Goal: Task Accomplishment & Management: Manage account settings

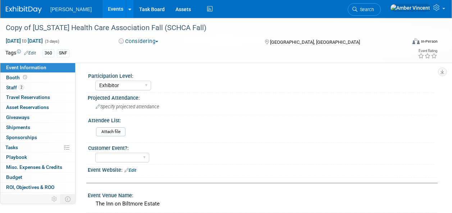
select select "Exhibitor"
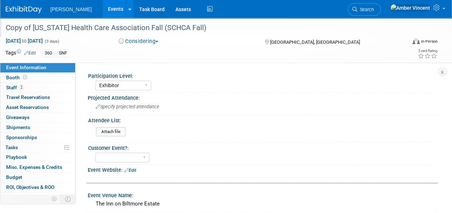
click at [32, 29] on div "Copy of South Carolina Health Care Association Fall (SCHCA Fall)" at bounding box center [201, 28] width 397 height 13
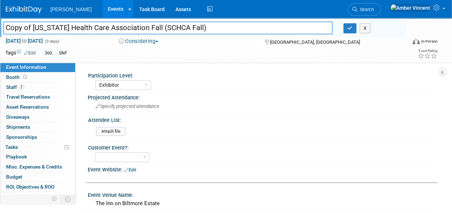
click at [32, 29] on input "Copy of South Carolina Health Care Association Fall (SCHCA Fall)" at bounding box center [167, 28] width 329 height 13
type input "[US_STATE] Health Care Association Fall (SCHCA Fall)"
click at [352, 30] on button "button" at bounding box center [349, 28] width 13 height 10
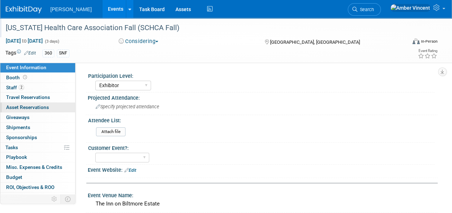
click at [31, 109] on span "Asset Reservations 0" at bounding box center [27, 108] width 43 height 6
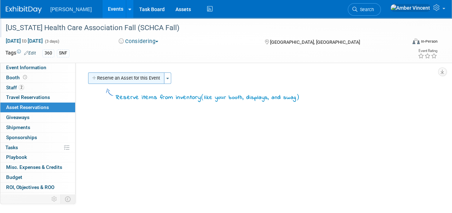
click at [103, 79] on button "Reserve an Asset for this Event" at bounding box center [126, 78] width 76 height 11
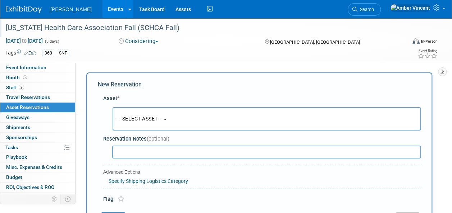
scroll to position [7, 0]
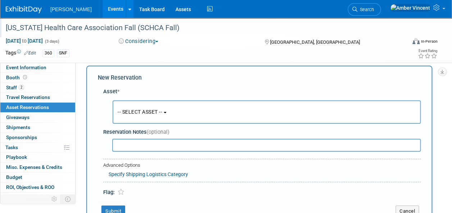
click at [143, 123] on div "-- SELECT ASSET -- -- SELECT ASSET -- 360 PMCO TCS" at bounding box center [263, 112] width 314 height 27
click at [138, 111] on span "-- SELECT ASSET --" at bounding box center [139, 112] width 45 height 6
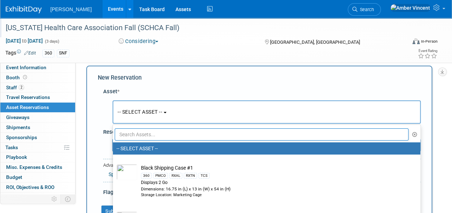
click at [135, 135] on input "text" at bounding box center [262, 135] width 294 height 12
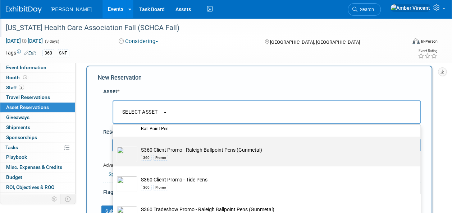
scroll to position [144, 0]
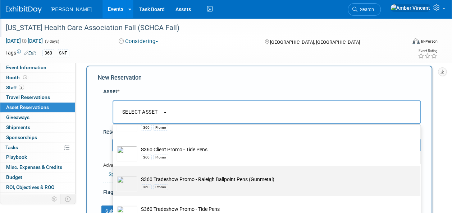
type input "pens"
click at [187, 186] on div "360 Promo" at bounding box center [273, 187] width 265 height 8
click at [114, 175] on input "S360 Tradeshow Promo - Raleigh Ballpoint Pens (Gunmetal) 360 Promo" at bounding box center [111, 172] width 5 height 5
type input "2026"
select select "10722331"
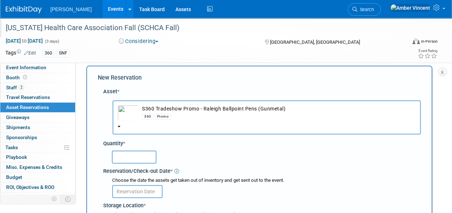
click at [140, 158] on input "text" at bounding box center [134, 157] width 45 height 13
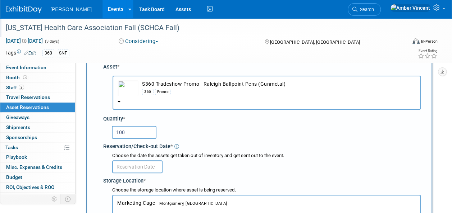
scroll to position [43, 0]
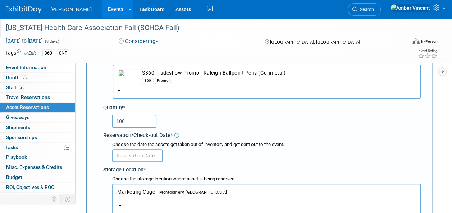
type input "100"
click at [147, 157] on body "Turenne Events Add Event Bulk Upload Events Shareable Event Boards Recently Vie…" at bounding box center [226, 63] width 452 height 213
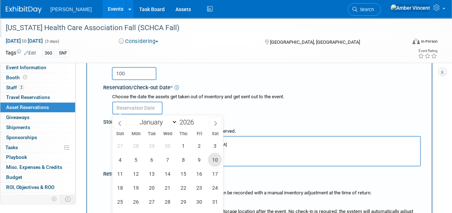
scroll to position [115, 0]
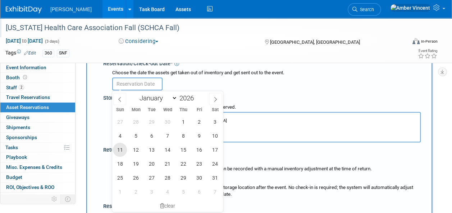
click at [120, 150] on span "11" at bounding box center [120, 150] width 14 height 14
type input "Oct 11, 2026"
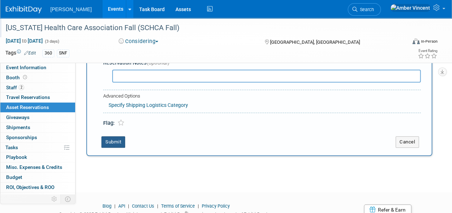
click at [111, 140] on button "Submit" at bounding box center [113, 142] width 24 height 11
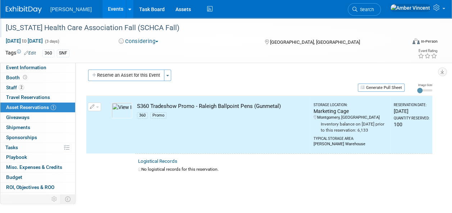
scroll to position [0, 0]
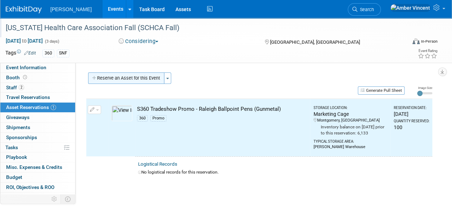
click at [148, 82] on button "Reserve an Asset for this Event" at bounding box center [126, 78] width 76 height 11
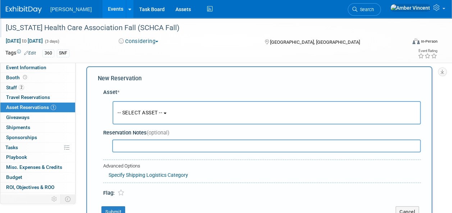
scroll to position [7, 0]
click at [140, 114] on span "-- SELECT ASSET --" at bounding box center [139, 112] width 45 height 6
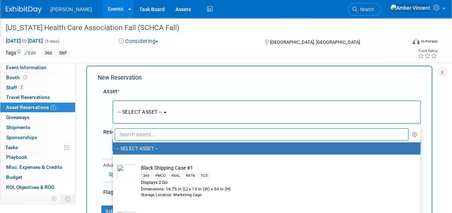
click at [136, 132] on input "text" at bounding box center [262, 135] width 294 height 12
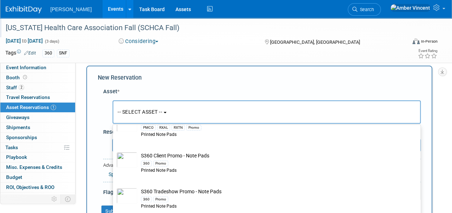
scroll to position [144, 0]
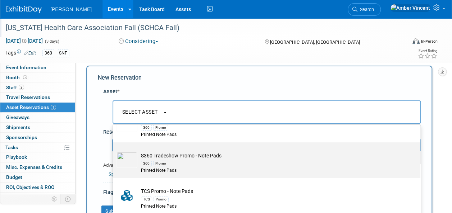
type input "note"
click at [162, 152] on td "S360 Tradeshow Promo - Note Pads 360 Promo Printed Note Pads" at bounding box center [271, 163] width 268 height 22
click at [114, 151] on input "S360 Tradeshow Promo - Note Pads 360 Promo Printed Note Pads" at bounding box center [111, 149] width 5 height 5
select select "10722330"
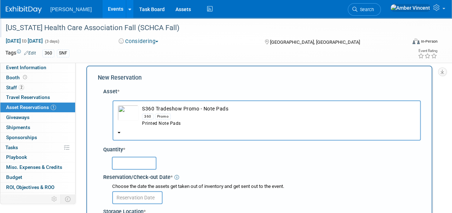
click at [132, 169] on input "text" at bounding box center [134, 163] width 45 height 13
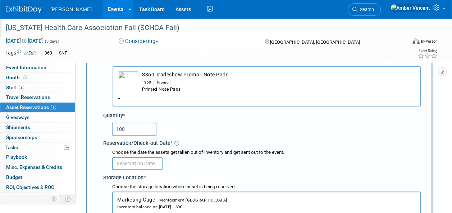
scroll to position [79, 0]
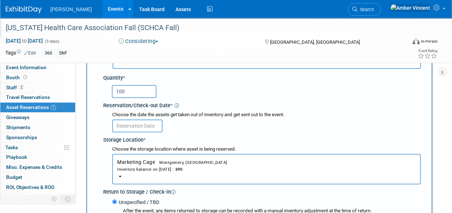
type input "100"
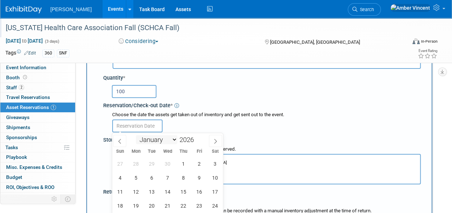
click at [143, 128] on input "text" at bounding box center [137, 126] width 50 height 13
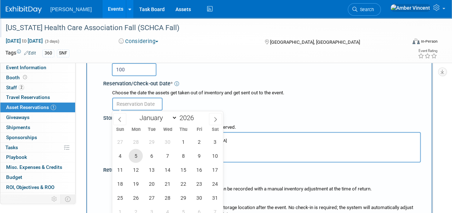
scroll to position [115, 0]
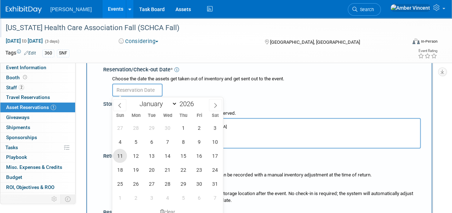
click at [121, 156] on span "11" at bounding box center [120, 156] width 14 height 14
type input "Oct 11, 2026"
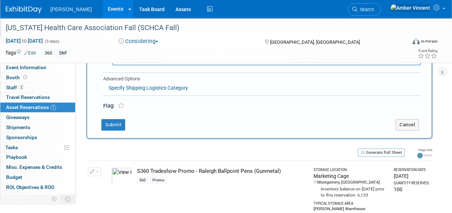
scroll to position [287, 0]
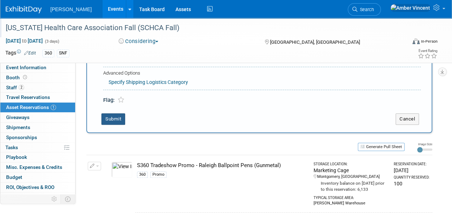
click at [115, 118] on button "Submit" at bounding box center [113, 119] width 24 height 11
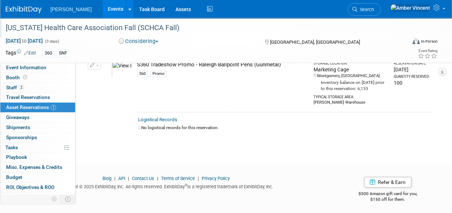
scroll to position [9, 0]
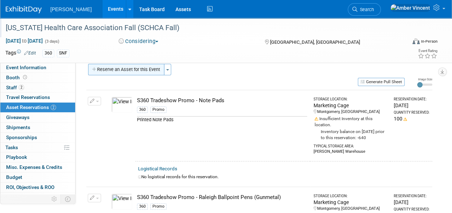
click at [135, 73] on button "Reserve an Asset for this Event" at bounding box center [126, 69] width 76 height 11
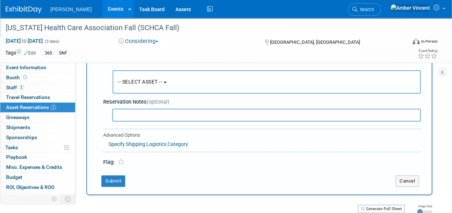
scroll to position [7, 0]
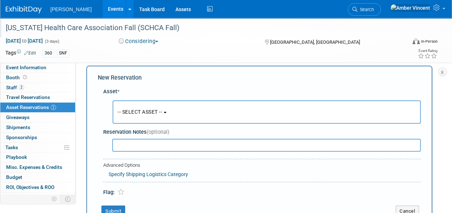
click at [128, 111] on span "-- SELECT ASSET --" at bounding box center [139, 112] width 45 height 6
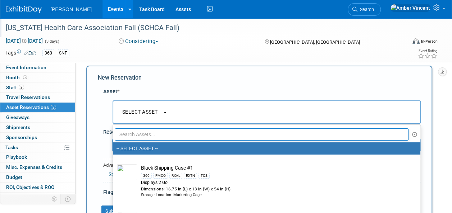
click at [126, 137] on input "text" at bounding box center [262, 135] width 294 height 12
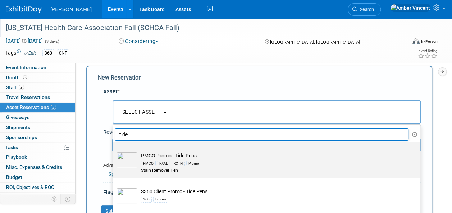
scroll to position [36, 0]
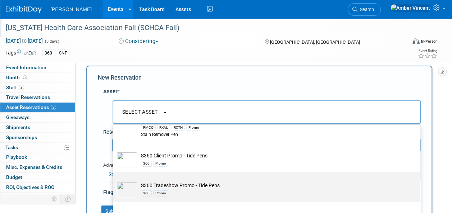
type input "tide"
click at [173, 188] on td "S360 Tradeshow Promo - Tide Pens 360 Promo" at bounding box center [271, 190] width 268 height 16
click at [114, 181] on input "S360 Tradeshow Promo - Tide Pens 360 Promo" at bounding box center [111, 178] width 5 height 5
select select "10722332"
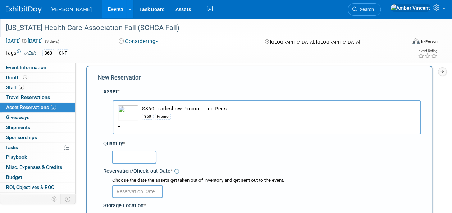
click at [136, 163] on input "text" at bounding box center [134, 157] width 45 height 13
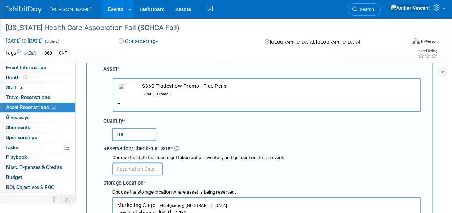
scroll to position [43, 0]
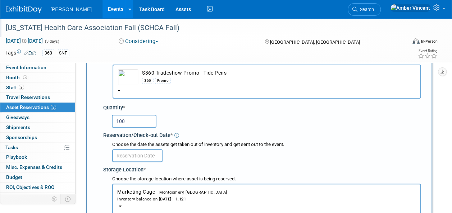
type input "100"
click at [140, 156] on body "Turenne Events Add Event Bulk Upload Events Shareable Event Boards Recently Vie…" at bounding box center [226, 63] width 452 height 213
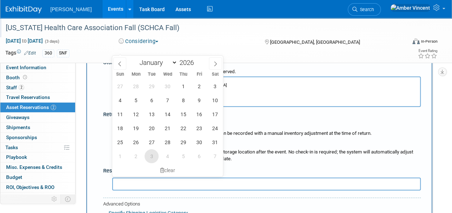
scroll to position [151, 0]
click at [121, 116] on span "11" at bounding box center [120, 114] width 14 height 14
type input "Oct 11, 2026"
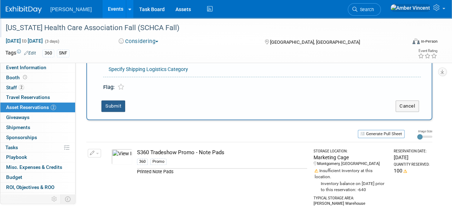
click at [119, 109] on button "Submit" at bounding box center [113, 106] width 24 height 11
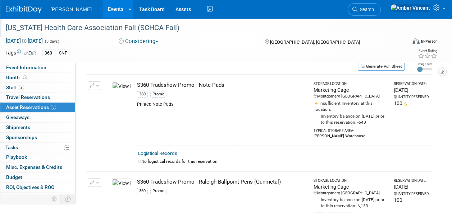
scroll to position [0, 0]
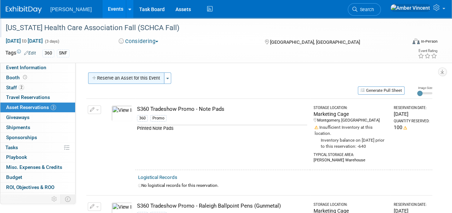
click at [143, 81] on button "Reserve an Asset for this Event" at bounding box center [126, 78] width 76 height 11
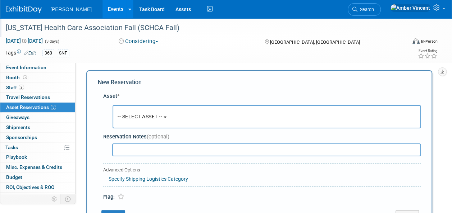
scroll to position [7, 0]
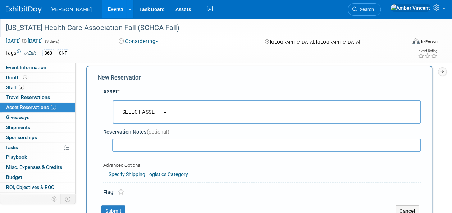
click at [131, 114] on span "-- SELECT ASSET --" at bounding box center [139, 112] width 45 height 6
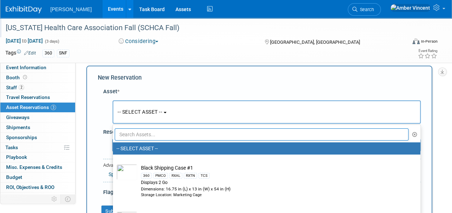
click at [133, 134] on input "text" at bounding box center [262, 135] width 294 height 12
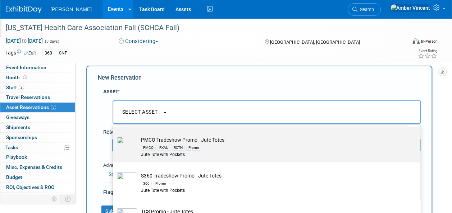
scroll to position [28, 0]
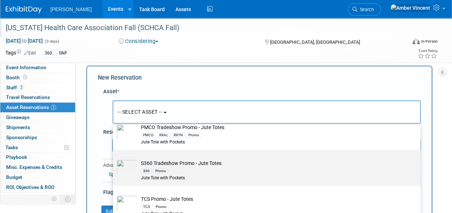
type input "jute"
click at [163, 160] on td "S360 Tradeshow Promo - Jute Totes 360 Promo Jute Tote with Pockets" at bounding box center [271, 171] width 268 height 22
click at [114, 159] on input "S360 Tradeshow Promo - Jute Totes 360 Promo Jute Tote with Pockets" at bounding box center [111, 156] width 5 height 5
select select "10722327"
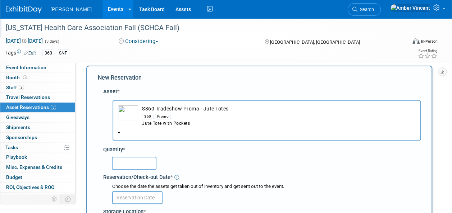
click at [128, 165] on input "text" at bounding box center [134, 163] width 45 height 13
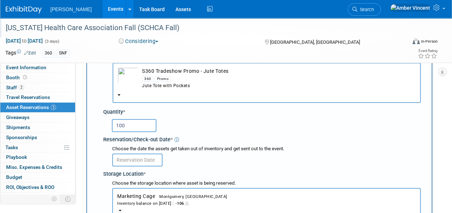
scroll to position [79, 0]
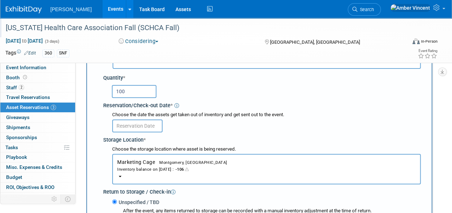
type input "100"
click at [134, 124] on input "text" at bounding box center [137, 126] width 50 height 13
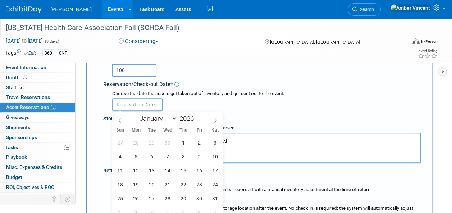
scroll to position [115, 0]
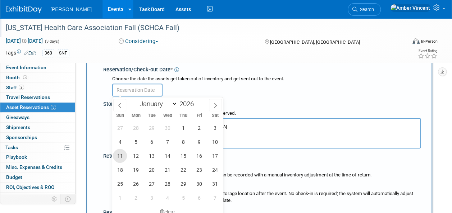
click at [120, 152] on span "11" at bounding box center [120, 156] width 14 height 14
type input "Oct 11, 2026"
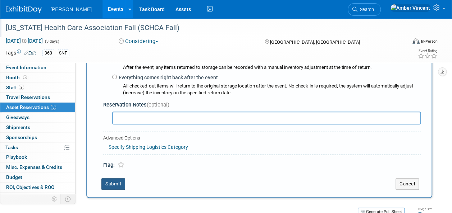
click at [113, 182] on button "Submit" at bounding box center [113, 184] width 24 height 11
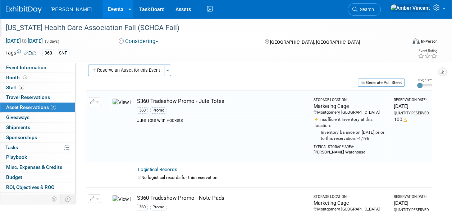
scroll to position [0, 0]
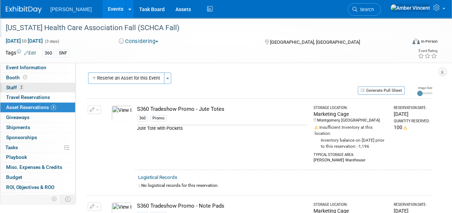
click at [27, 88] on link "2 Staff 2" at bounding box center [37, 88] width 75 height 10
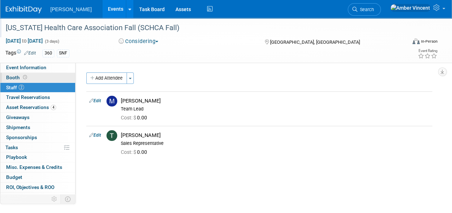
click at [28, 80] on link "Booth" at bounding box center [37, 78] width 75 height 10
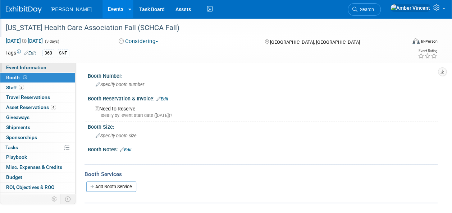
click at [32, 68] on span "Event Information" at bounding box center [26, 68] width 40 height 6
select select "Exhibitor"
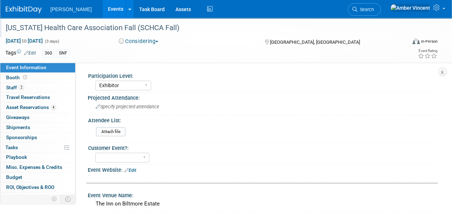
click at [26, 137] on span "Sponsorships 0" at bounding box center [21, 138] width 31 height 6
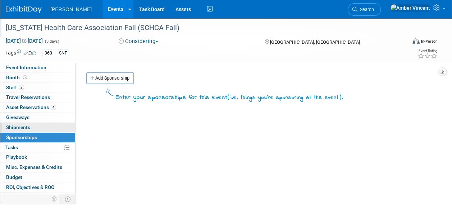
click at [24, 129] on span "Shipments 0" at bounding box center [18, 128] width 24 height 6
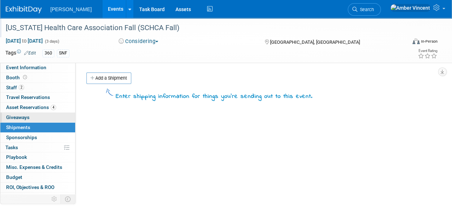
click at [33, 118] on link "0 Giveaways 0" at bounding box center [37, 118] width 75 height 10
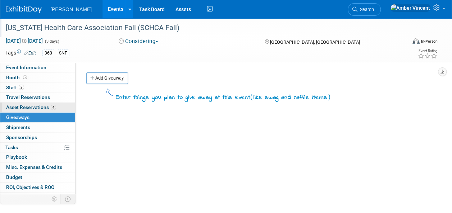
click at [44, 107] on span "Asset Reservations 4" at bounding box center [31, 108] width 50 height 6
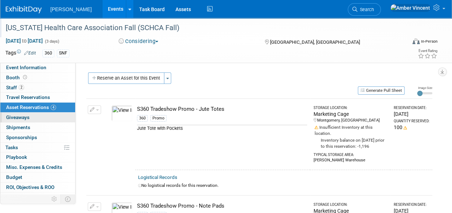
click at [36, 118] on link "0 Giveaways 0" at bounding box center [37, 118] width 75 height 10
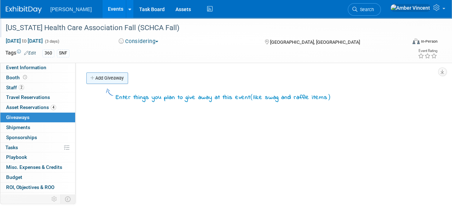
click at [109, 78] on link "Add Giveaway" at bounding box center [107, 78] width 42 height 11
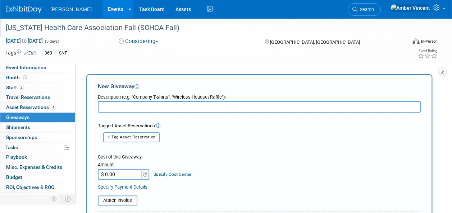
drag, startPoint x: 111, startPoint y: 103, endPoint x: 111, endPoint y: 118, distance: 14.4
click at [111, 104] on input "text" at bounding box center [259, 106] width 323 height 11
click at [122, 124] on div "Tagged Asset Reservations:" at bounding box center [259, 126] width 323 height 7
click at [125, 134] on button "Tag Asset Reservation" at bounding box center [131, 138] width 56 height 10
select select
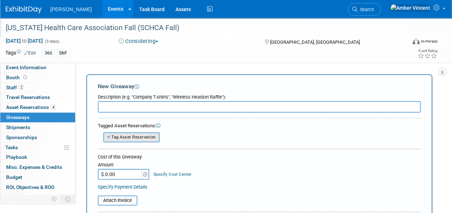
select select
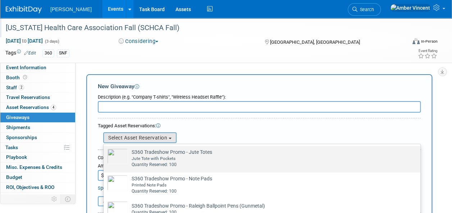
drag, startPoint x: 167, startPoint y: 157, endPoint x: 160, endPoint y: 144, distance: 15.2
click at [167, 157] on div "Jute Tote with Pockets" at bounding box center [269, 159] width 274 height 6
click at [105, 155] on input "S360 Tradeshow Promo - Jute Totes Already tagged in this giveaway Jute Tote wit…" at bounding box center [102, 152] width 5 height 5
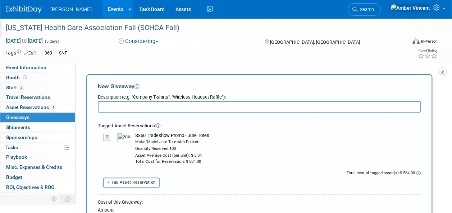
drag, startPoint x: 209, startPoint y: 135, endPoint x: 135, endPoint y: 135, distance: 73.7
click at [135, 135] on div "S360 Tradeshow Promo - Jute Totes" at bounding box center [277, 136] width 285 height 6
copy div "S360 Tradeshow Promo - Jute Totes"
click at [124, 108] on input "text" at bounding box center [259, 106] width 323 height 11
paste input "S360 Tradeshow Promo - Jute Totes"
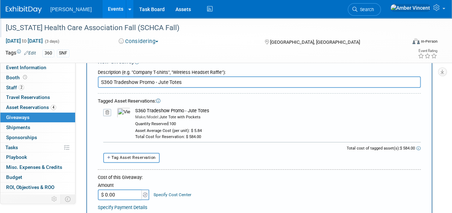
scroll to position [36, 0]
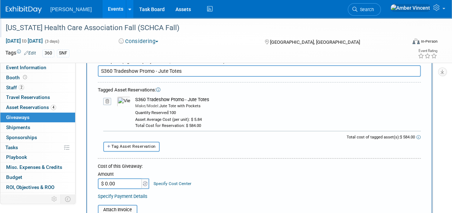
type input "S360 Tradeshow Promo - Jute Totes"
click at [129, 183] on input "$ 0.00" at bounding box center [120, 184] width 45 height 11
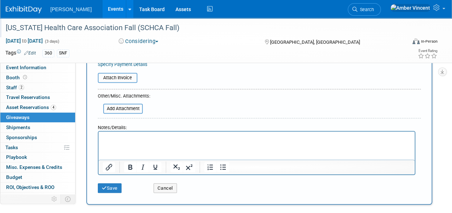
scroll to position [180, 0]
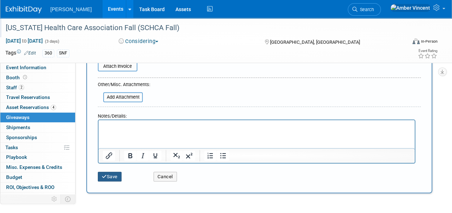
type input "$ 584.00"
click at [117, 178] on button "Save" at bounding box center [110, 177] width 24 height 10
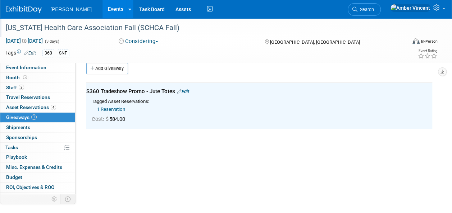
scroll to position [0, 0]
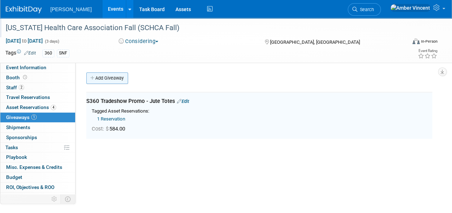
click at [109, 76] on link "Add Giveaway" at bounding box center [107, 78] width 42 height 11
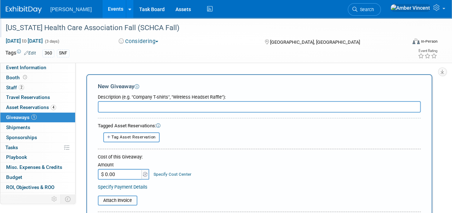
click at [139, 137] on span "Tag Asset Reservation" at bounding box center [133, 137] width 44 height 5
select select
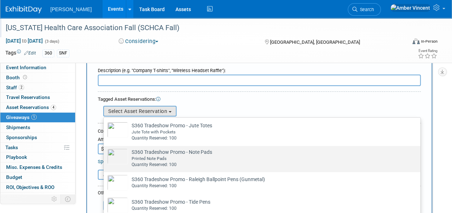
scroll to position [36, 0]
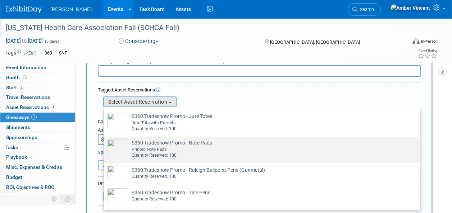
click at [149, 147] on div "Printed Note Pads" at bounding box center [269, 150] width 274 height 6
click at [105, 146] on input "S360 Tradeshow Promo - Note Pads Already tagged in this giveaway Printed Note P…" at bounding box center [102, 143] width 5 height 5
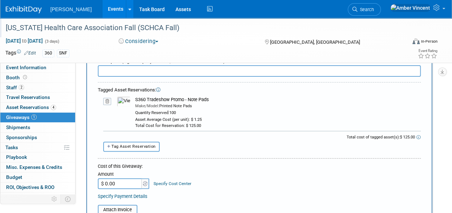
drag, startPoint x: 209, startPoint y: 100, endPoint x: 133, endPoint y: 102, distance: 75.8
click at [133, 102] on td "S360 Tradeshow Promo - Note Pads Make/Model: Printed Note Pads Quantity Reserve…" at bounding box center [275, 113] width 290 height 32
drag, startPoint x: 133, startPoint y: 102, endPoint x: 137, endPoint y: 100, distance: 4.2
copy div "S360 Tradeshow Promo - Note Pads"
click at [139, 70] on input "text" at bounding box center [259, 70] width 323 height 11
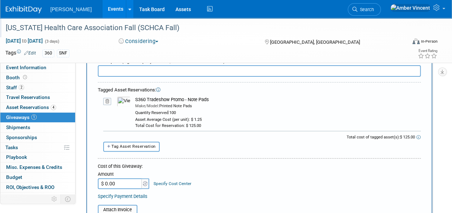
paste input "S360 Tradeshow Promo - Note Pads"
type input "S360 Tradeshow Promo - Note Pads"
click at [115, 186] on input "$ 0.00" at bounding box center [120, 184] width 45 height 11
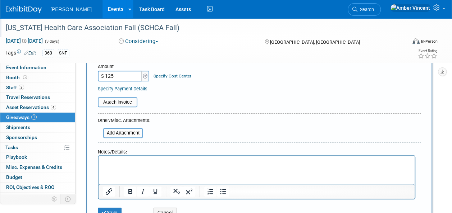
scroll to position [252, 0]
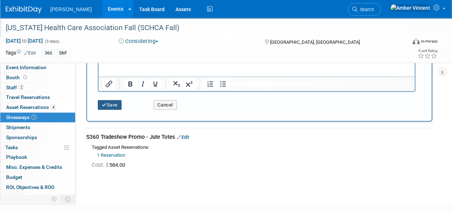
type input "$ 125.00"
click at [115, 103] on button "Save" at bounding box center [110, 105] width 24 height 10
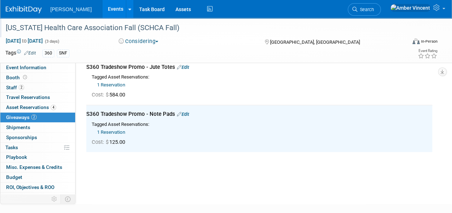
scroll to position [0, 0]
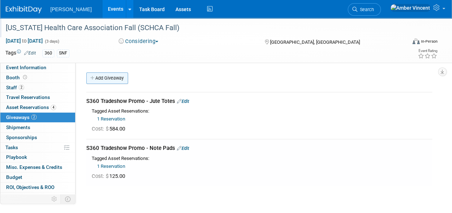
click at [118, 80] on link "Add Giveaway" at bounding box center [107, 78] width 42 height 11
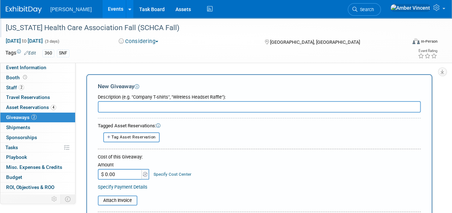
click at [147, 138] on span "Tag Asset Reservation" at bounding box center [133, 137] width 44 height 5
select select
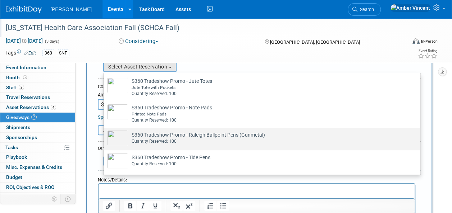
scroll to position [72, 0]
click at [144, 135] on td "S360 Tradeshow Promo - Raleigh Ballpoint Pens (Gunmetal) Already tagged in this…" at bounding box center [267, 138] width 278 height 16
click at [105, 135] on input "S360 Tradeshow Promo - Raleigh Ballpoint Pens (Gunmetal) Already tagged in this…" at bounding box center [102, 133] width 5 height 5
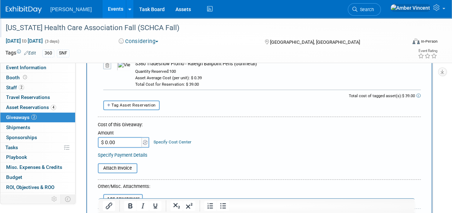
click at [124, 144] on input "$ 0.00" at bounding box center [120, 142] width 45 height 11
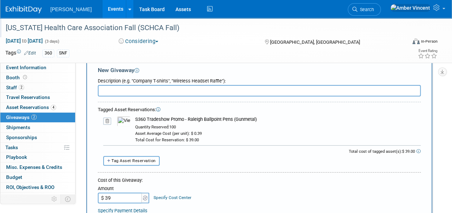
scroll to position [0, 0]
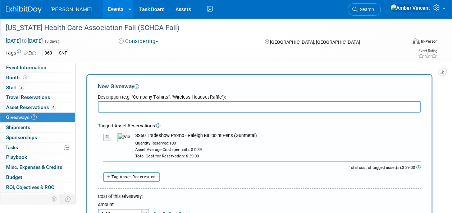
type input "$ 39.00"
drag, startPoint x: 258, startPoint y: 134, endPoint x: 135, endPoint y: 134, distance: 122.2
click at [135, 134] on div "S360 Tradeshow Promo - Raleigh Ballpoint Pens (Gunmetal)" at bounding box center [277, 136] width 285 height 6
copy div "S360 Tradeshow Promo - Raleigh Ballpoint Pens (Gunmetal)"
click at [132, 109] on input "text" at bounding box center [259, 106] width 323 height 11
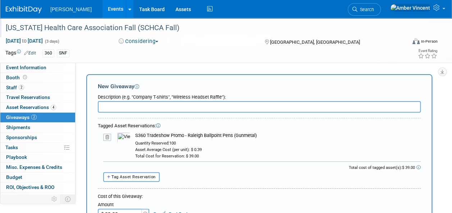
paste input "S360 Tradeshow Promo - Raleigh Ballpoint Pens (Gunmetal)"
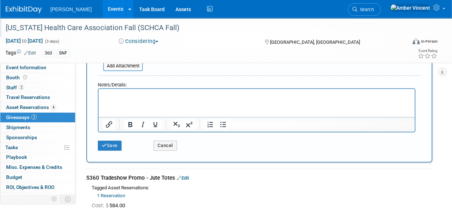
scroll to position [216, 0]
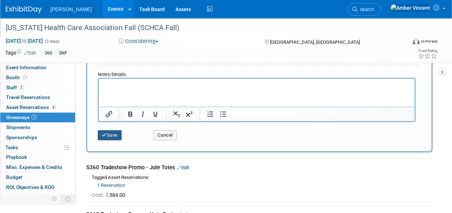
type input "S360 Tradeshow Promo - Raleigh Ballpoint Pens (Gunmetal)"
click at [114, 137] on button "Save" at bounding box center [110, 135] width 24 height 10
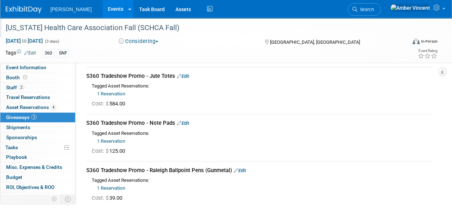
scroll to position [0, 0]
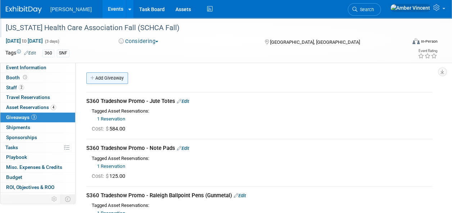
click at [115, 77] on link "Add Giveaway" at bounding box center [107, 78] width 42 height 11
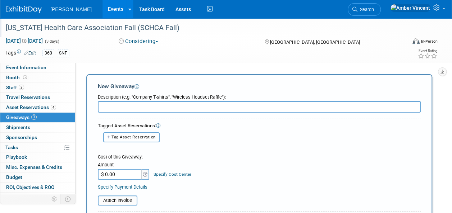
click at [131, 135] on span "Tag Asset Reservation" at bounding box center [133, 137] width 44 height 5
select select
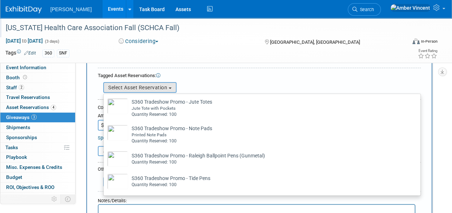
scroll to position [144, 0]
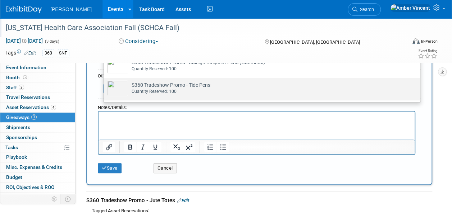
click at [151, 89] on div "Quantity Reserved: 100" at bounding box center [269, 92] width 274 height 6
click at [105, 87] on input "S360 Tradeshow Promo - Tide Pens Already tagged in this giveaway Quantity Reser…" at bounding box center [102, 84] width 5 height 5
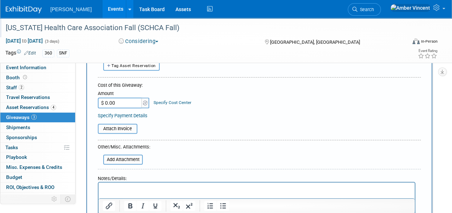
scroll to position [75, 0]
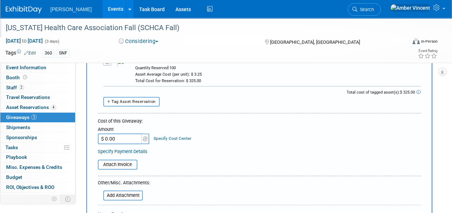
click at [121, 140] on input "$ 0.00" at bounding box center [120, 139] width 45 height 11
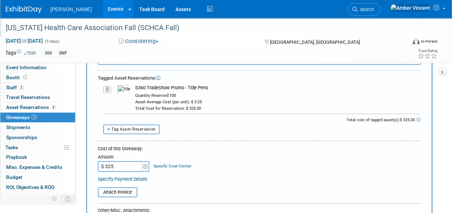
scroll to position [4, 0]
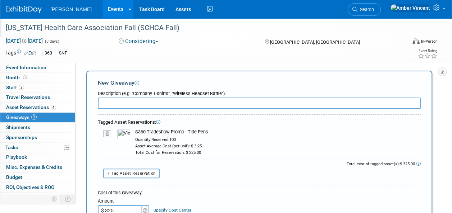
type input "$ 325.00"
drag, startPoint x: 208, startPoint y: 132, endPoint x: 134, endPoint y: 132, distance: 73.3
click at [134, 132] on td "S360 Tradeshow Promo - Tide Pens Quantity Reserved: 100 Asset Average Cost (per…" at bounding box center [275, 142] width 290 height 27
drag, startPoint x: 134, startPoint y: 132, endPoint x: 139, endPoint y: 133, distance: 4.5
copy div "S360 Tradeshow Promo - Tide Pens"
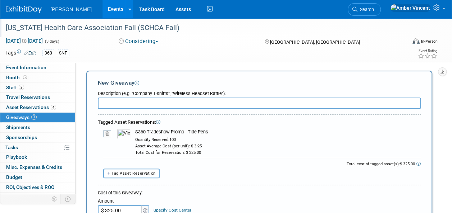
click at [123, 103] on input "text" at bounding box center [259, 103] width 323 height 11
paste input "S360 Tradeshow Promo - Tide Pens"
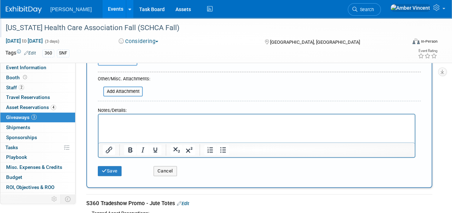
scroll to position [183, 0]
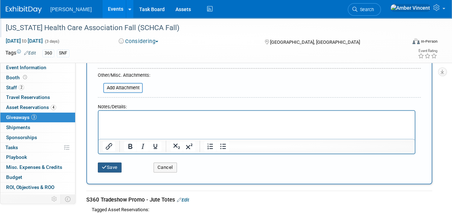
type input "S360 Tradeshow Promo - Tide Pens"
click at [119, 169] on button "Save" at bounding box center [110, 168] width 24 height 10
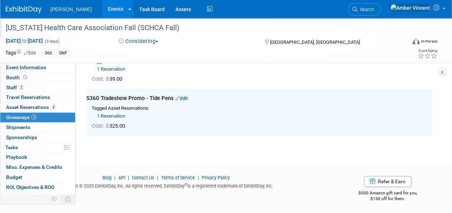
scroll to position [109, 0]
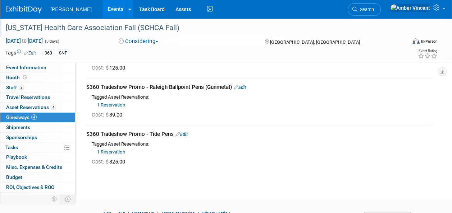
click at [102, 12] on link "Events" at bounding box center [115, 9] width 26 height 18
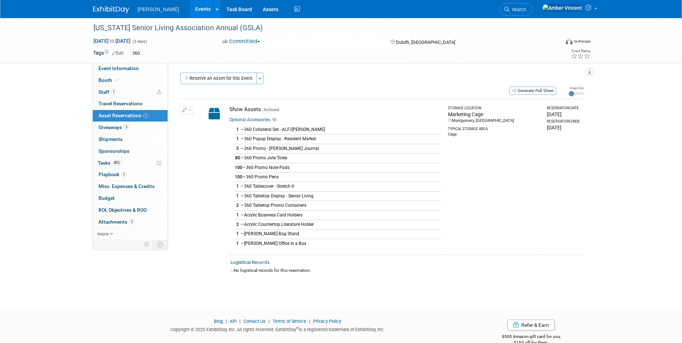
click at [526, 11] on span "Search" at bounding box center [517, 9] width 17 height 5
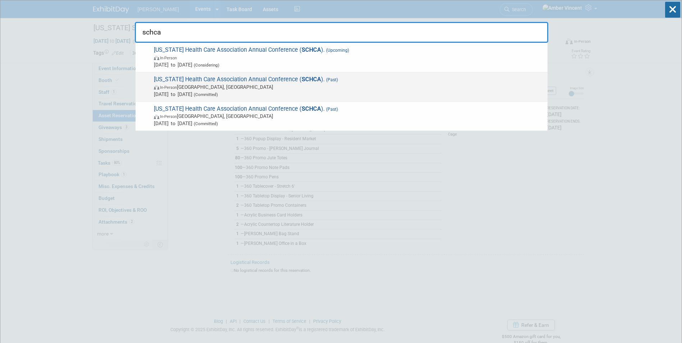
type input "schca"
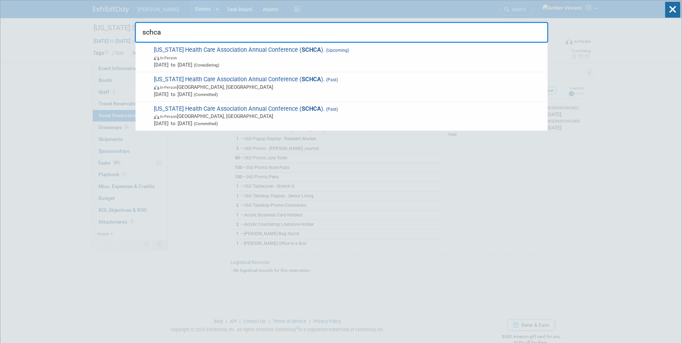
click at [296, 87] on span "In-Person Myrtle Beach, SC" at bounding box center [349, 86] width 390 height 7
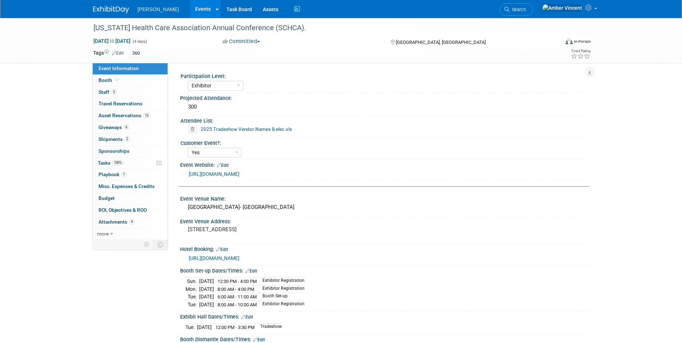
select select "Exhibitor"
select select "Yes"
drag, startPoint x: 138, startPoint y: 115, endPoint x: 132, endPoint y: 117, distance: 6.5
click at [138, 114] on span "Asset Reservations 15" at bounding box center [124, 115] width 52 height 6
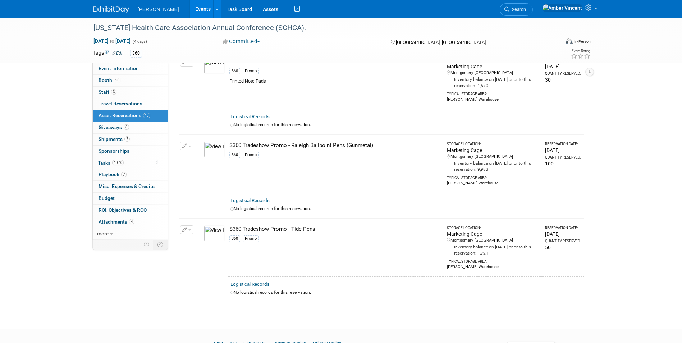
scroll to position [949, 0]
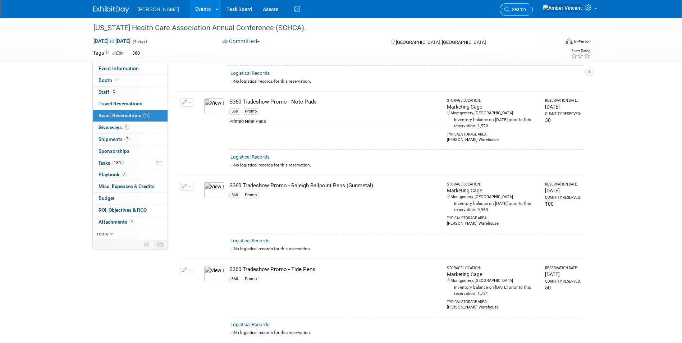
click at [526, 11] on span "Search" at bounding box center [517, 9] width 17 height 5
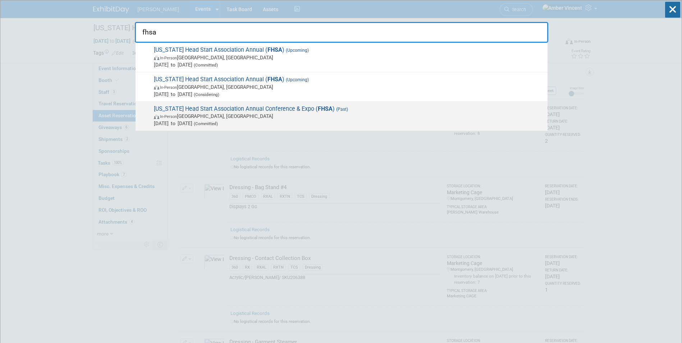
type input "fhsa"
click at [228, 110] on span "Florida Head Start Association Annual Conference & Expo ( FHSA ) (Past) In-Pers…" at bounding box center [348, 116] width 392 height 22
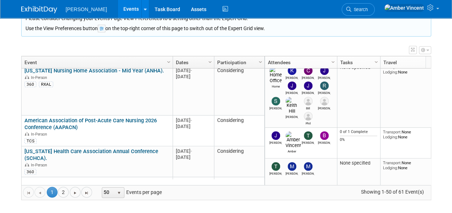
scroll to position [517, 0]
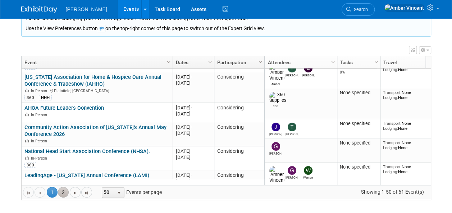
click at [63, 195] on div "Go to the first page Go to the previous page 1 1 2 Go to the next page Go to th…" at bounding box center [226, 192] width 409 height 15
click at [62, 195] on link "2" at bounding box center [63, 192] width 11 height 11
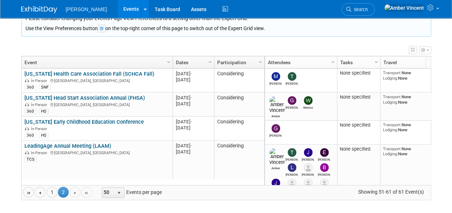
scroll to position [0, 0]
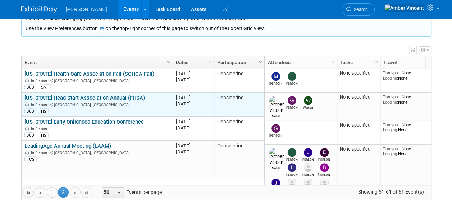
click at [91, 97] on link "[US_STATE] Head Start Association Annual (FHSA)" at bounding box center [84, 98] width 120 height 6
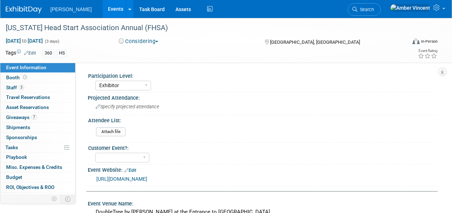
select select "Exhibitor"
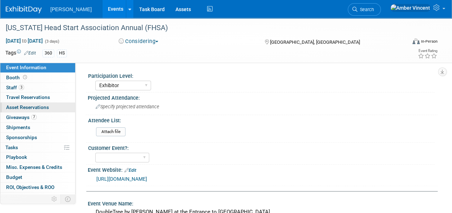
click at [42, 104] on link "0 Asset Reservations 0" at bounding box center [37, 108] width 75 height 10
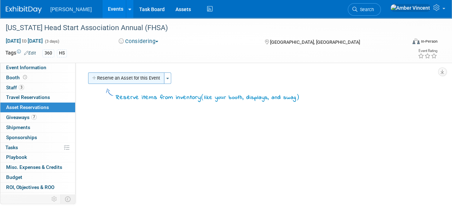
click at [144, 77] on button "Reserve an Asset for this Event" at bounding box center [126, 78] width 76 height 11
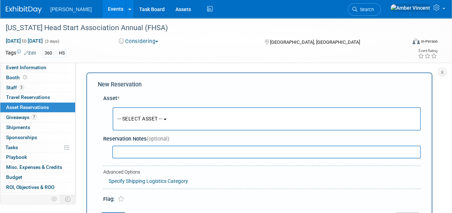
scroll to position [7, 0]
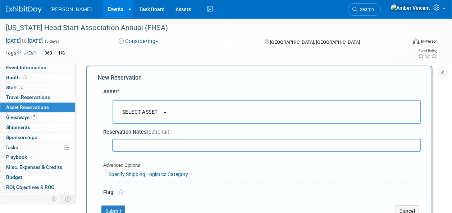
click at [139, 115] on button "-- SELECT ASSET --" at bounding box center [266, 112] width 308 height 23
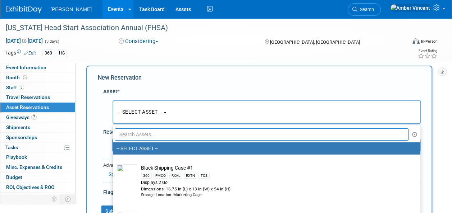
click at [133, 139] on input "text" at bounding box center [262, 135] width 294 height 12
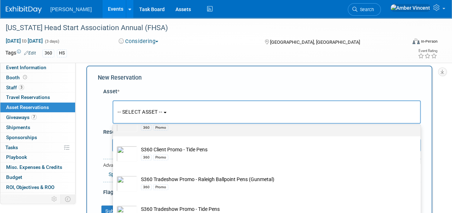
scroll to position [180, 0]
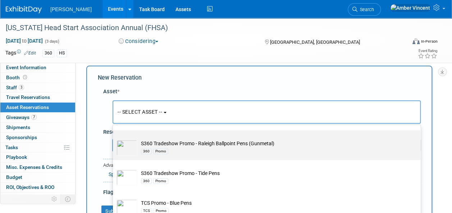
type input "pens"
click at [177, 153] on div "360 Promo" at bounding box center [273, 151] width 265 height 8
click at [114, 139] on input "S360 Tradeshow Promo - Raleigh Ballpoint Pens (Gunmetal) 360 Promo" at bounding box center [111, 136] width 5 height 5
type input "2026"
select select "10722331"
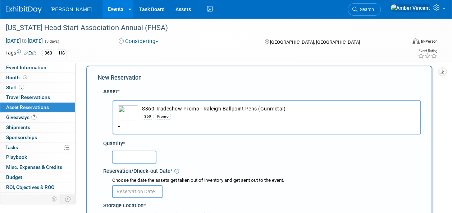
click at [141, 165] on div at bounding box center [263, 157] width 315 height 17
click at [140, 159] on input "text" at bounding box center [134, 157] width 45 height 13
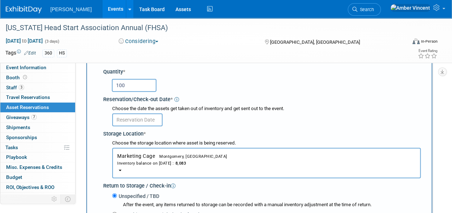
type input "100"
click at [147, 119] on input "text" at bounding box center [137, 120] width 50 height 13
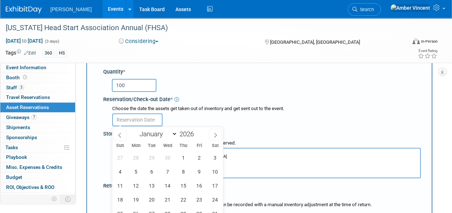
scroll to position [115, 0]
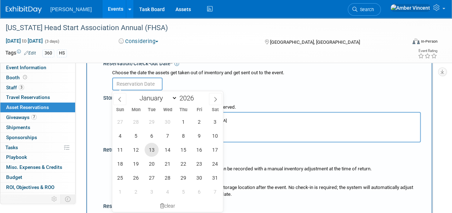
click at [152, 153] on span "13" at bounding box center [151, 150] width 14 height 14
type input "Oct 13, 2026"
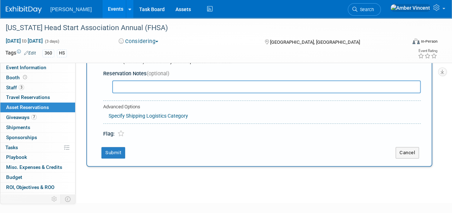
scroll to position [258, 0]
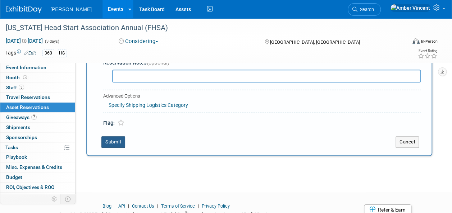
click at [116, 139] on button "Submit" at bounding box center [113, 142] width 24 height 11
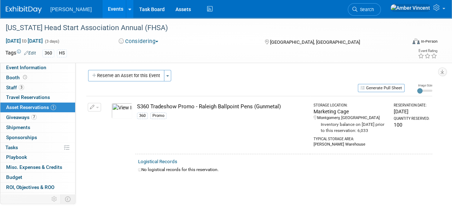
scroll to position [0, 0]
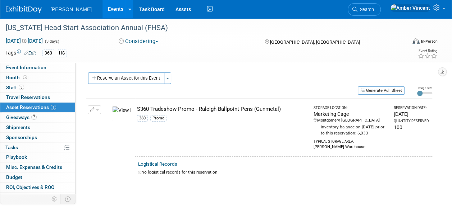
click at [132, 78] on button "Reserve an Asset for this Event" at bounding box center [126, 78] width 76 height 11
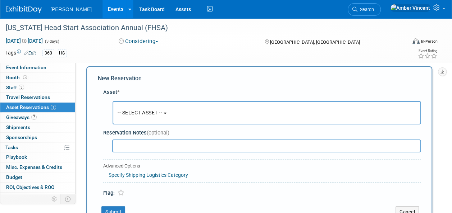
scroll to position [7, 0]
click at [134, 109] on span "-- SELECT ASSET --" at bounding box center [139, 112] width 45 height 6
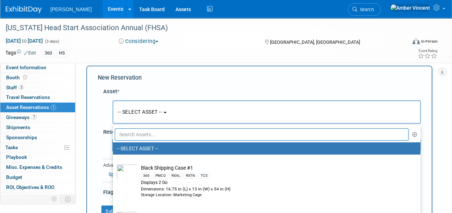
click at [134, 130] on input "text" at bounding box center [262, 135] width 294 height 12
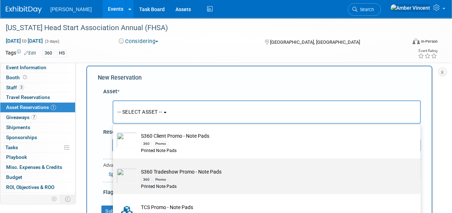
scroll to position [144, 0]
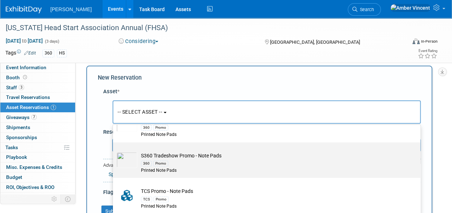
type input "note pads"
click at [172, 164] on div "360 Promo" at bounding box center [273, 164] width 265 height 8
click at [114, 151] on input "S360 Tradeshow Promo - Note Pads 360 Promo Printed Note Pads" at bounding box center [111, 149] width 5 height 5
select select "10722330"
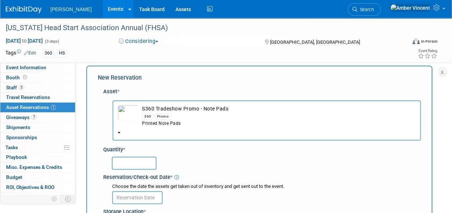
click at [140, 160] on input "text" at bounding box center [134, 163] width 45 height 13
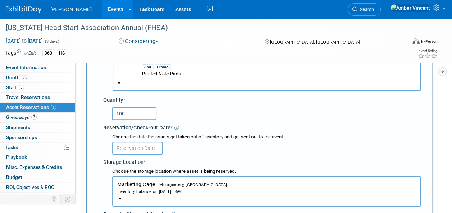
scroll to position [79, 0]
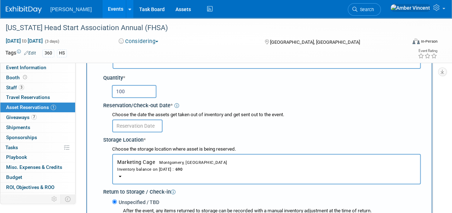
type input "100"
click at [136, 125] on input "text" at bounding box center [137, 126] width 50 height 13
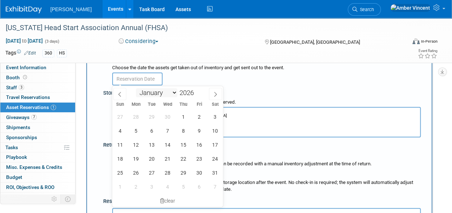
scroll to position [151, 0]
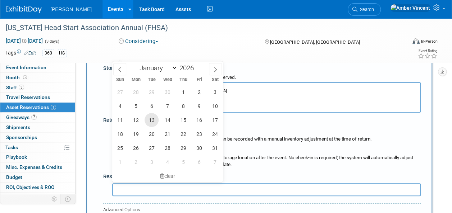
click at [150, 121] on span "13" at bounding box center [151, 120] width 14 height 14
type input "Oct 13, 2026"
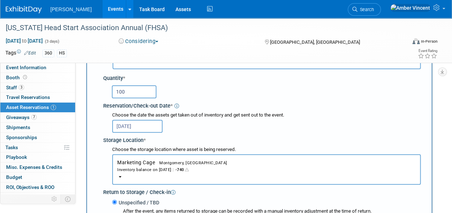
scroll to position [43, 0]
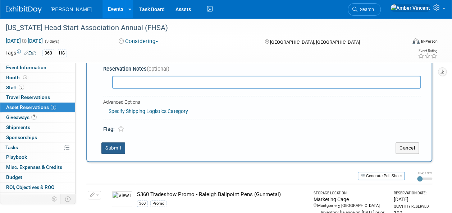
click at [117, 143] on button "Submit" at bounding box center [113, 148] width 24 height 11
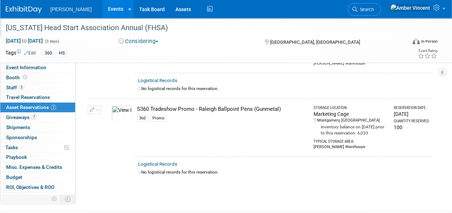
scroll to position [108, 0]
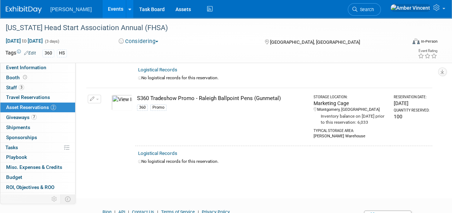
click at [102, 11] on link "Events" at bounding box center [115, 9] width 26 height 18
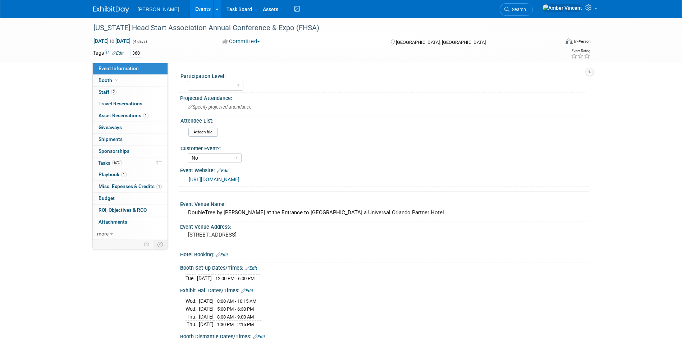
select select "No"
click at [101, 116] on span "Asset Reservations 1" at bounding box center [123, 115] width 50 height 6
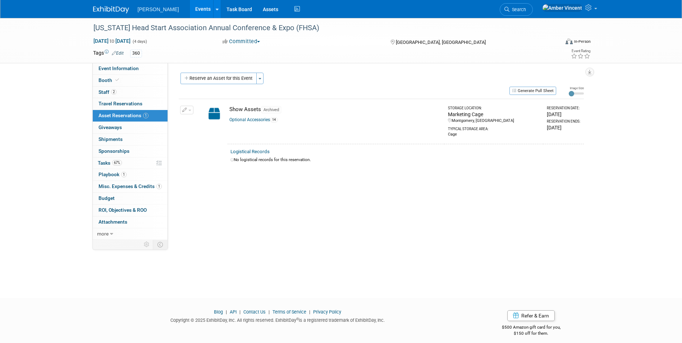
click at [242, 119] on link "Optional Accessories 14" at bounding box center [253, 119] width 49 height 5
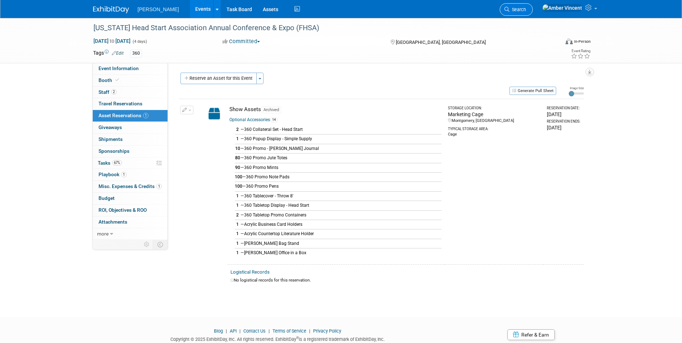
click at [526, 9] on span "Search" at bounding box center [517, 9] width 17 height 5
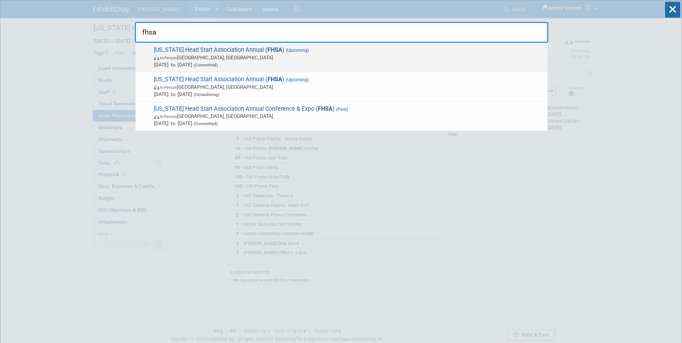
type input "fhsa"
click at [218, 65] on span "(Committed)" at bounding box center [205, 65] width 26 height 5
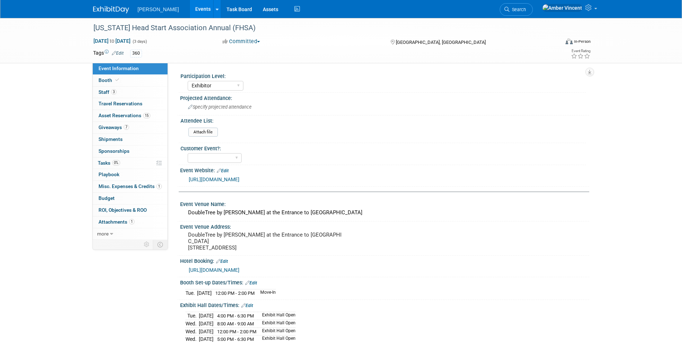
select select "Exhibitor"
click at [133, 114] on span "Asset Reservations 15" at bounding box center [124, 115] width 52 height 6
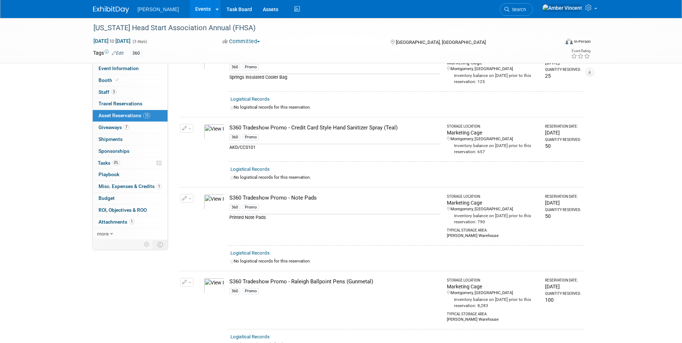
scroll to position [866, 0]
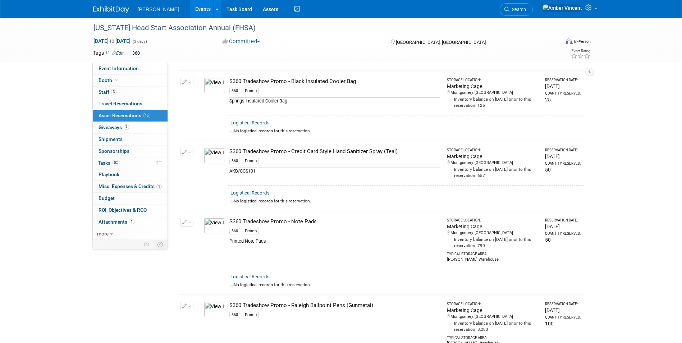
click at [526, 10] on span "Search" at bounding box center [517, 9] width 17 height 5
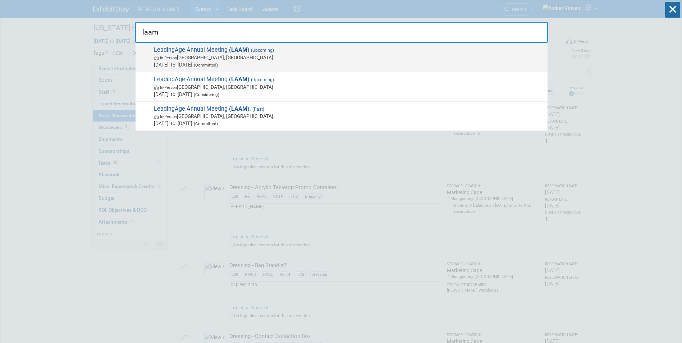
type input "laam"
click at [212, 57] on span "In-Person [GEOGRAPHIC_DATA], [GEOGRAPHIC_DATA]" at bounding box center [349, 57] width 390 height 7
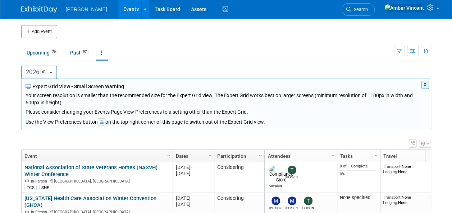
click at [374, 6] on link "Search" at bounding box center [357, 9] width 33 height 13
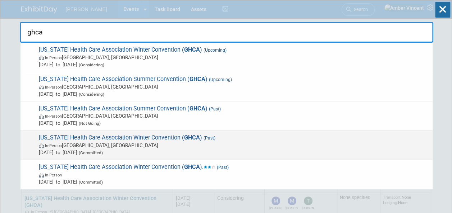
type input "ghca"
click at [127, 142] on span "In-Person Atlanta, GA" at bounding box center [234, 145] width 390 height 7
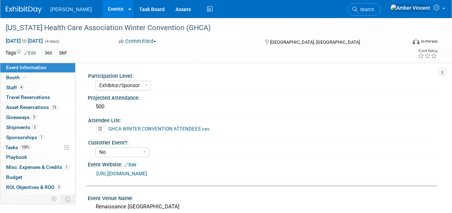
select select "Exhibitor/Sponsor"
select select "No"
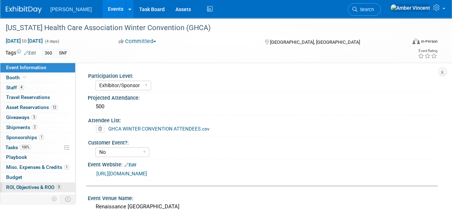
click at [38, 188] on span "ROI, Objectives & ROO 3" at bounding box center [33, 188] width 55 height 6
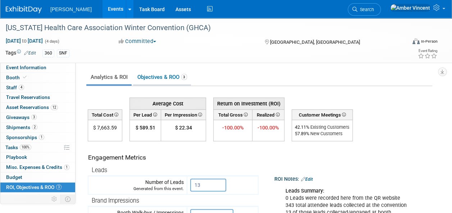
click at [156, 75] on link "Objectives & ROO 3" at bounding box center [162, 77] width 58 height 14
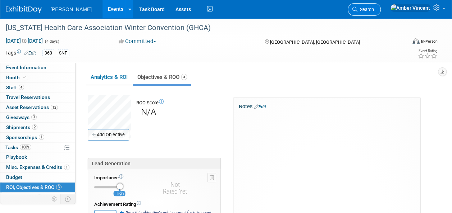
click at [374, 10] on span "Search" at bounding box center [365, 9] width 17 height 5
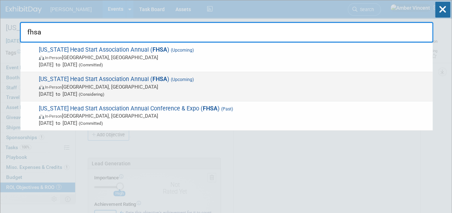
type input "fhsa"
click at [167, 86] on span "In-Person [GEOGRAPHIC_DATA], [GEOGRAPHIC_DATA]" at bounding box center [234, 86] width 390 height 7
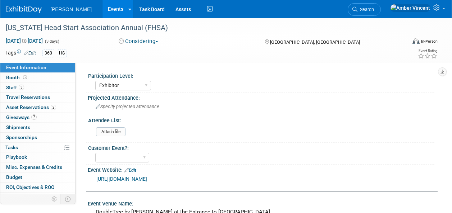
select select "Exhibitor"
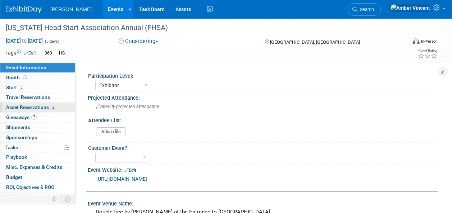
click at [40, 110] on span "Asset Reservations 2" at bounding box center [31, 108] width 50 height 6
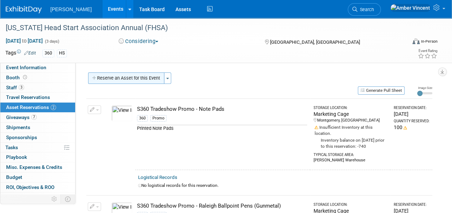
click at [148, 80] on button "Reserve an Asset for this Event" at bounding box center [126, 78] width 76 height 11
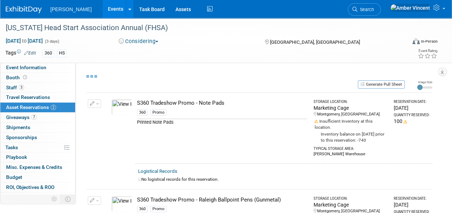
select select "9"
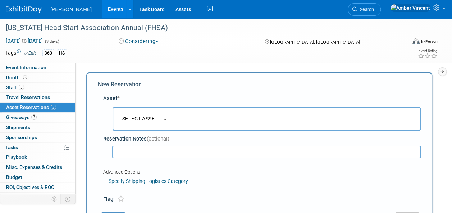
scroll to position [7, 0]
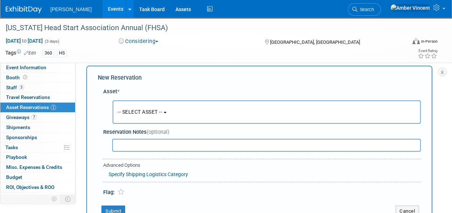
click at [157, 111] on span "-- SELECT ASSET --" at bounding box center [139, 112] width 45 height 6
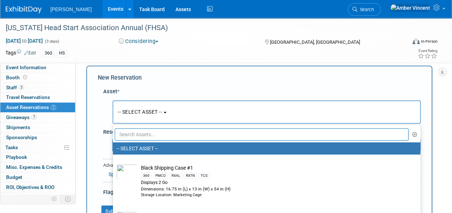
click at [138, 135] on input "text" at bounding box center [262, 135] width 294 height 12
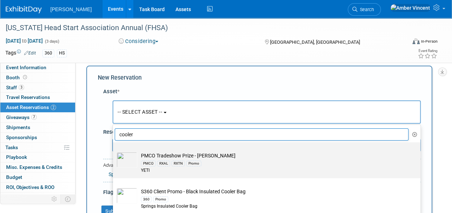
scroll to position [36, 0]
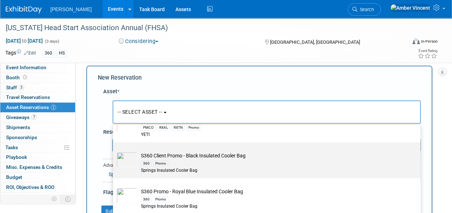
type input "cooler"
click at [169, 161] on div "360 Promo" at bounding box center [273, 164] width 265 height 8
click at [114, 151] on input "S360 Client Promo - Black Insulated Cooler Bag 360 Promo Springs Insulated Cool…" at bounding box center [111, 149] width 5 height 5
type input "2026"
select select "10728132"
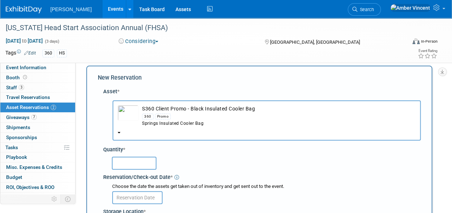
click at [122, 163] on input "text" at bounding box center [134, 163] width 45 height 13
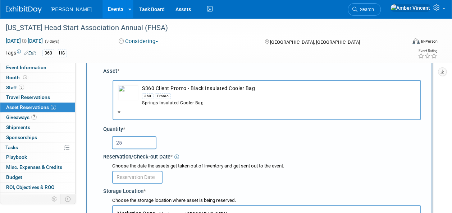
scroll to position [43, 0]
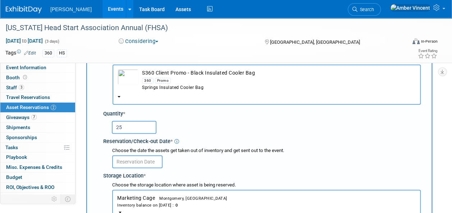
type input "25"
click at [123, 163] on input "text" at bounding box center [137, 162] width 50 height 13
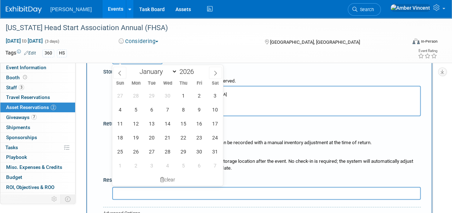
scroll to position [151, 0]
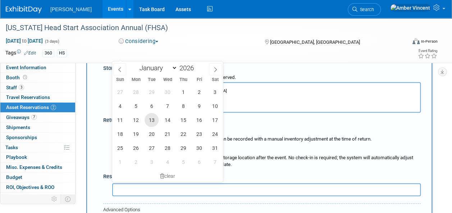
click at [153, 123] on span "13" at bounding box center [151, 120] width 14 height 14
type input "Oct 13, 2026"
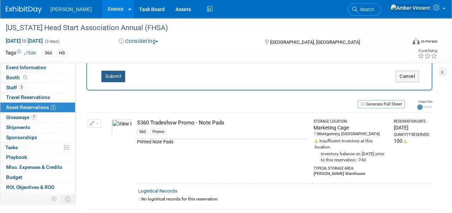
click at [110, 75] on button "Submit" at bounding box center [113, 76] width 24 height 11
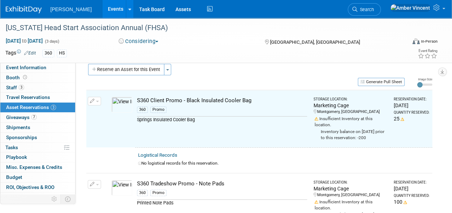
scroll to position [0, 0]
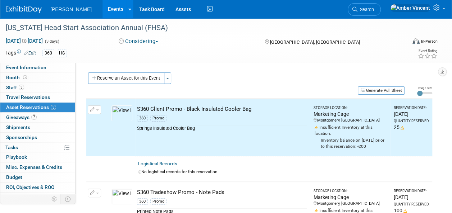
click at [135, 81] on button "Reserve an Asset for this Event" at bounding box center [126, 78] width 76 height 11
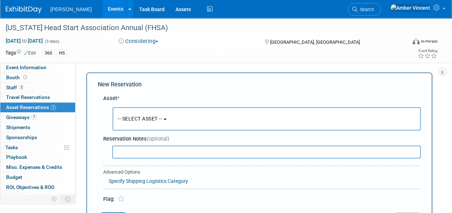
scroll to position [7, 0]
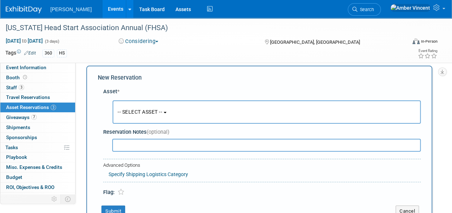
click at [154, 106] on button "-- SELECT ASSET --" at bounding box center [266, 112] width 308 height 23
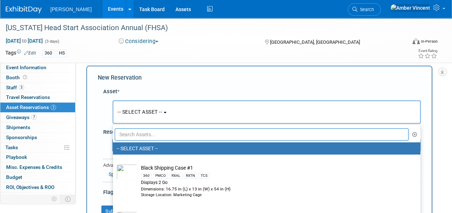
click at [148, 132] on input "text" at bounding box center [262, 135] width 294 height 12
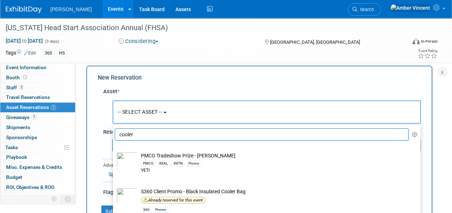
scroll to position [72, 0]
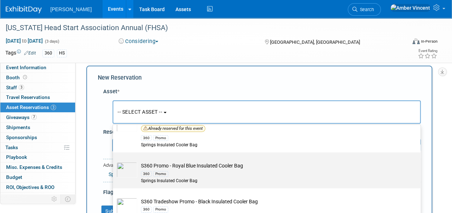
type input "cooler"
click at [159, 166] on td "S360 Promo - Royal Blue Insulated Cooler Bag 360 Promo Springs Insulated Cooler…" at bounding box center [271, 173] width 268 height 22
click at [114, 161] on input "S360 Promo - Royal Blue Insulated Cooler Bag 360 Promo Springs Insulated Cooler…" at bounding box center [111, 159] width 5 height 5
select select "10723941"
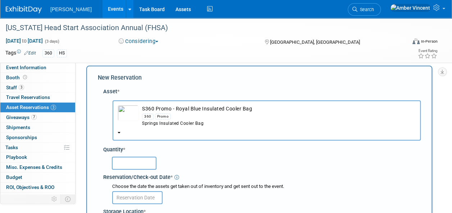
click at [144, 164] on input "text" at bounding box center [134, 163] width 45 height 13
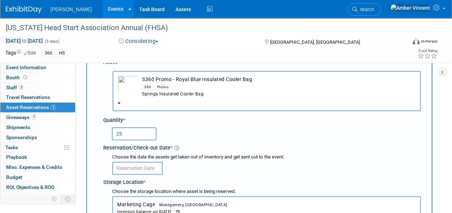
scroll to position [79, 0]
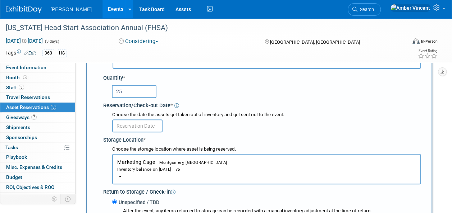
type input "25"
click at [148, 120] on input "text" at bounding box center [137, 126] width 50 height 13
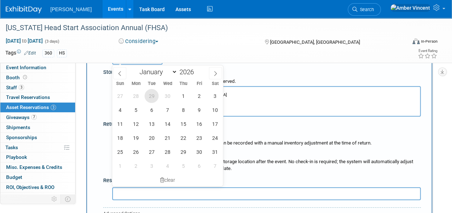
scroll to position [151, 0]
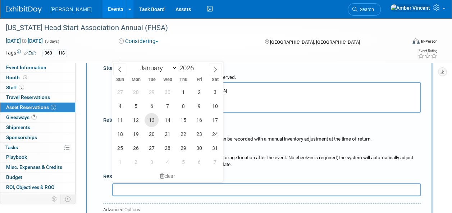
click at [152, 118] on span "13" at bounding box center [151, 120] width 14 height 14
type input "Oct 13, 2026"
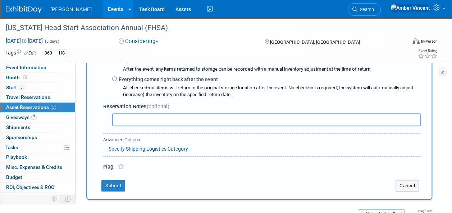
scroll to position [222, 0]
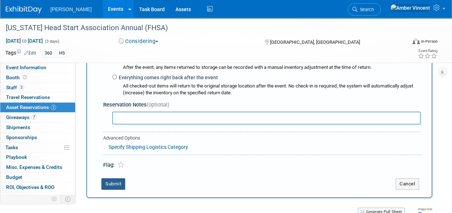
click at [117, 185] on button "Submit" at bounding box center [113, 184] width 24 height 11
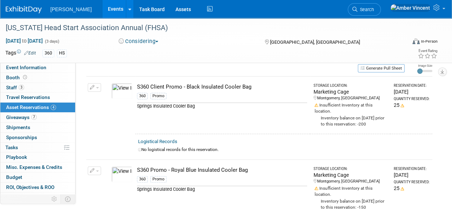
scroll to position [0, 0]
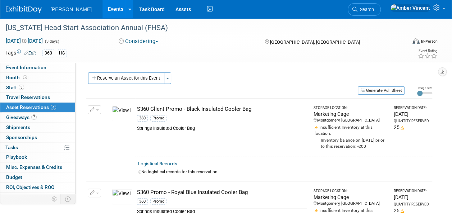
click at [97, 109] on button "button" at bounding box center [94, 110] width 13 height 9
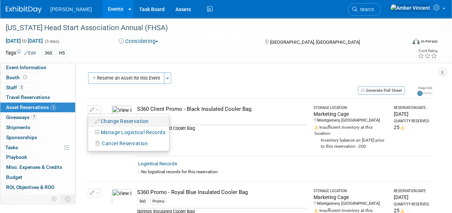
click at [113, 123] on button "Change Reservation" at bounding box center [122, 122] width 61 height 10
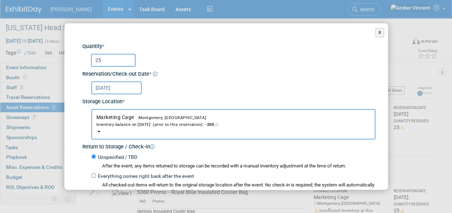
drag, startPoint x: 110, startPoint y: 61, endPoint x: 95, endPoint y: 60, distance: 15.1
click at [95, 60] on input "25" at bounding box center [113, 60] width 45 height 13
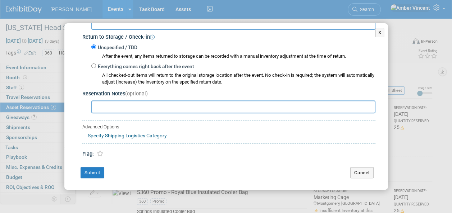
scroll to position [110, 0]
type input "50"
click at [80, 167] on button "Submit" at bounding box center [92, 172] width 24 height 11
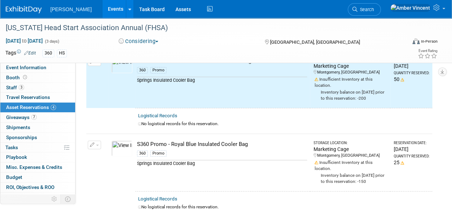
scroll to position [72, 0]
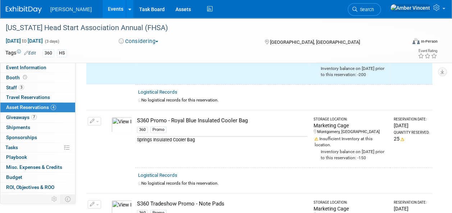
click at [96, 119] on button "button" at bounding box center [94, 121] width 13 height 9
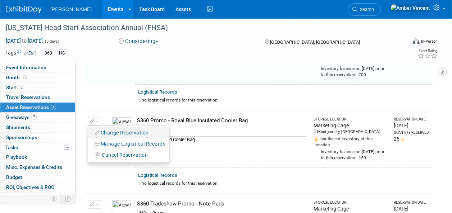
click at [113, 130] on button "Change Reservation" at bounding box center [122, 133] width 61 height 10
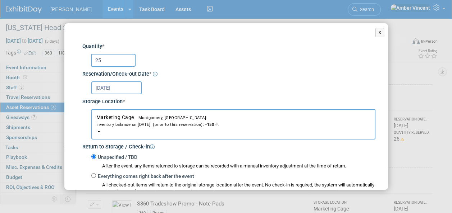
drag, startPoint x: 106, startPoint y: 61, endPoint x: 85, endPoint y: 62, distance: 21.6
click at [90, 61] on div "25" at bounding box center [230, 60] width 290 height 14
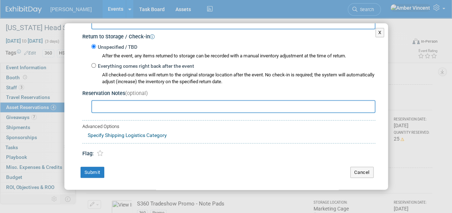
type input "50"
click at [92, 165] on div "Change Reservation S360 Promo - Royal Blue Insulated Cooler Bag 360" at bounding box center [225, 52] width 323 height 278
click at [93, 167] on button "Submit" at bounding box center [92, 172] width 24 height 11
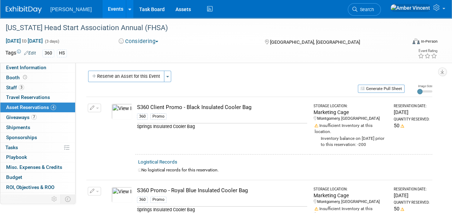
scroll to position [0, 0]
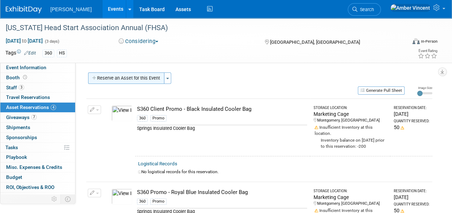
click at [124, 81] on button "Reserve an Asset for this Event" at bounding box center [126, 78] width 76 height 11
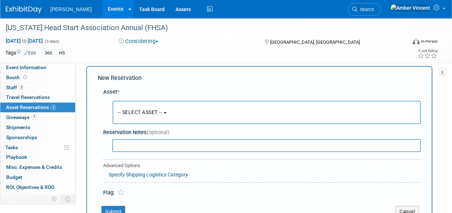
scroll to position [7, 0]
click at [156, 110] on span "-- SELECT ASSET --" at bounding box center [139, 112] width 45 height 6
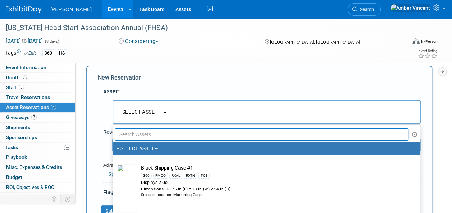
click at [174, 130] on input "text" at bounding box center [262, 135] width 294 height 12
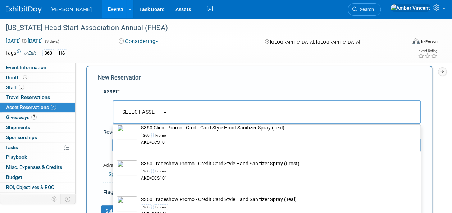
scroll to position [64, 0]
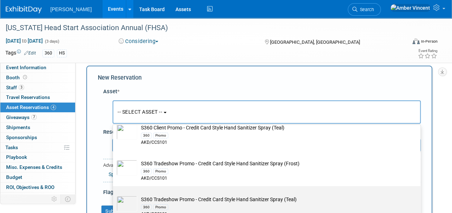
type input "hand san"
click at [178, 199] on td "S360 Tradeshow Promo - Credit Card Style Hand Sanitizer Spray (Teal) 360 Promo …" at bounding box center [271, 207] width 268 height 22
click at [114, 195] on input "S360 Tradeshow Promo - Credit Card Style Hand Sanitizer Spray (Teal) 360 Promo …" at bounding box center [111, 192] width 5 height 5
select select "10724005"
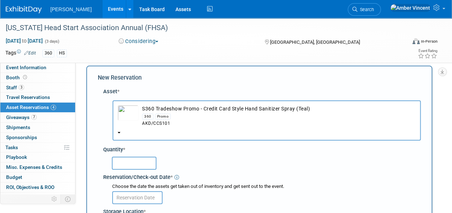
click at [131, 165] on input "text" at bounding box center [134, 163] width 45 height 13
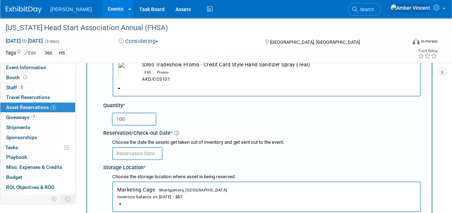
scroll to position [115, 0]
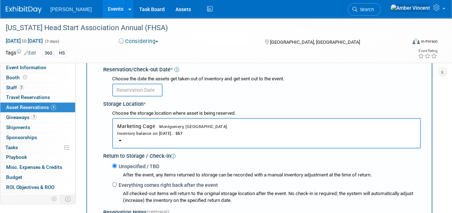
type input "100"
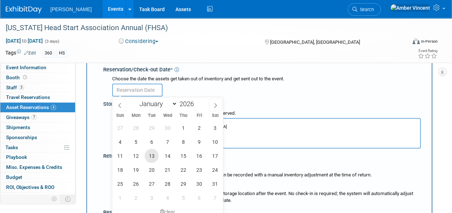
click at [151, 157] on span "13" at bounding box center [151, 156] width 14 height 14
type input "Oct 13, 2026"
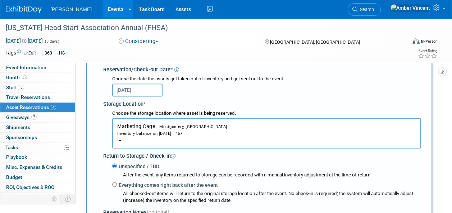
scroll to position [222, 0]
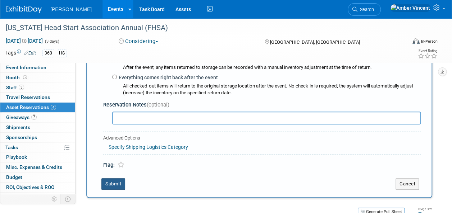
click at [114, 179] on button "Submit" at bounding box center [113, 184] width 24 height 11
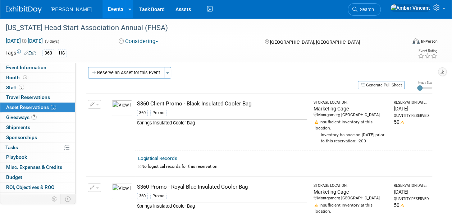
scroll to position [0, 0]
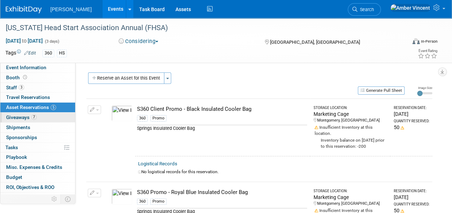
click at [32, 116] on span "7" at bounding box center [33, 117] width 5 height 5
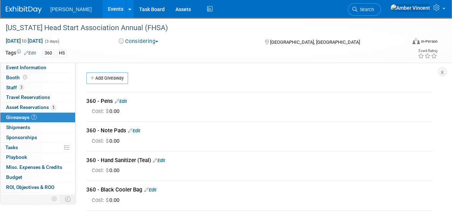
click at [125, 100] on link "Edit" at bounding box center [121, 101] width 12 height 5
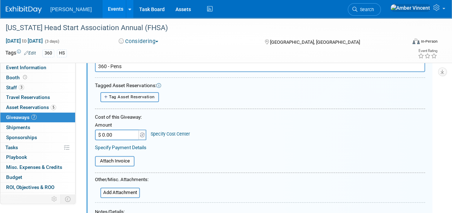
click at [137, 93] on button "Tag Asset Reservation" at bounding box center [129, 97] width 59 height 10
select select
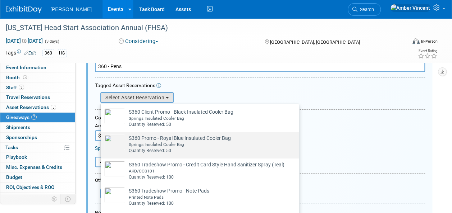
scroll to position [7, 0]
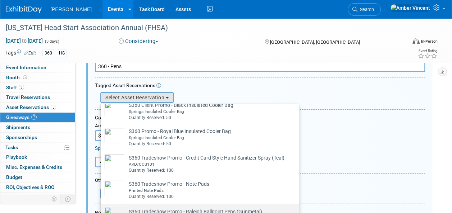
click at [152, 210] on td "S360 Tradeshow Promo - Raleigh Ballpoint Pens (Gunmetal) Already tagged in this…" at bounding box center [193, 215] width 137 height 16
click at [102, 210] on input "S360 Tradeshow Promo - Raleigh Ballpoint Pens (Gunmetal) Already tagged in this…" at bounding box center [99, 210] width 5 height 5
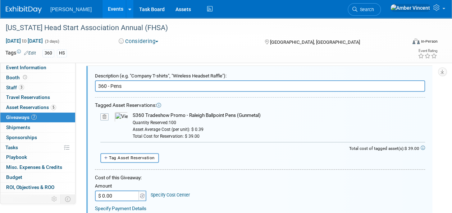
scroll to position [10, 0]
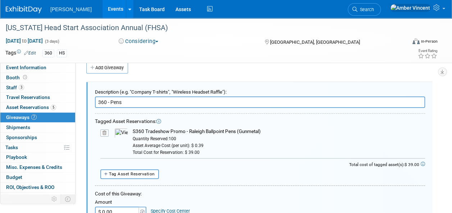
drag, startPoint x: 261, startPoint y: 132, endPoint x: 132, endPoint y: 129, distance: 129.0
click at [132, 129] on td "S360 Tradeshow Promo - Raleigh Ballpoint Pens (Gunmetal) Quantity Reserved: 100…" at bounding box center [276, 142] width 297 height 28
drag, startPoint x: 132, startPoint y: 129, endPoint x: 145, endPoint y: 132, distance: 13.3
copy div "S360 Tradeshow Promo - Raleigh Ballpoint Pens (Gunmetal)"
drag, startPoint x: 123, startPoint y: 103, endPoint x: 78, endPoint y: 93, distance: 45.9
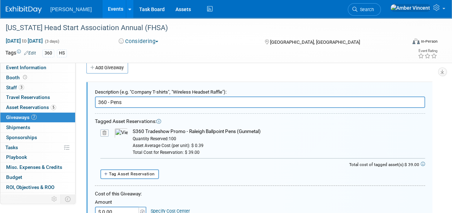
click at [78, 94] on div "Participation Level: Exhibitor Exhibitor/Sponsor Projected Attendance: Specify …" at bounding box center [256, 126] width 362 height 148
paste input "S360 Tradeshow Promo - Raleigh Ballpoint Pens (Gunmetal)"
type input "S360 Tradeshow Promo - Raleigh Ballpoint Pens (Gunmetal)"
click at [117, 207] on input "$ 0.00" at bounding box center [117, 212] width 45 height 11
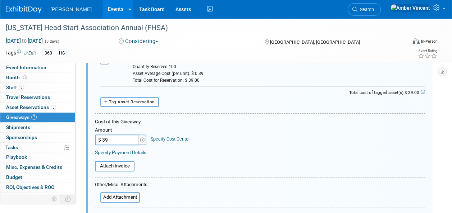
scroll to position [154, 0]
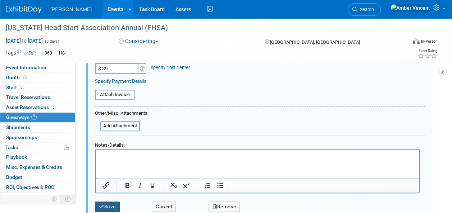
type input "$ 39.00"
click at [114, 208] on button "Save" at bounding box center [107, 207] width 25 height 10
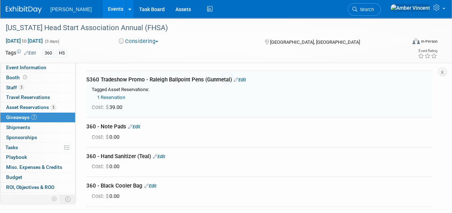
scroll to position [10, 0]
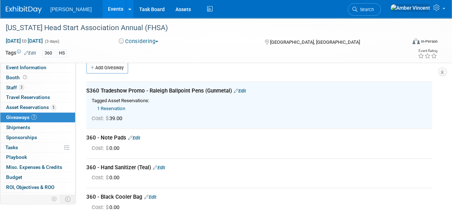
click at [137, 137] on link "Edit" at bounding box center [134, 137] width 12 height 5
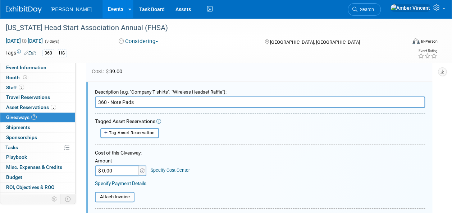
scroll to position [0, 0]
click at [130, 134] on span "Tag Asset Reservation" at bounding box center [132, 132] width 46 height 5
select select
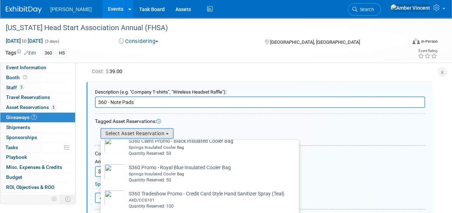
scroll to position [129, 0]
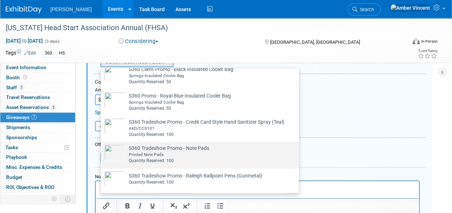
click at [170, 156] on div "Printed Note Pads" at bounding box center [169, 155] width 80 height 6
click at [102, 151] on input "S360 Tradeshow Promo - Note Pads Already tagged in this giveaway Printed Note P…" at bounding box center [99, 148] width 5 height 5
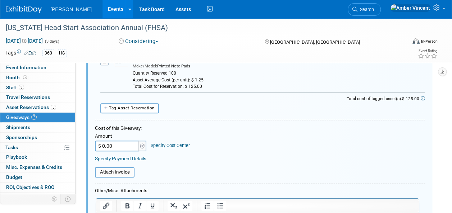
click at [116, 144] on input "$ 0.00" at bounding box center [117, 146] width 45 height 11
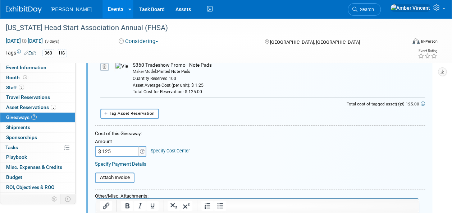
scroll to position [57, 0]
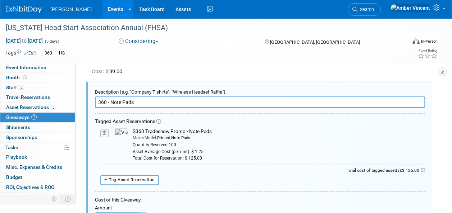
type input "$ 125.00"
drag, startPoint x: 210, startPoint y: 131, endPoint x: 132, endPoint y: 132, distance: 78.3
click at [132, 132] on td "S360 Tradeshow Promo - Note Pads Make/Model: Printed Note Pads Quantity Reserve…" at bounding box center [276, 144] width 297 height 33
drag, startPoint x: 132, startPoint y: 132, endPoint x: 136, endPoint y: 130, distance: 4.5
copy div "S360 Tradeshow Promo - Note Pads"
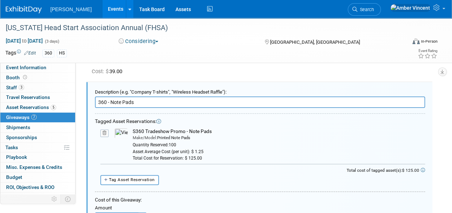
drag, startPoint x: 140, startPoint y: 105, endPoint x: 84, endPoint y: 93, distance: 56.9
paste input "S360 Tradeshow Promo"
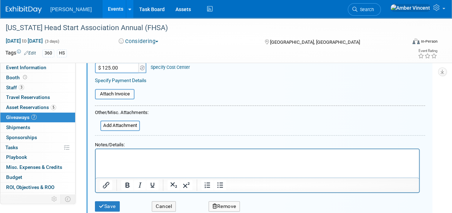
scroll to position [237, 0]
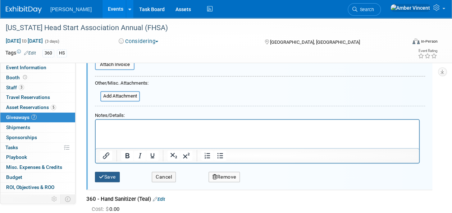
type input "S360 Tradeshow Promo - Note Pads"
click at [114, 174] on button "Save" at bounding box center [107, 177] width 25 height 10
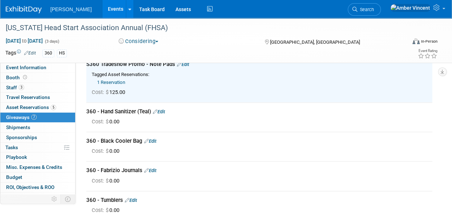
scroll to position [129, 0]
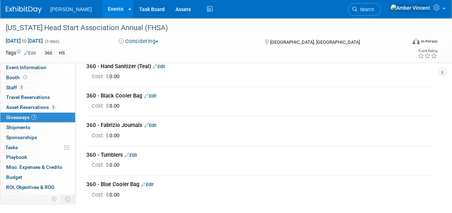
click at [161, 65] on link "Edit" at bounding box center [159, 66] width 12 height 5
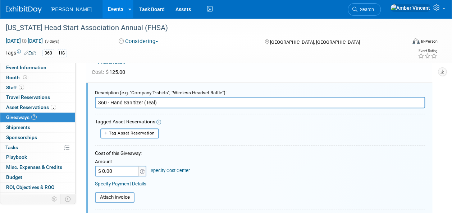
scroll to position [0, 0]
click at [153, 133] on span "Tag Asset Reservation" at bounding box center [132, 133] width 46 height 5
select select
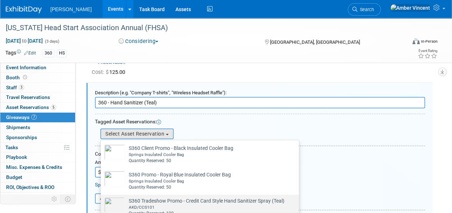
click at [166, 202] on td "S360 Tradeshow Promo - Credit Card Style Hand Sanitizer Spray (Teal) Already ta…" at bounding box center [204, 207] width 159 height 19
click at [102, 202] on input "S360 Tradeshow Promo - Credit Card Style Hand Sanitizer Spray (Teal) Already ta…" at bounding box center [99, 201] width 5 height 5
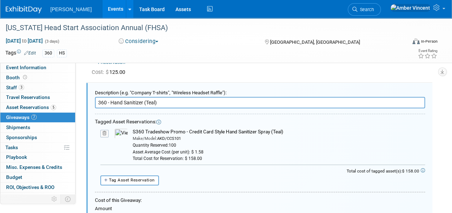
drag, startPoint x: 283, startPoint y: 130, endPoint x: 132, endPoint y: 129, distance: 150.9
click at [133, 129] on div "S360 Tradeshow Promo - Credit Card Style Hand Sanitizer Spray (Teal)" at bounding box center [279, 132] width 292 height 7
copy div "S360 Tradeshow Promo - Credit Card Style Hand Sanitizer Spray (Teal)"
drag, startPoint x: 163, startPoint y: 102, endPoint x: 82, endPoint y: 101, distance: 80.8
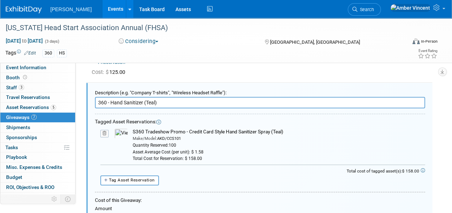
paste input "S360 Tradeshow Promo - Credit Card Style Hand Sanitizer Spray"
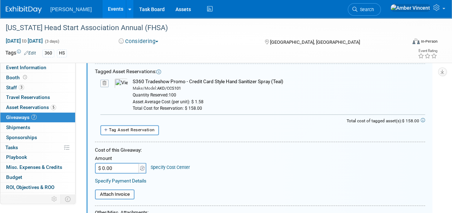
scroll to position [176, 0]
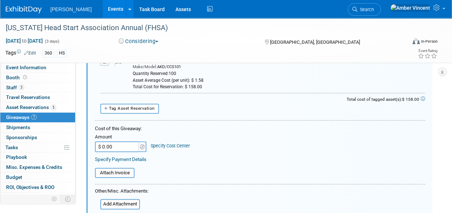
type input "S360 Tradeshow Promo - Credit Card Style Hand Sanitizer Spray (Teal)"
click at [133, 146] on input "$ 0.00" at bounding box center [117, 147] width 45 height 11
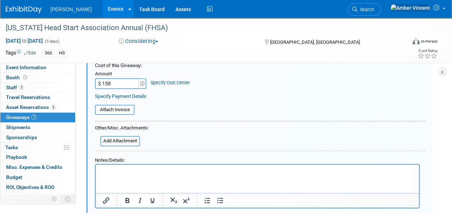
scroll to position [284, 0]
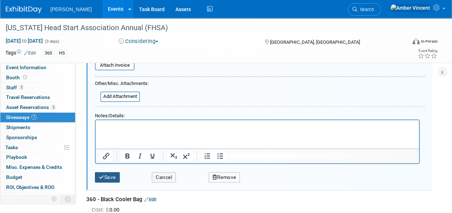
type input "$ 158.00"
click at [117, 173] on button "Save" at bounding box center [107, 177] width 25 height 10
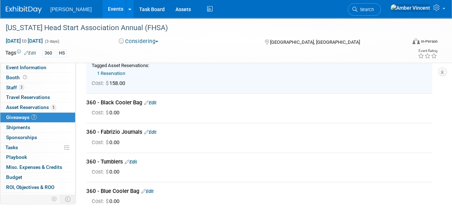
click at [149, 101] on link "Edit" at bounding box center [150, 102] width 12 height 5
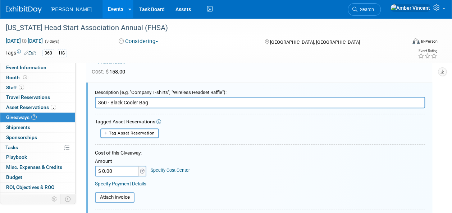
scroll to position [0, 0]
click at [153, 134] on span "Tag Asset Reservation" at bounding box center [132, 133] width 46 height 5
select select
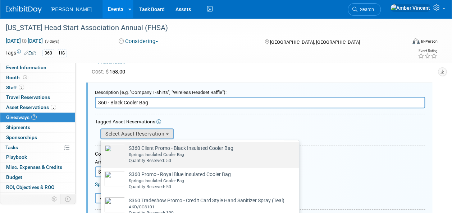
click at [134, 158] on div "Quantity Reserved: 50" at bounding box center [181, 161] width 105 height 6
click at [102, 151] on input "S360 Client Promo - Black Insulated Cooler Bag Already tagged in this giveaway …" at bounding box center [99, 148] width 5 height 5
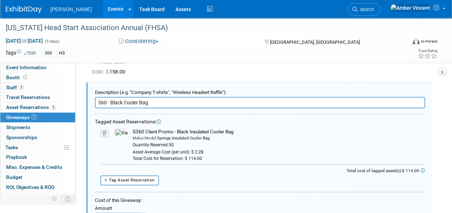
drag, startPoint x: 234, startPoint y: 130, endPoint x: 131, endPoint y: 128, distance: 103.2
click at [131, 129] on td "S360 Client Promo - Black Insulated Cooler Bag Make/Model: Springs Insulated Co…" at bounding box center [276, 145] width 297 height 33
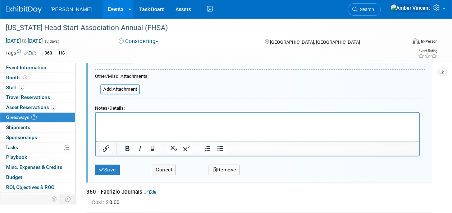
scroll to position [367, 0]
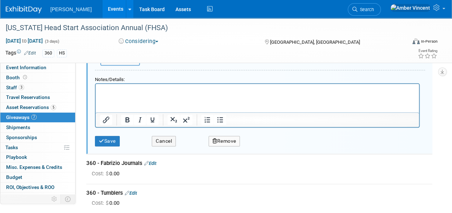
click at [216, 137] on button "Remove" at bounding box center [224, 141] width 32 height 10
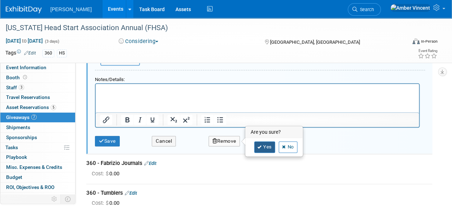
click at [260, 147] on icon at bounding box center [259, 148] width 4 height 4
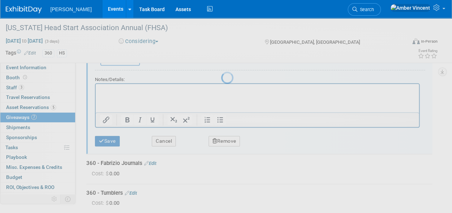
scroll to position [186, 0]
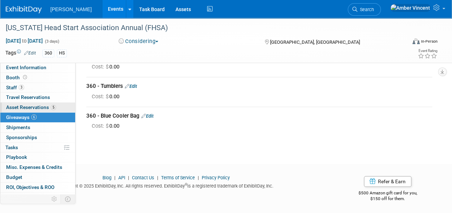
click at [37, 109] on span "Asset Reservations 5" at bounding box center [31, 108] width 50 height 6
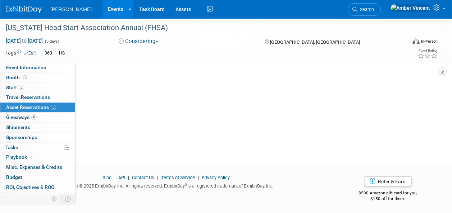
scroll to position [0, 0]
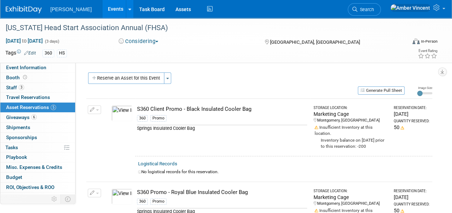
click at [93, 109] on icon "button" at bounding box center [92, 110] width 5 height 5
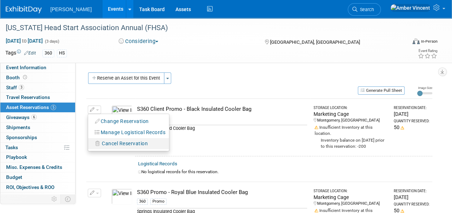
click at [123, 142] on span "Cancel Reservation" at bounding box center [125, 144] width 46 height 6
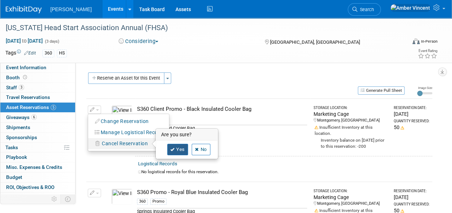
click at [175, 150] on link "Yes" at bounding box center [177, 149] width 21 height 11
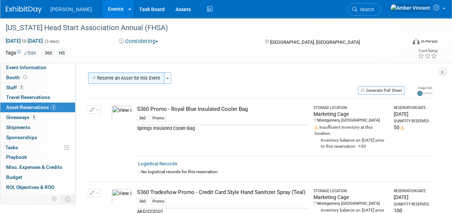
click at [114, 79] on button "Reserve an Asset for this Event" at bounding box center [126, 78] width 76 height 11
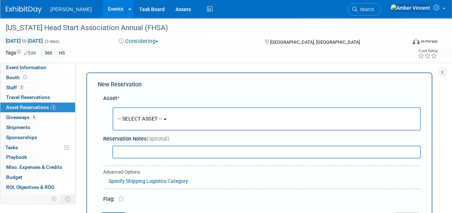
scroll to position [7, 0]
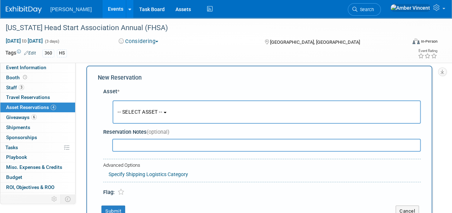
click at [149, 114] on span "-- SELECT ASSET --" at bounding box center [139, 112] width 45 height 6
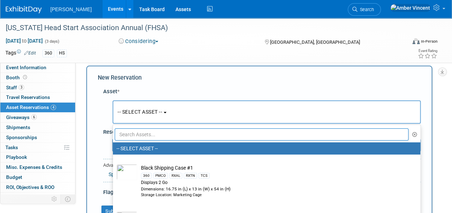
click at [157, 138] on input "text" at bounding box center [262, 135] width 294 height 12
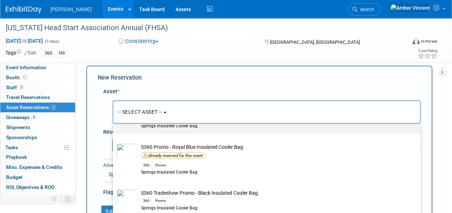
scroll to position [110, 0]
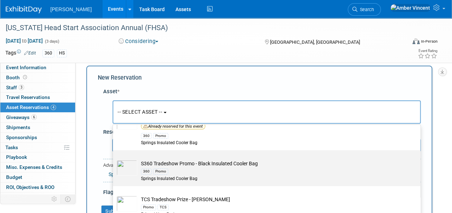
type input "cool"
click at [206, 165] on td "S360 Tradeshow Promo - Black Insulated Cooler Bag 360 Promo Springs Insulated C…" at bounding box center [271, 171] width 268 height 22
click at [114, 159] on input "S360 Tradeshow Promo - Black Insulated Cooler Bag 360 Promo Springs Insulated C…" at bounding box center [111, 156] width 5 height 5
select select "10723942"
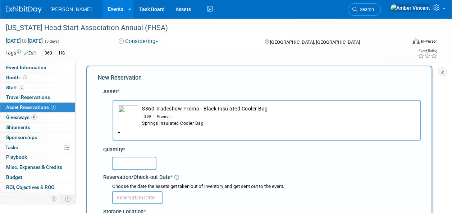
click at [149, 166] on input "text" at bounding box center [134, 163] width 45 height 13
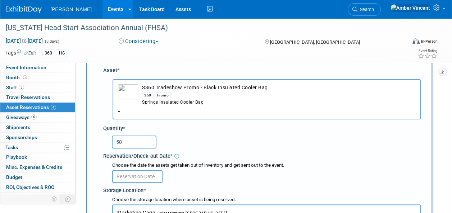
scroll to position [43, 0]
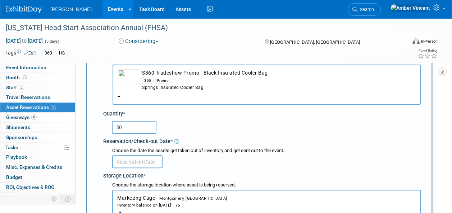
type input "50"
click at [144, 158] on input "text" at bounding box center [137, 162] width 50 height 13
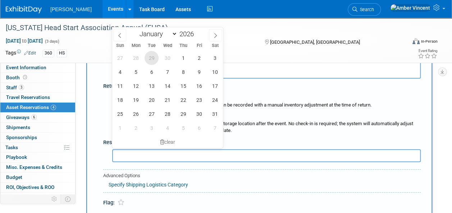
scroll to position [186, 0]
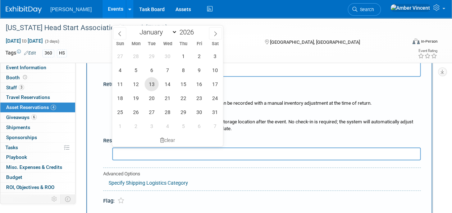
click at [154, 85] on span "13" at bounding box center [151, 84] width 14 height 14
type input "Oct 13, 2026"
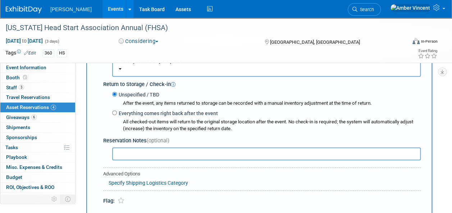
scroll to position [294, 0]
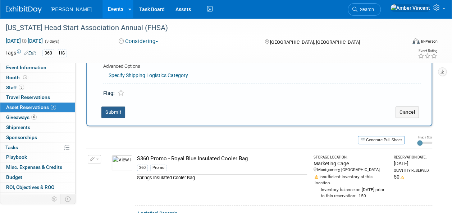
click at [111, 109] on button "Submit" at bounding box center [113, 112] width 24 height 11
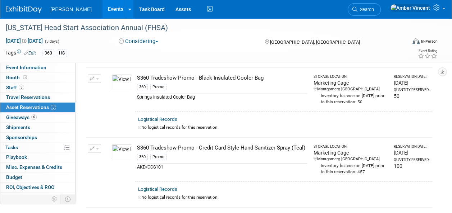
scroll to position [114, 0]
click at [25, 116] on span "Giveaways 6" at bounding box center [21, 118] width 31 height 6
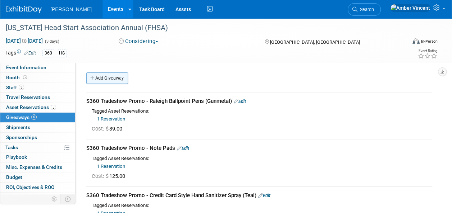
click at [125, 79] on link "Add Giveaway" at bounding box center [107, 78] width 42 height 11
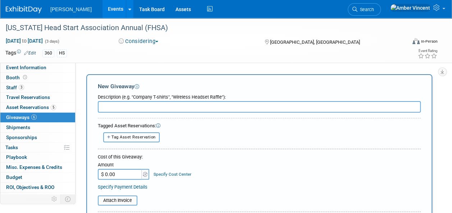
click at [129, 138] on span "Tag Asset Reservation" at bounding box center [133, 137] width 44 height 5
select select
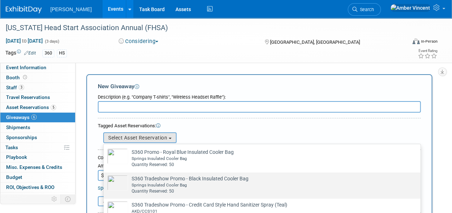
click at [184, 180] on td "S360 Tradeshow Promo - Black Insulated Cooler Bag Already tagged in this giveaw…" at bounding box center [267, 184] width 278 height 19
click at [105, 180] on input "S360 Tradeshow Promo - Black Insulated Cooler Bag Already tagged in this giveaw…" at bounding box center [102, 179] width 5 height 5
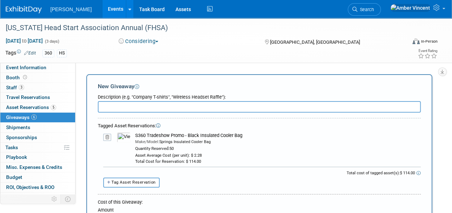
drag, startPoint x: 243, startPoint y: 137, endPoint x: 136, endPoint y: 134, distance: 106.8
click at [136, 134] on div "S360 Tradeshow Promo - Black Insulated Cooler Bag" at bounding box center [277, 136] width 285 height 6
copy div "S360 Tradeshow Promo - Black Insulated Cooler Bag"
click at [133, 107] on input "text" at bounding box center [259, 106] width 323 height 11
paste input "S360 Tradeshow Promo - Black Insulated Cooler Bag"
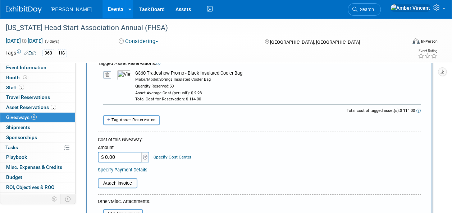
scroll to position [72, 0]
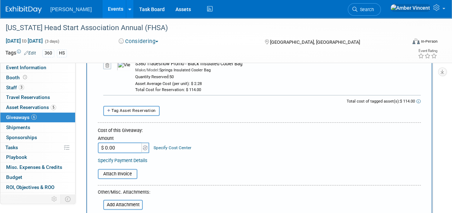
type input "S360 Tradeshow Promo - Black Insulated Cooler Bag"
click at [123, 145] on input "$ 0.00" at bounding box center [120, 148] width 45 height 11
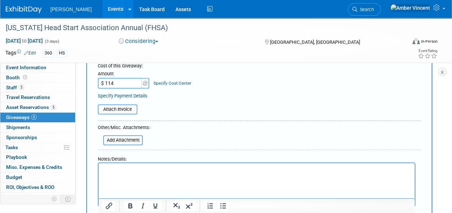
scroll to position [216, 0]
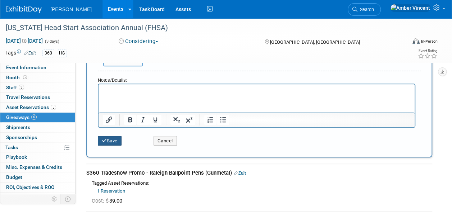
type input "$ 114.00"
click at [114, 142] on button "Save" at bounding box center [110, 141] width 24 height 10
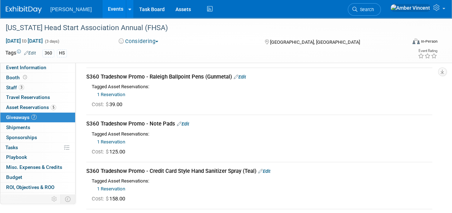
scroll to position [36, 0]
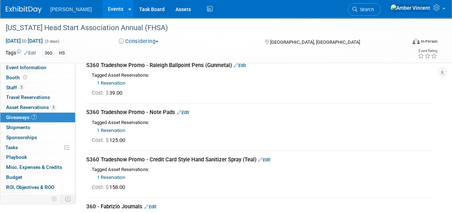
click at [183, 110] on link "Edit" at bounding box center [183, 112] width 12 height 5
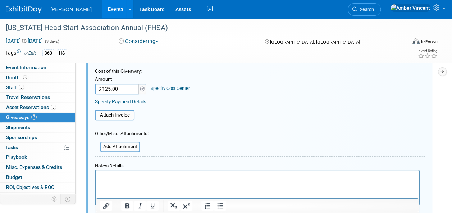
scroll to position [237, 0]
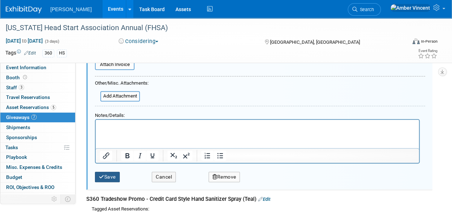
click at [114, 179] on button "Save" at bounding box center [107, 177] width 25 height 10
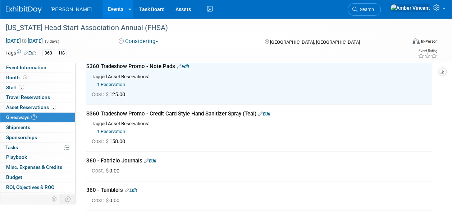
scroll to position [93, 0]
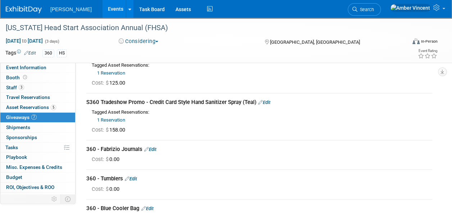
click at [117, 119] on link "1 Reservation" at bounding box center [111, 119] width 28 height 5
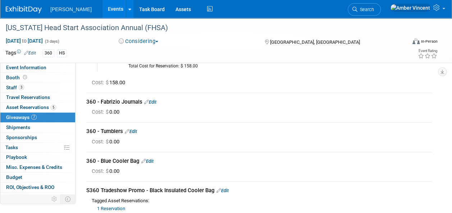
scroll to position [201, 0]
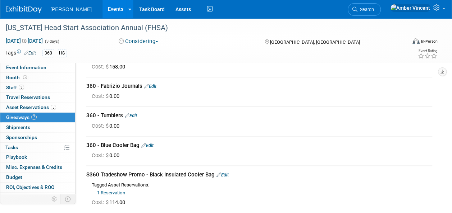
click at [156, 87] on link "Edit" at bounding box center [150, 86] width 12 height 5
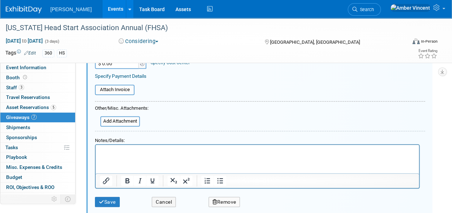
scroll to position [376, 0]
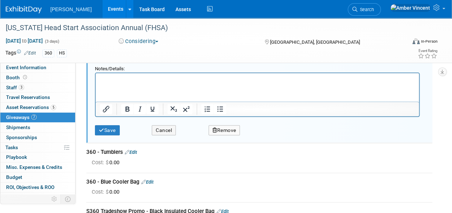
click at [219, 130] on button "Remove" at bounding box center [224, 130] width 32 height 10
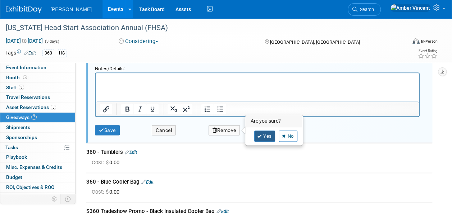
click at [259, 135] on icon at bounding box center [259, 137] width 4 height 4
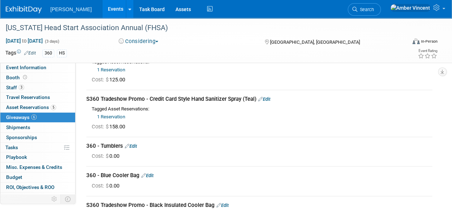
scroll to position [96, 0]
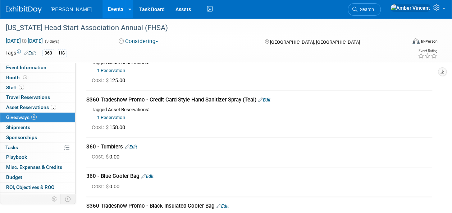
drag, startPoint x: 136, startPoint y: 146, endPoint x: 142, endPoint y: 156, distance: 11.9
click at [136, 146] on link "Edit" at bounding box center [131, 146] width 12 height 5
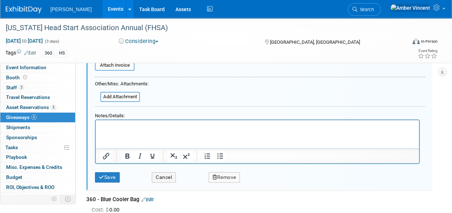
scroll to position [295, 0]
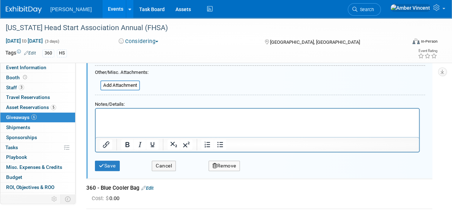
click at [217, 166] on button "Remove" at bounding box center [224, 166] width 32 height 10
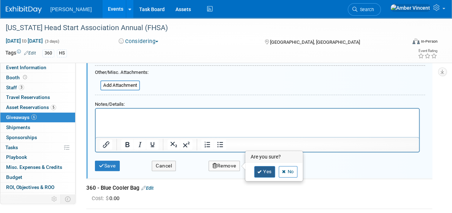
click at [262, 169] on link "Yes" at bounding box center [264, 171] width 21 height 11
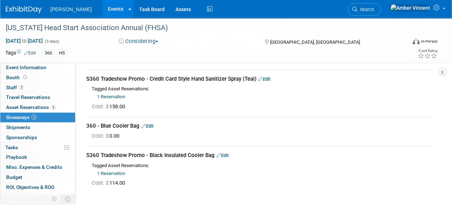
scroll to position [144, 0]
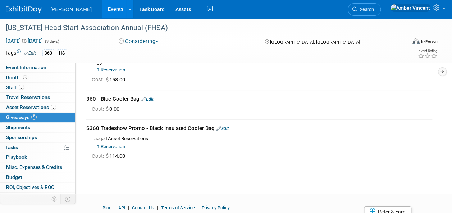
click at [151, 98] on link "Edit" at bounding box center [147, 99] width 12 height 5
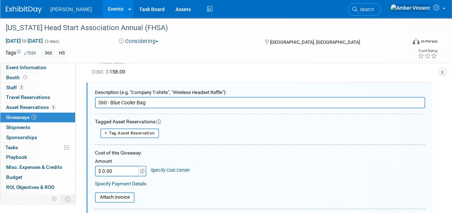
scroll to position [0, 0]
click at [153, 133] on span "Tag Asset Reservation" at bounding box center [132, 133] width 46 height 5
select select
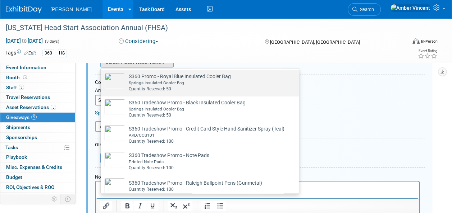
click at [148, 78] on td "S360 Promo - Royal Blue Insulated Cooler Bag Already tagged in this giveaway Sp…" at bounding box center [178, 82] width 106 height 19
click at [102, 78] on input "S360 Promo - Royal Blue Insulated Cooler Bag Already tagged in this giveaway Sp…" at bounding box center [99, 76] width 5 height 5
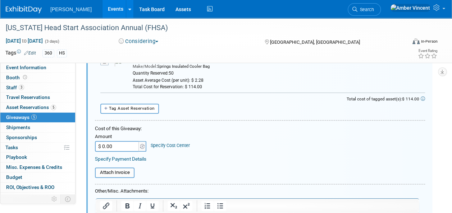
click at [134, 149] on input "$ 0.00" at bounding box center [117, 146] width 45 height 11
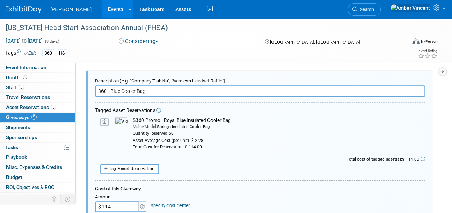
scroll to position [152, 0]
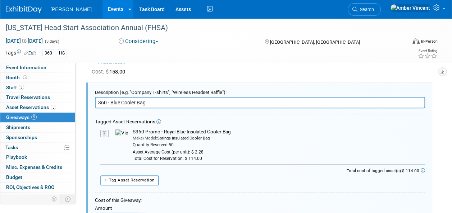
type input "$ 114.00"
drag, startPoint x: 231, startPoint y: 131, endPoint x: 130, endPoint y: 132, distance: 101.3
click at [130, 132] on td "S360 Promo - Royal Blue Insulated Cooler Bag Make/Model: Springs Insulated Cool…" at bounding box center [276, 145] width 297 height 33
drag, startPoint x: 130, startPoint y: 132, endPoint x: 139, endPoint y: 129, distance: 10.3
copy div "S360 Promo - Royal Blue Insulated Cooler Bag"
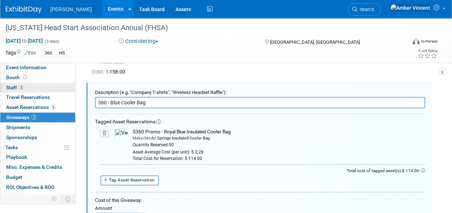
drag, startPoint x: 148, startPoint y: 103, endPoint x: 50, endPoint y: 92, distance: 98.3
click at [50, 92] on div "Event Information Event Info Booth Booth 3 Staff 3 Staff 0 Travel Reservations …" at bounding box center [226, 142] width 452 height 552
paste input "S360 Promo - Royal Blue Insulated"
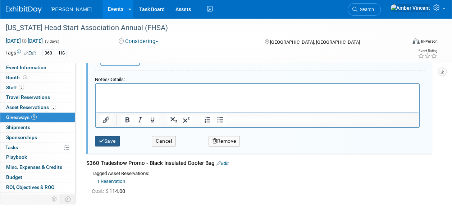
type input "S360 Promo - Royal Blue Insulated Cooler Bag"
click at [108, 140] on button "Save" at bounding box center [107, 141] width 25 height 10
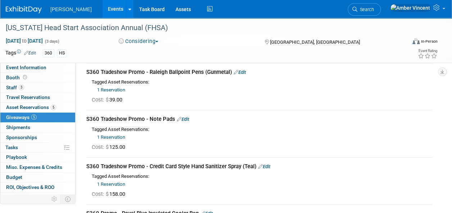
scroll to position [0, 0]
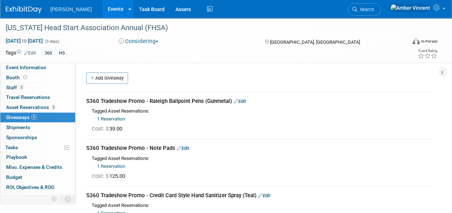
click at [102, 11] on link "Events" at bounding box center [115, 9] width 26 height 18
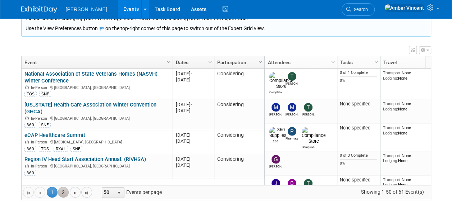
click at [61, 190] on link "2" at bounding box center [63, 192] width 11 height 11
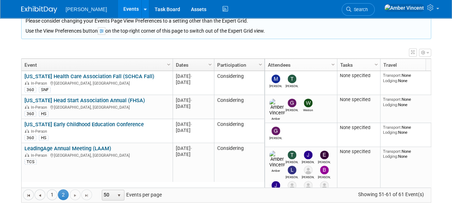
scroll to position [94, 0]
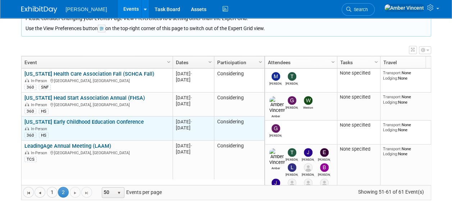
click at [109, 120] on link "[US_STATE] Early Childhood Education Conference" at bounding box center [83, 122] width 119 height 6
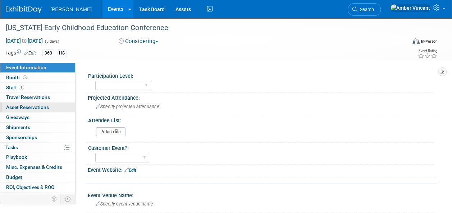
click at [34, 106] on span "Asset Reservations 0" at bounding box center [27, 108] width 43 height 6
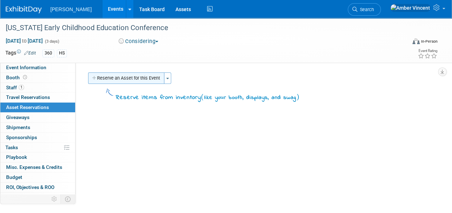
click at [134, 77] on button "Reserve an Asset for this Event" at bounding box center [126, 78] width 76 height 11
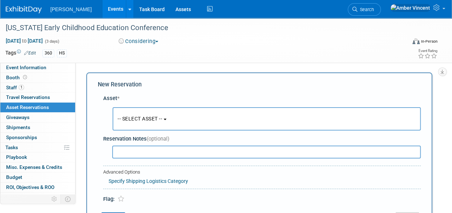
scroll to position [7, 0]
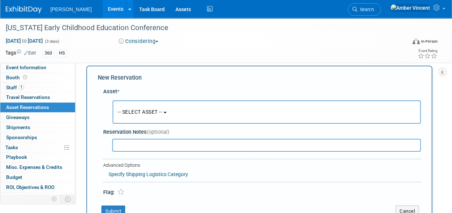
drag, startPoint x: 166, startPoint y: 113, endPoint x: 167, endPoint y: 117, distance: 4.0
click at [162, 113] on span "-- SELECT ASSET --" at bounding box center [139, 112] width 45 height 6
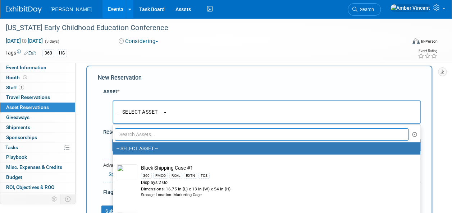
scroll to position [43, 0]
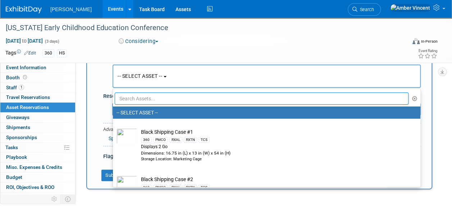
click at [160, 102] on input "text" at bounding box center [262, 99] width 294 height 12
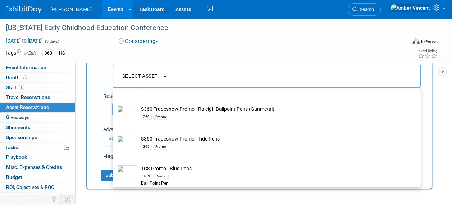
scroll to position [180, 0]
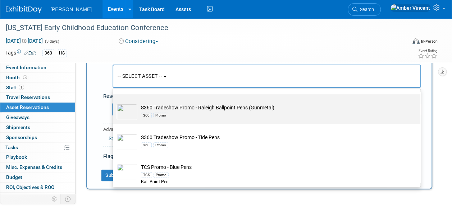
type input "pens"
click at [190, 116] on div "360 Promo" at bounding box center [273, 115] width 265 height 8
click at [114, 103] on input "S360 Tradeshow Promo - Raleigh Ballpoint Pens (Gunmetal) 360 Promo" at bounding box center [111, 100] width 5 height 5
type input "2026"
select select "10722331"
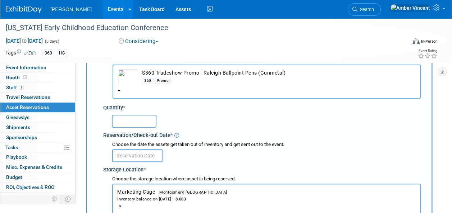
click at [138, 122] on input "text" at bounding box center [134, 121] width 45 height 13
type input "100"
click at [145, 157] on body "Turenne Events Add Event Bulk Upload Events Shareable Event Boards Recently Vie…" at bounding box center [226, 63] width 452 height 213
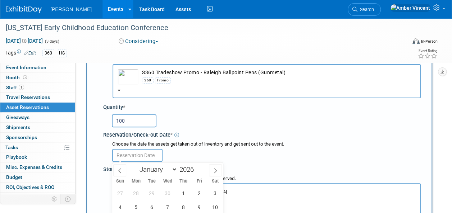
scroll to position [115, 0]
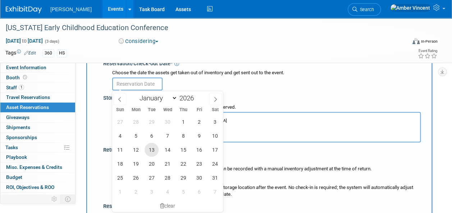
click at [155, 149] on span "13" at bounding box center [151, 150] width 14 height 14
type input "Oct 13, 2026"
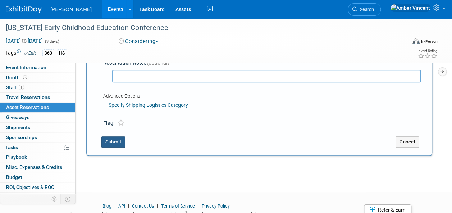
click at [120, 142] on button "Submit" at bounding box center [113, 142] width 24 height 11
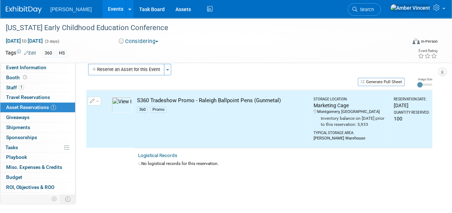
scroll to position [0, 0]
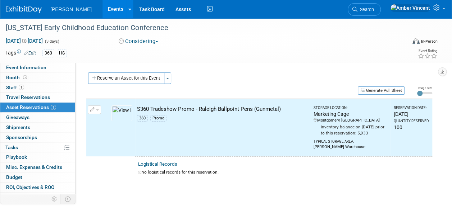
click at [135, 75] on button "Reserve an Asset for this Event" at bounding box center [126, 78] width 76 height 11
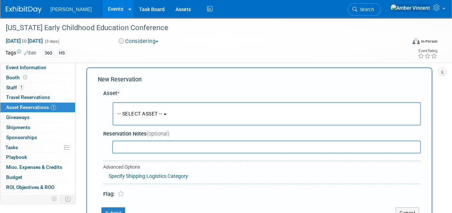
scroll to position [7, 0]
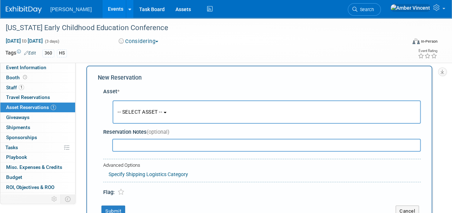
click at [134, 114] on span "-- SELECT ASSET --" at bounding box center [139, 112] width 45 height 6
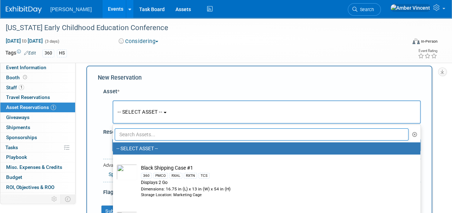
click at [138, 133] on input "text" at bounding box center [262, 135] width 294 height 12
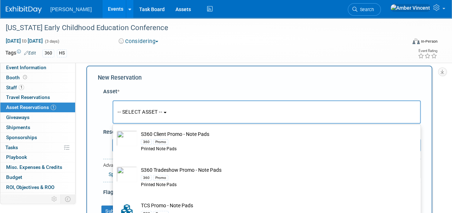
scroll to position [144, 0]
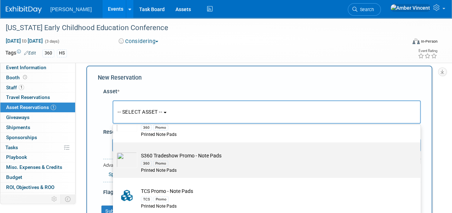
type input "note"
click at [191, 153] on td "S360 Tradeshow Promo - Note Pads 360 Promo Printed Note Pads" at bounding box center [271, 163] width 268 height 22
click at [114, 151] on input "S360 Tradeshow Promo - Note Pads 360 Promo Printed Note Pads" at bounding box center [111, 149] width 5 height 5
select select "10722330"
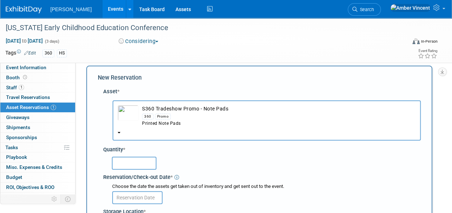
click at [140, 165] on input "text" at bounding box center [134, 163] width 45 height 13
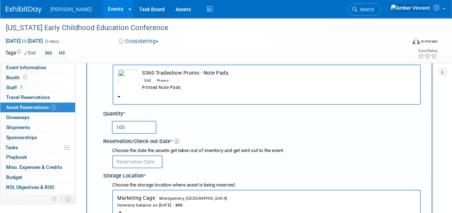
type input "100"
click at [141, 163] on input "text" at bounding box center [137, 162] width 50 height 13
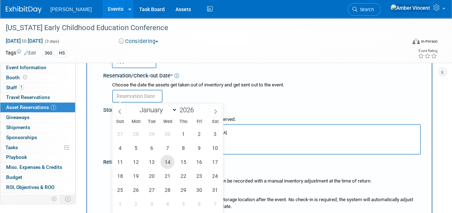
scroll to position [115, 0]
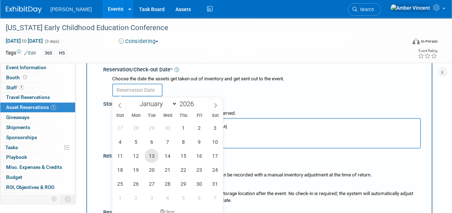
click at [153, 157] on span "13" at bounding box center [151, 156] width 14 height 14
type input "Oct 13, 2026"
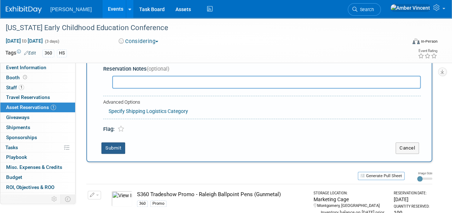
click at [123, 149] on button "Submit" at bounding box center [113, 148] width 24 height 11
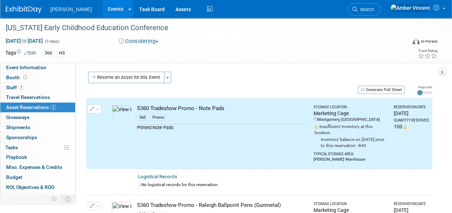
scroll to position [0, 0]
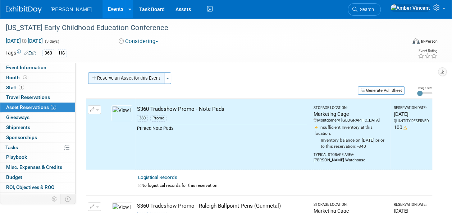
click at [137, 80] on button "Reserve an Asset for this Event" at bounding box center [126, 78] width 76 height 11
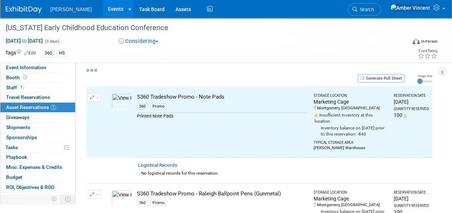
select select "9"
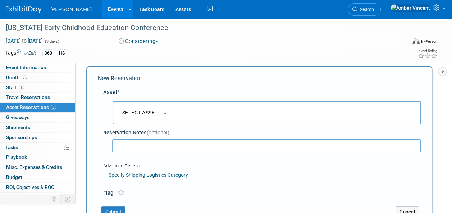
scroll to position [7, 0]
click at [150, 111] on span "-- SELECT ASSET --" at bounding box center [139, 112] width 45 height 6
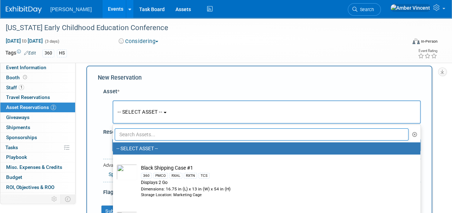
click at [142, 129] on input "text" at bounding box center [262, 135] width 294 height 12
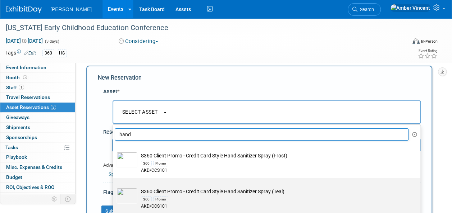
type input "hand"
click at [229, 200] on div "360 Promo" at bounding box center [273, 199] width 265 height 8
click at [114, 187] on input "S360 Client Promo - Credit Card Style Hand Sanitizer Spray (Teal) 360 Promo AKD…" at bounding box center [111, 185] width 5 height 5
type input "2026"
select select "10727972"
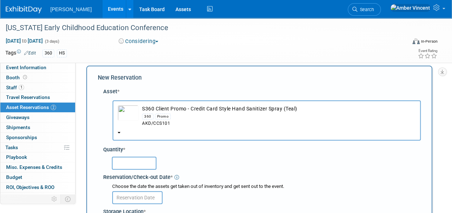
click at [148, 165] on input "text" at bounding box center [134, 163] width 45 height 13
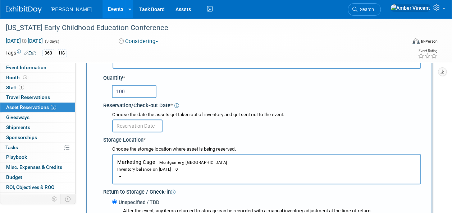
type input "100"
click at [139, 121] on input "text" at bounding box center [137, 126] width 50 height 13
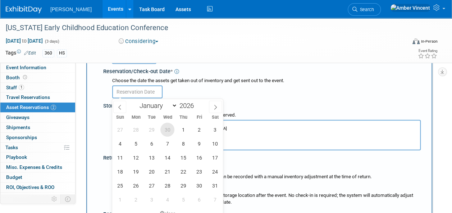
scroll to position [151, 0]
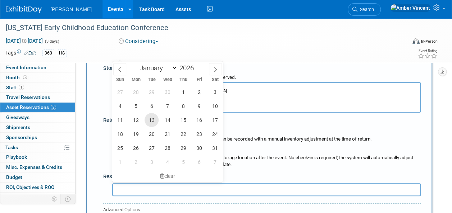
click at [152, 122] on span "13" at bounding box center [151, 120] width 14 height 14
type input "Oct 13, 2026"
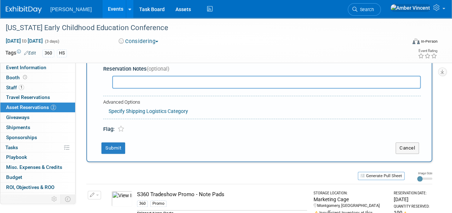
click at [98, 144] on td "Submit" at bounding box center [241, 148] width 287 height 11
click at [103, 145] on button "Submit" at bounding box center [113, 148] width 24 height 11
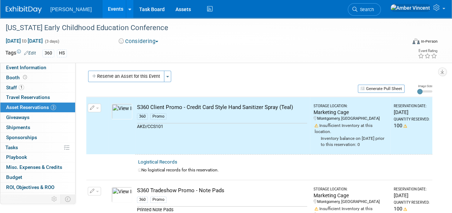
scroll to position [0, 0]
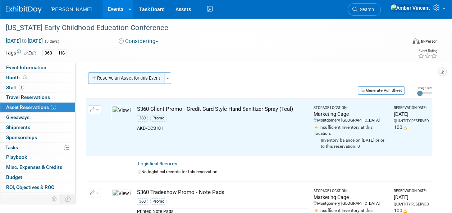
click at [152, 78] on button "Reserve an Asset for this Event" at bounding box center [126, 78] width 76 height 11
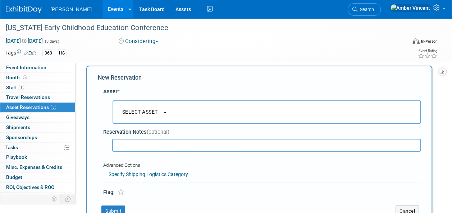
scroll to position [34, 0]
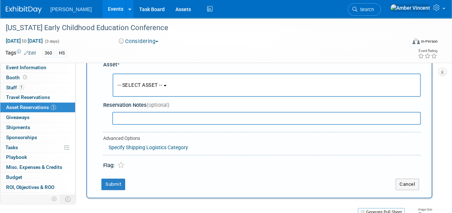
click at [162, 87] on span "-- SELECT ASSET --" at bounding box center [139, 85] width 45 height 6
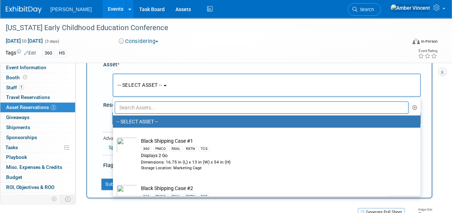
click at [154, 109] on input "text" at bounding box center [262, 108] width 294 height 12
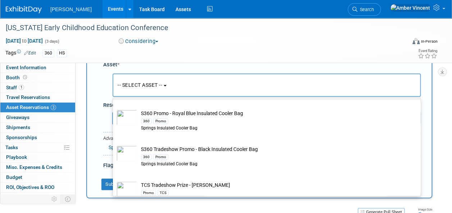
scroll to position [100, 0]
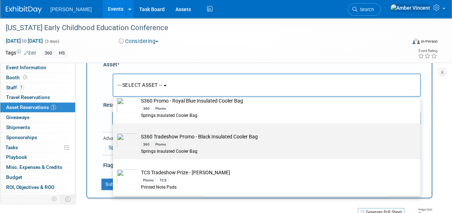
type input "cool"
click at [170, 141] on div "360 Promo" at bounding box center [273, 144] width 265 height 8
click at [114, 132] on input "S360 Tradeshow Promo - Black Insulated Cooler Bag 360 Promo Springs Insulated C…" at bounding box center [111, 130] width 5 height 5
type input "2026"
select select "10723942"
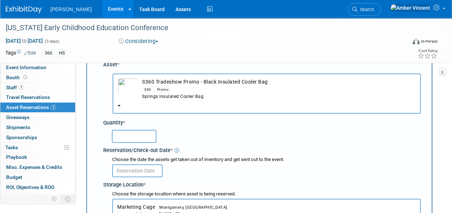
click at [144, 137] on input "text" at bounding box center [134, 136] width 45 height 13
type input "50"
click at [136, 165] on input "text" at bounding box center [137, 171] width 50 height 13
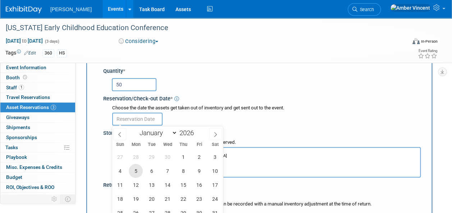
scroll to position [106, 0]
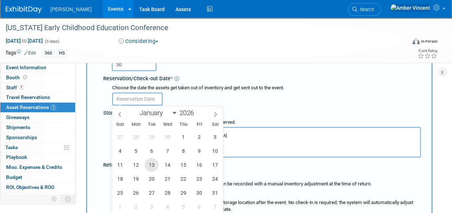
click at [149, 165] on span "13" at bounding box center [151, 165] width 14 height 14
type input "Oct 13, 2026"
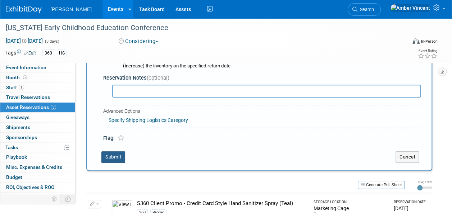
click at [117, 156] on button "Submit" at bounding box center [113, 157] width 24 height 11
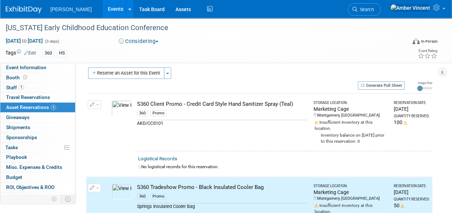
scroll to position [0, 0]
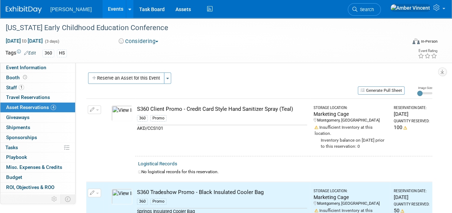
drag, startPoint x: 141, startPoint y: 78, endPoint x: 142, endPoint y: 84, distance: 5.8
click at [141, 79] on button "Reserve an Asset for this Event" at bounding box center [126, 78] width 76 height 11
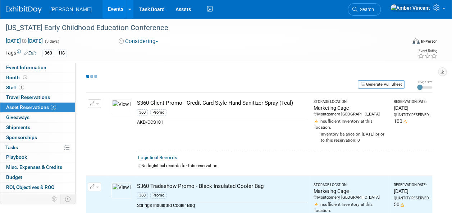
select select "9"
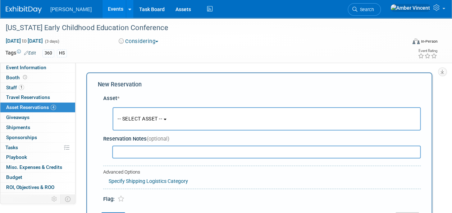
scroll to position [7, 0]
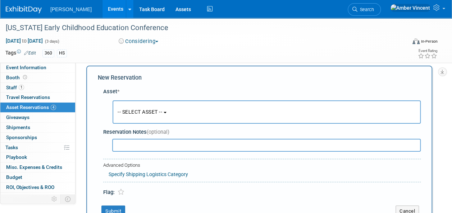
click at [147, 107] on button "-- SELECT ASSET --" at bounding box center [266, 112] width 308 height 23
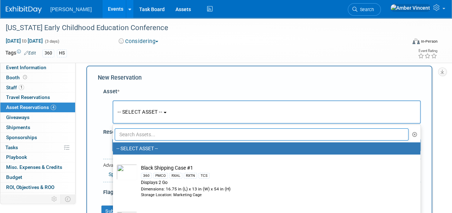
click at [154, 133] on input "text" at bounding box center [262, 135] width 294 height 12
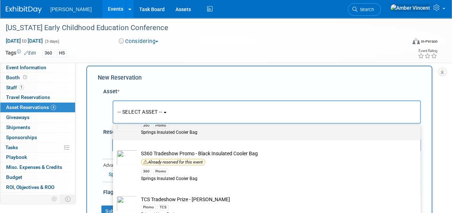
scroll to position [74, 0]
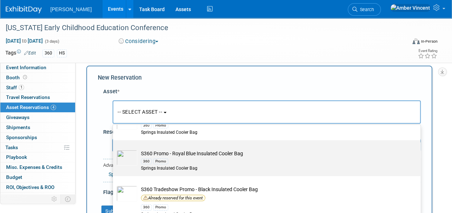
type input "cool"
click at [183, 153] on td "S360 Promo - Royal Blue Insulated Cooler Bag 360 Promo Springs Insulated Cooler…" at bounding box center [271, 161] width 268 height 22
click at [114, 149] on input "S360 Promo - Royal Blue Insulated Cooler Bag 360 Promo Springs Insulated Cooler…" at bounding box center [111, 146] width 5 height 5
type input "2026"
select select "10723941"
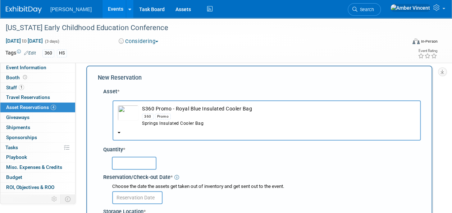
click at [130, 161] on input "text" at bounding box center [134, 163] width 45 height 13
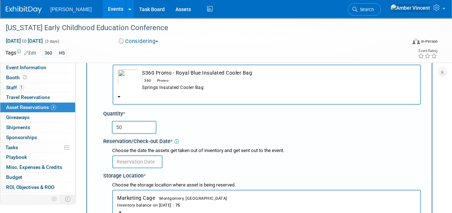
type input "50"
click at [131, 163] on body "Turenne Events Add Event Bulk Upload Events Shareable Event Boards Recently Vie…" at bounding box center [226, 63] width 452 height 213
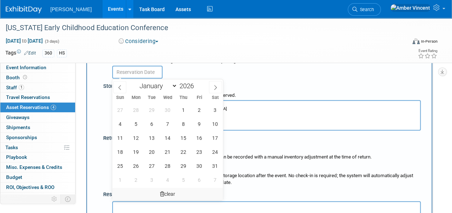
scroll to position [151, 0]
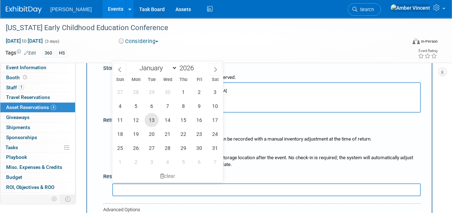
click at [153, 118] on span "13" at bounding box center [151, 120] width 14 height 14
type input "Oct 13, 2026"
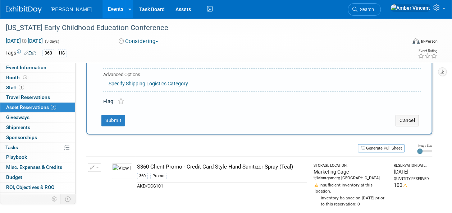
scroll to position [294, 0]
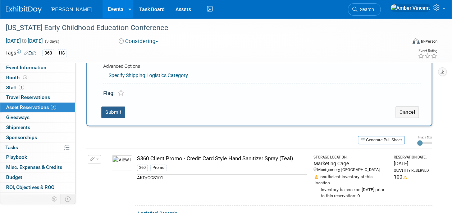
click at [119, 113] on button "Submit" at bounding box center [113, 112] width 24 height 11
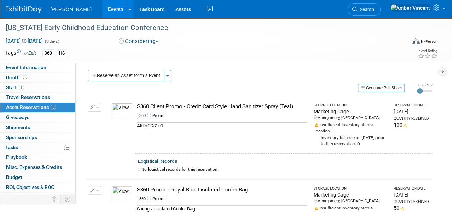
scroll to position [0, 0]
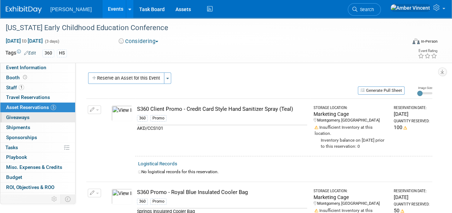
click at [21, 115] on span "Giveaways 0" at bounding box center [17, 118] width 23 height 6
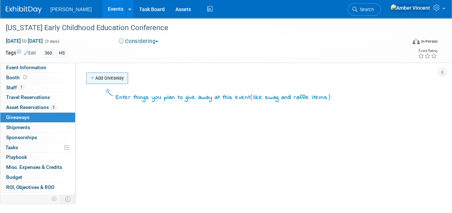
click at [105, 73] on link "Add Giveaway" at bounding box center [107, 78] width 42 height 11
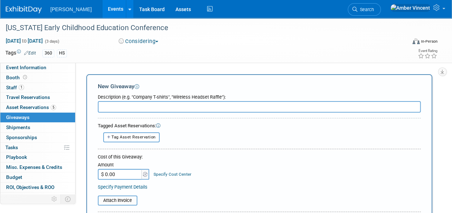
click at [123, 107] on input "text" at bounding box center [259, 106] width 323 height 11
click at [135, 135] on span "Tag Asset Reservation" at bounding box center [133, 137] width 44 height 5
select select
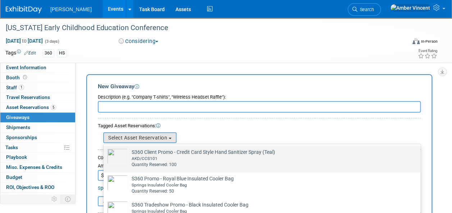
click at [144, 160] on div "AKD/CCS101" at bounding box center [269, 159] width 274 height 6
click at [105, 155] on input "S360 Client Promo - Credit Card Style Hand Sanitizer Spray (Teal) Already tagge…" at bounding box center [102, 152] width 5 height 5
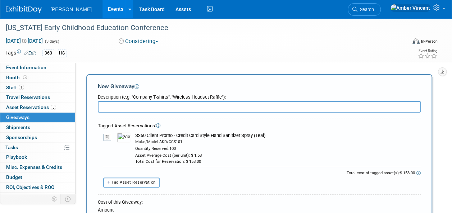
drag, startPoint x: 267, startPoint y: 136, endPoint x: 134, endPoint y: 135, distance: 132.9
click at [134, 135] on td "S360 Client Promo - Credit Card Style Hand Sanitizer Spray (Teal) Make/Model: A…" at bounding box center [275, 149] width 290 height 32
drag, startPoint x: 134, startPoint y: 135, endPoint x: 139, endPoint y: 134, distance: 4.7
copy div "S360 Client Promo - Credit Card Style Hand Sanitizer Spray (Teal)"
click at [148, 105] on input "text" at bounding box center [259, 106] width 323 height 11
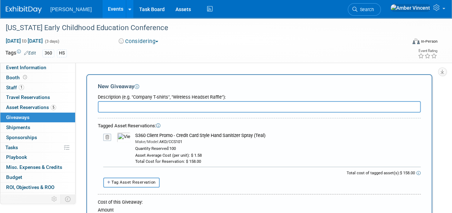
paste input "S360 Client Promo - Credit Card Style Hand Sanitizer Spray (Teal)"
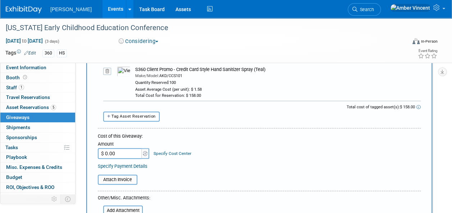
scroll to position [72, 0]
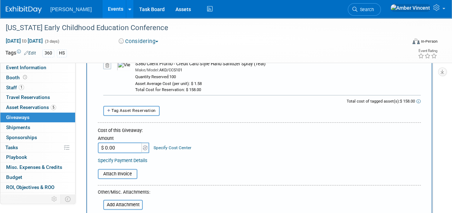
type input "S360 Client Promo - Credit Card Style Hand Sanitizer Spray (Teal)"
click at [129, 151] on input "$ 0.00" at bounding box center [120, 148] width 45 height 11
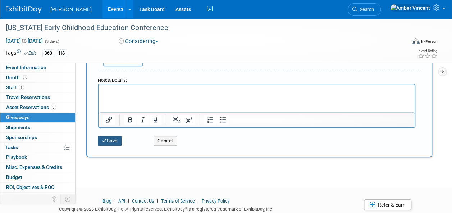
type input "$ 158.00"
click at [116, 140] on button "Save" at bounding box center [110, 141] width 24 height 10
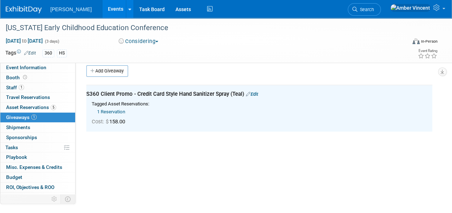
scroll to position [0, 0]
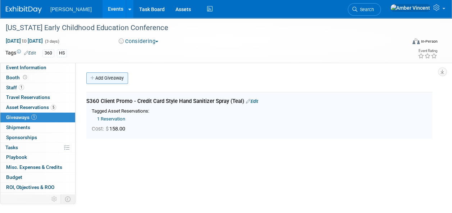
click at [103, 78] on link "Add Giveaway" at bounding box center [107, 78] width 42 height 11
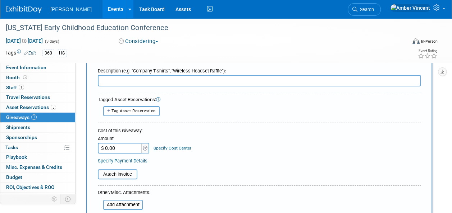
scroll to position [36, 0]
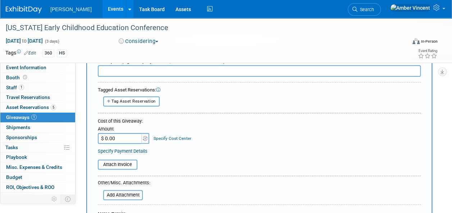
click at [151, 104] on button "Tag Asset Reservation" at bounding box center [131, 102] width 56 height 10
select select
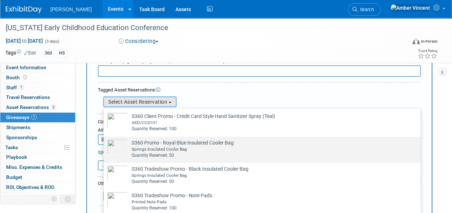
click at [194, 148] on div "Springs Insulated Cooler Bag" at bounding box center [269, 150] width 274 height 6
click at [105, 146] on input "S360 Promo - Royal Blue Insulated Cooler Bag Already tagged in this giveaway Sp…" at bounding box center [102, 143] width 5 height 5
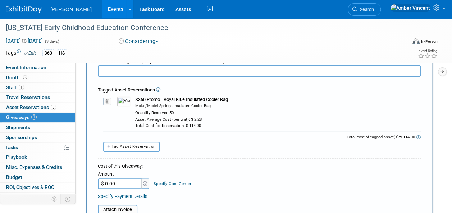
drag, startPoint x: 229, startPoint y: 100, endPoint x: 133, endPoint y: 98, distance: 95.9
click at [133, 98] on td "S360 Promo - Royal Blue Insulated Cooler Bag Make/Model: Springs Insulated Cool…" at bounding box center [275, 113] width 290 height 32
drag, startPoint x: 133, startPoint y: 99, endPoint x: 142, endPoint y: 101, distance: 9.0
copy div "S360 Promo - Royal Blue Insulated Cooler Bag"
click at [138, 69] on input "text" at bounding box center [259, 70] width 323 height 11
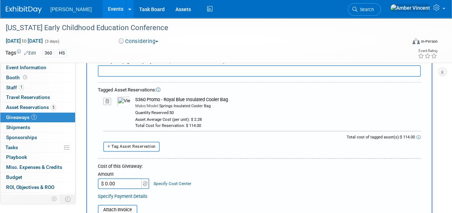
paste input "S360 Promo - Royal Blue Insulated Cooler Bag"
type input "S360 Promo - Royal Blue Insulated Cooler Bag"
click at [129, 180] on input "$ 0.00" at bounding box center [120, 184] width 45 height 11
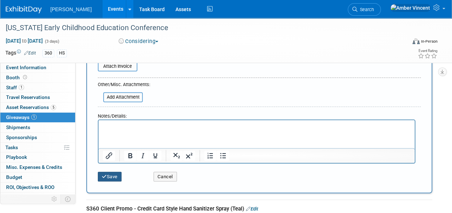
type input "$ 114.00"
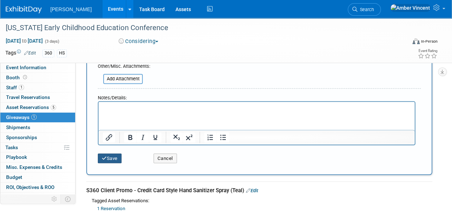
click at [113, 175] on div "Add Giveaway New Giveaway Description (e.g. "Company T-shirts", "Wireless Heads…" at bounding box center [259, 52] width 356 height 355
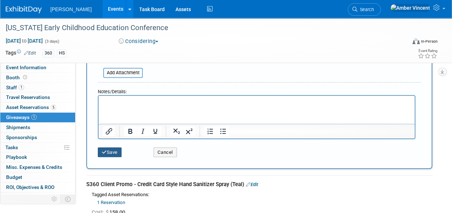
scroll to position [216, 0]
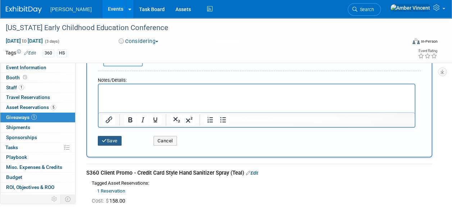
click at [114, 140] on button "Save" at bounding box center [110, 141] width 24 height 10
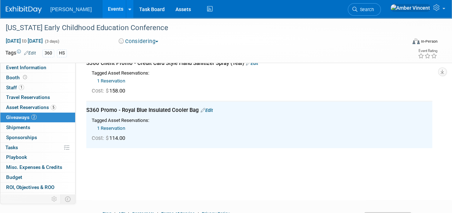
scroll to position [0, 0]
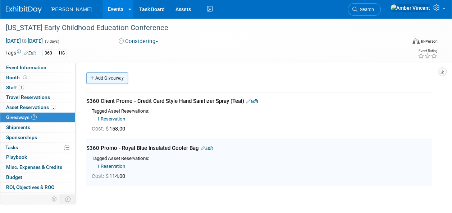
click at [117, 78] on link "Add Giveaway" at bounding box center [107, 78] width 42 height 11
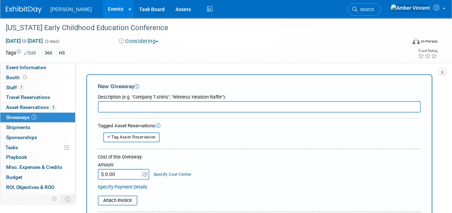
click at [152, 138] on span "Tag Asset Reservation" at bounding box center [133, 137] width 44 height 5
select select
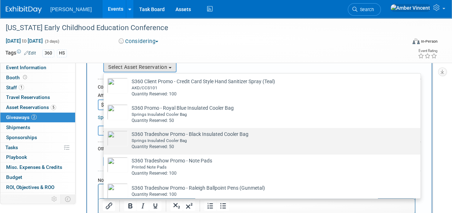
scroll to position [72, 0]
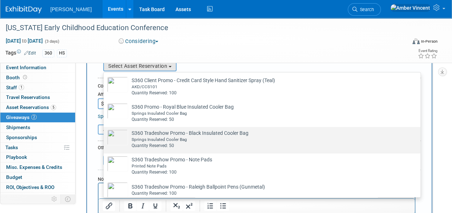
click at [186, 137] on div "Springs Insulated Cooler Bag" at bounding box center [269, 140] width 274 height 6
click at [105, 136] on input "S360 Tradeshow Promo - Black Insulated Cooler Bag Already tagged in this giveaw…" at bounding box center [102, 133] width 5 height 5
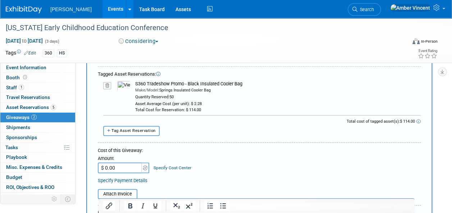
scroll to position [36, 0]
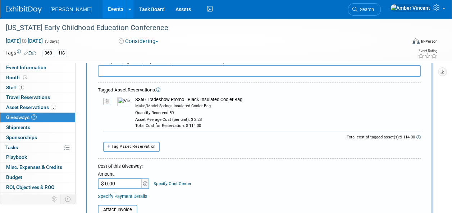
drag, startPoint x: 221, startPoint y: 97, endPoint x: 134, endPoint y: 98, distance: 87.0
click at [134, 98] on td "S360 Tradeshow Promo - Black Insulated Cooler Bag Make/Model: Springs Insulated…" at bounding box center [275, 113] width 290 height 32
drag, startPoint x: 134, startPoint y: 98, endPoint x: 137, endPoint y: 98, distance: 3.6
copy div "S360 Tradeshow Promo - Black Insulated Cooler Bag"
click at [137, 70] on input "text" at bounding box center [259, 70] width 323 height 11
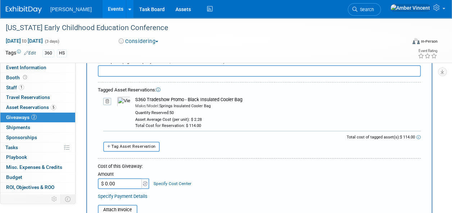
paste input "S360 Tradeshow Promo - Black Insulated Cooler Bag"
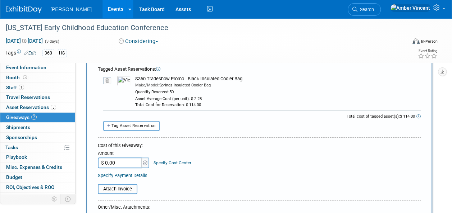
scroll to position [72, 0]
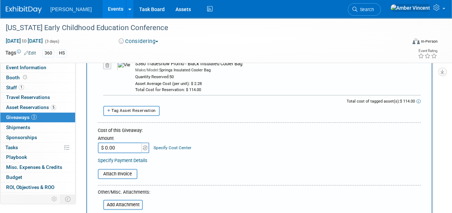
type input "S360 Tradeshow Promo - Black Insulated Cooler Bag"
click at [121, 149] on input "$ 0.00" at bounding box center [120, 148] width 45 height 11
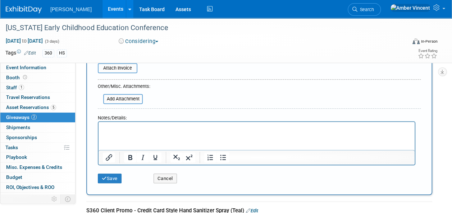
scroll to position [216, 0]
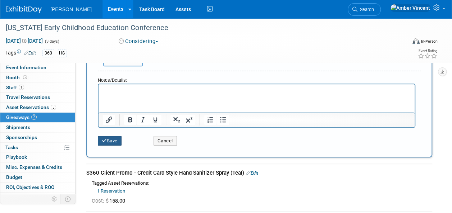
type input "$ 114.00"
click at [111, 139] on button "Save" at bounding box center [110, 141] width 24 height 10
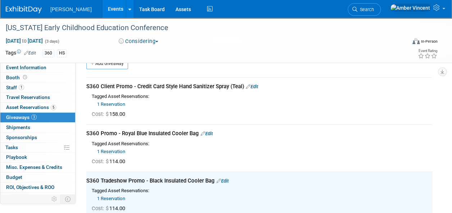
scroll to position [0, 0]
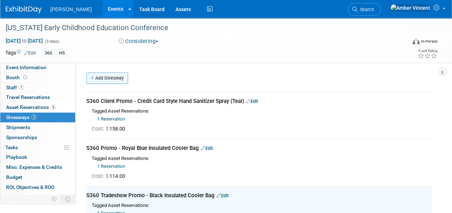
click at [114, 74] on link "Add Giveaway" at bounding box center [107, 78] width 42 height 11
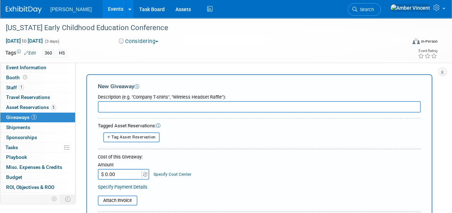
click at [154, 135] on span "Tag Asset Reservation" at bounding box center [133, 137] width 44 height 5
select select
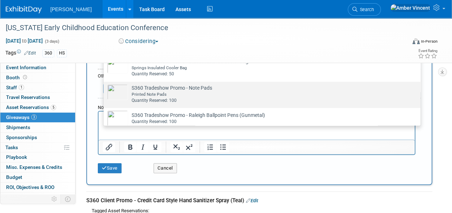
click at [188, 96] on div "Printed Note Pads" at bounding box center [269, 95] width 274 height 6
click at [105, 91] on input "S360 Tradeshow Promo - Note Pads Already tagged in this giveaway Printed Note P…" at bounding box center [102, 88] width 5 height 5
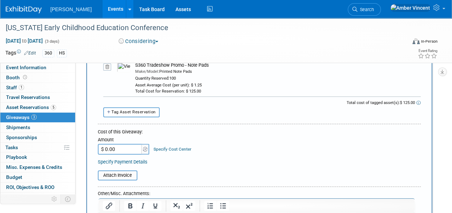
scroll to position [45, 0]
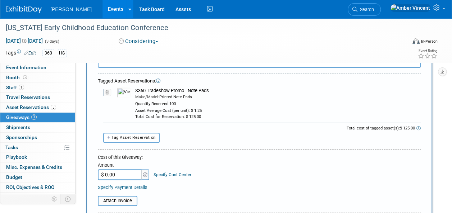
drag, startPoint x: 208, startPoint y: 91, endPoint x: 134, endPoint y: 89, distance: 74.0
click at [134, 89] on td "S360 Tradeshow Promo - Note Pads Make/Model: Printed Note Pads Quantity Reserve…" at bounding box center [275, 104] width 290 height 32
drag, startPoint x: 134, startPoint y: 89, endPoint x: 139, endPoint y: 91, distance: 4.8
copy div "S360 Tradeshow Promo - Note Pads"
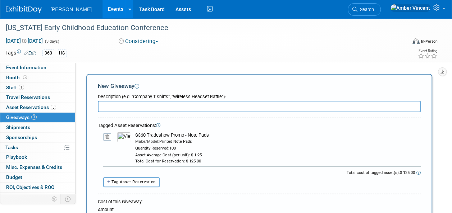
scroll to position [0, 0]
click at [139, 110] on input "text" at bounding box center [259, 106] width 323 height 11
paste input "S360 Tradeshow Promo - Note Pads"
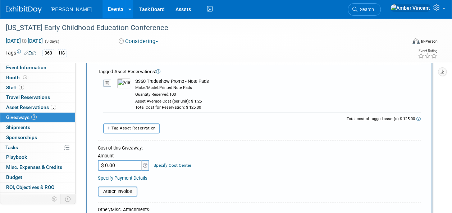
scroll to position [72, 0]
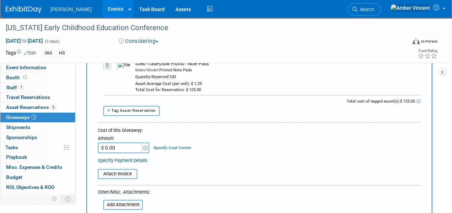
type input "S360 Tradeshow Promo - Note Pads"
click at [134, 147] on input "$ 0.00" at bounding box center [120, 148] width 45 height 11
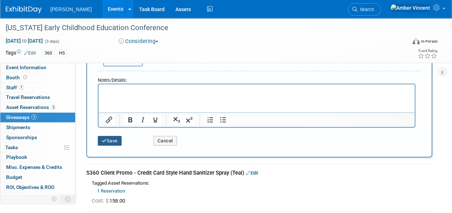
type input "$ 125.00"
click at [113, 140] on button "Save" at bounding box center [110, 141] width 24 height 10
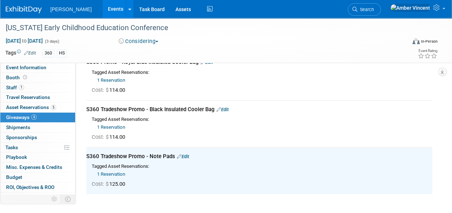
scroll to position [0, 0]
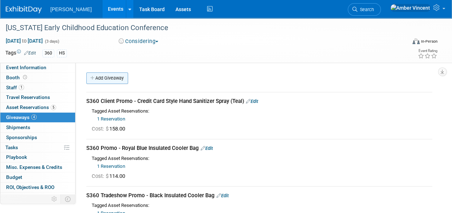
click at [119, 80] on link "Add Giveaway" at bounding box center [107, 78] width 42 height 11
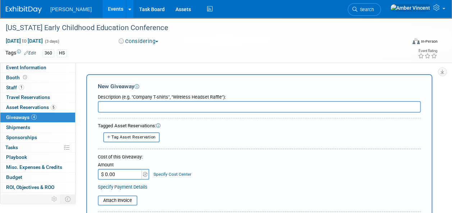
click at [141, 138] on span "Tag Asset Reservation" at bounding box center [133, 137] width 44 height 5
select select
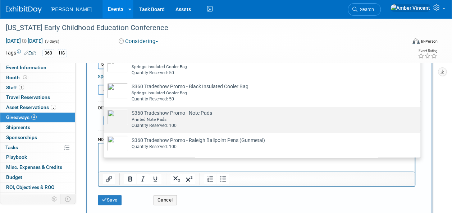
scroll to position [108, 0]
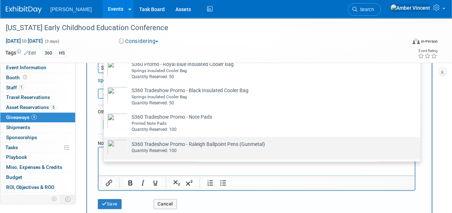
click at [145, 147] on td "S360 Tradeshow Promo - Raleigh Ballpoint Pens (Gunmetal) Already tagged in this…" at bounding box center [267, 148] width 278 height 16
click at [105, 146] on input "S360 Tradeshow Promo - Raleigh Ballpoint Pens (Gunmetal) Already tagged in this…" at bounding box center [102, 143] width 5 height 5
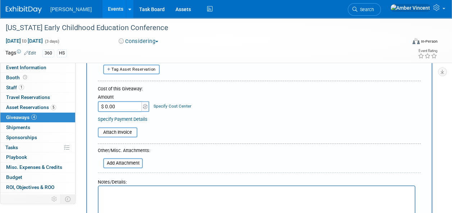
click at [132, 107] on input "$ 0.00" at bounding box center [120, 106] width 45 height 11
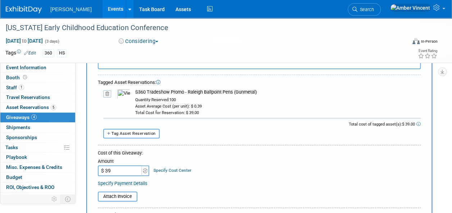
scroll to position [0, 0]
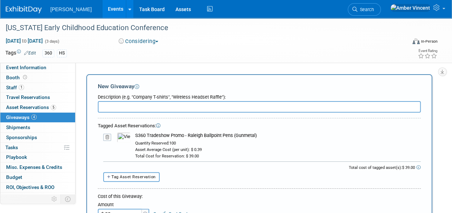
type input "$ 39.00"
drag, startPoint x: 257, startPoint y: 136, endPoint x: 143, endPoint y: 133, distance: 113.9
click at [143, 133] on div "S360 Tradeshow Promo - Raleigh Ballpoint Pens (Gunmetal)" at bounding box center [277, 136] width 285 height 6
click at [260, 137] on div "S360 Tradeshow Promo - Raleigh Ballpoint Pens (Gunmetal)" at bounding box center [277, 136] width 285 height 6
drag, startPoint x: 257, startPoint y: 135, endPoint x: 130, endPoint y: 134, distance: 127.2
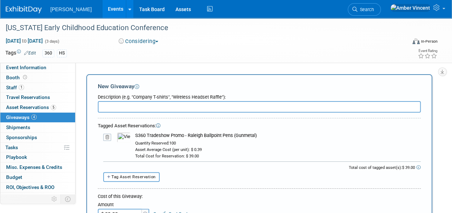
click at [130, 134] on tr "10048880-10722331-c3e1ac0f-a9d6-4132-9043-9ce5a0153f0a.jpg S360 Tradeshow Promo…" at bounding box center [261, 146] width 317 height 27
drag, startPoint x: 130, startPoint y: 134, endPoint x: 144, endPoint y: 134, distance: 14.4
copy tr "10048880-10722331-c3e1ac0f-a9d6-4132-9043-9ce5a0153f0a.jpg S360 Tradeshow Promo…"
click at [134, 106] on input "text" at bounding box center [259, 106] width 323 height 11
paste input "S360 Tradeshow Promo - Raleigh Ballpoint Pens (Gunmetal)"
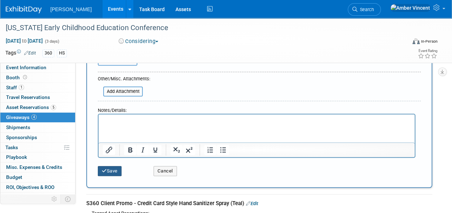
type input "S360 Tradeshow Promo - Raleigh Ballpoint Pens (Gunmetal)"
click at [116, 166] on button "Save" at bounding box center [110, 171] width 24 height 10
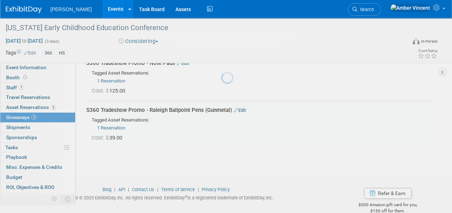
scroll to position [192, 0]
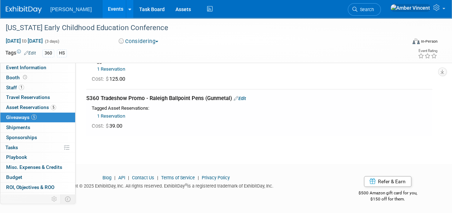
click at [102, 13] on link "Events" at bounding box center [115, 9] width 26 height 18
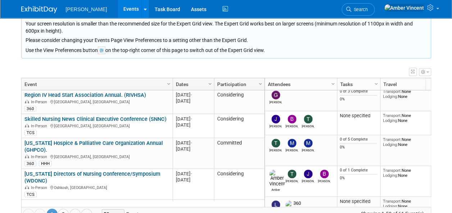
scroll to position [129, 0]
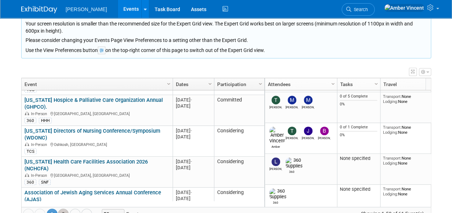
click at [62, 211] on link "2" at bounding box center [63, 214] width 11 height 11
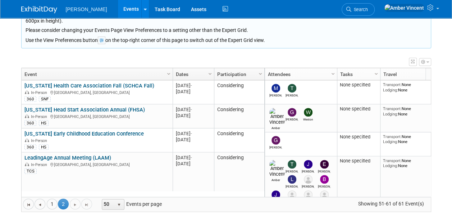
scroll to position [94, 0]
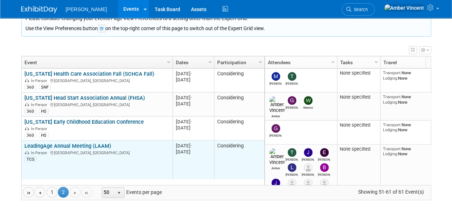
click at [94, 148] on div "LeadingAge Annual Meeting (LAAM) In-Person [GEOGRAPHIC_DATA], [GEOGRAPHIC_DATA]…" at bounding box center [96, 153] width 145 height 20
click at [94, 145] on link "LeadingAge Annual Meeting (LAAM)" at bounding box center [67, 146] width 87 height 6
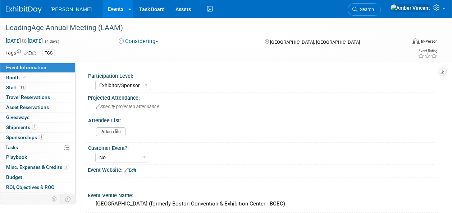
select select "Exhibitor/Sponsor"
select select "No"
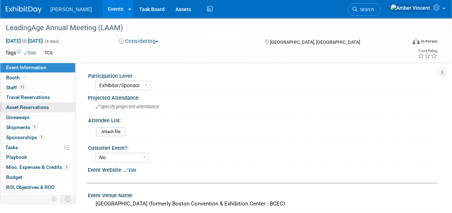
click at [45, 104] on link "0 Asset Reservations 0" at bounding box center [37, 108] width 75 height 10
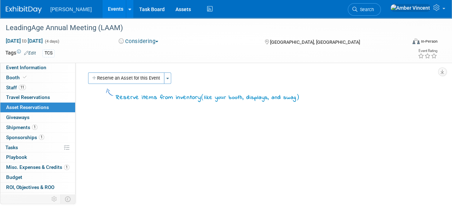
click at [151, 80] on button "Reserve an Asset for this Event" at bounding box center [126, 78] width 76 height 11
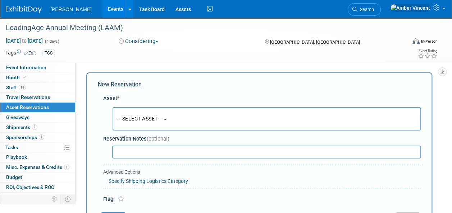
scroll to position [7, 0]
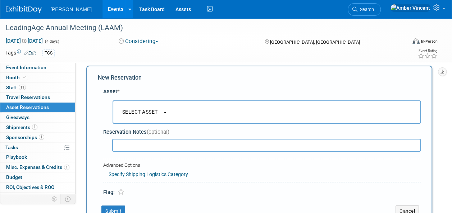
click at [142, 108] on button "-- SELECT ASSET --" at bounding box center [266, 112] width 308 height 23
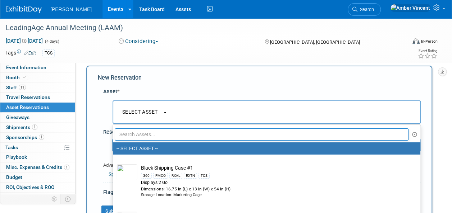
click at [143, 129] on input "text" at bounding box center [262, 135] width 294 height 12
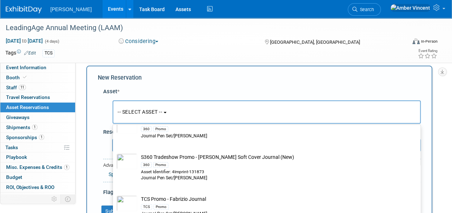
scroll to position [79, 0]
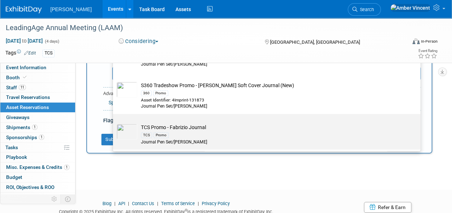
type input "fab"
click at [203, 131] on div "TCS Promo" at bounding box center [273, 135] width 265 height 8
click at [114, 123] on input "TCS Promo - [PERSON_NAME] Journal TCS Promo Journal Pen Set/[PERSON_NAME]" at bounding box center [111, 120] width 5 height 5
type input "2026"
select select "10722524"
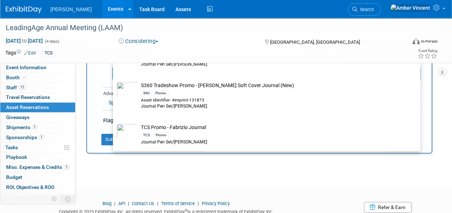
select select "10"
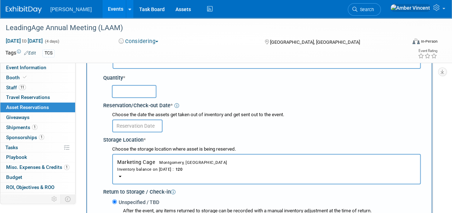
click at [122, 91] on input "text" at bounding box center [134, 91] width 45 height 13
type input "35"
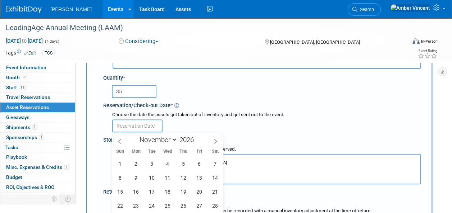
click at [129, 125] on input "text" at bounding box center [137, 126] width 50 height 13
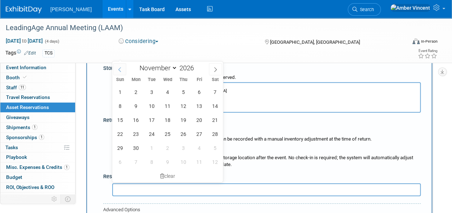
click at [119, 72] on span at bounding box center [119, 69] width 13 height 12
select select "9"
click at [117, 123] on span "11" at bounding box center [120, 120] width 14 height 14
type input "[DATE]"
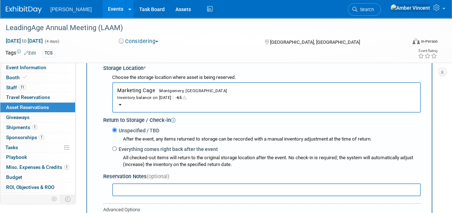
click at [154, 103] on button "Marketing Cage Montgomery, AL Inventory balance on [DATE] : -65" at bounding box center [266, 97] width 308 height 31
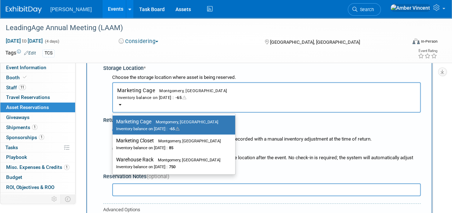
click at [222, 103] on button "Marketing Cage Montgomery, AL Inventory balance on [DATE] : -65" at bounding box center [266, 97] width 308 height 31
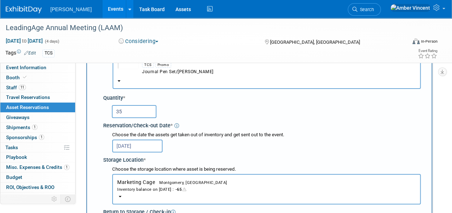
scroll to position [43, 0]
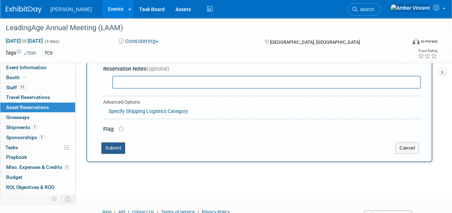
click at [114, 147] on button "Submit" at bounding box center [113, 148] width 24 height 11
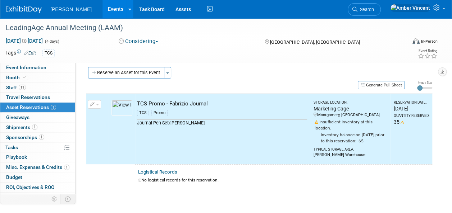
scroll to position [0, 0]
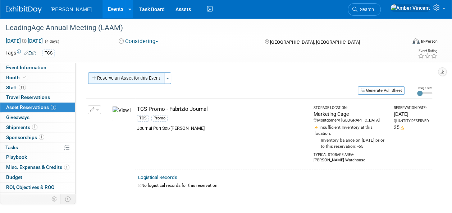
click at [154, 75] on button "Reserve an Asset for this Event" at bounding box center [126, 78] width 76 height 11
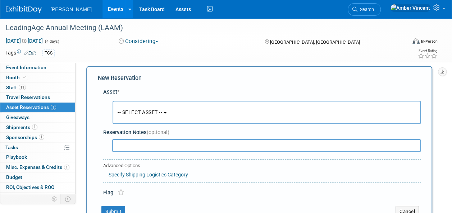
scroll to position [7, 0]
click at [140, 106] on button "-- SELECT ASSET --" at bounding box center [266, 112] width 308 height 23
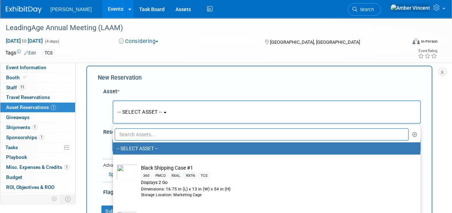
click at [132, 130] on input "text" at bounding box center [262, 135] width 294 height 12
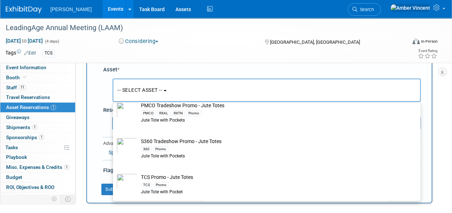
scroll to position [79, 0]
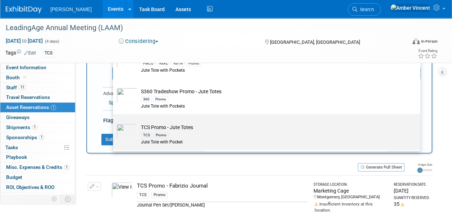
type input "jute"
click at [147, 134] on div "TCS" at bounding box center [146, 136] width 11 height 6
click at [114, 123] on input "TCS Promo - Jute Totes TCS Promo Jute Tote with Pocket" at bounding box center [111, 120] width 5 height 5
select select "10722526"
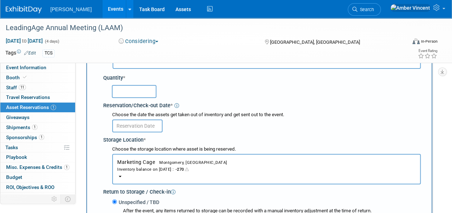
click at [139, 92] on input "text" at bounding box center [134, 91] width 45 height 13
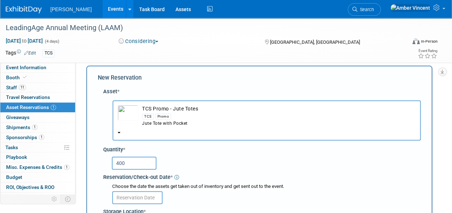
scroll to position [43, 0]
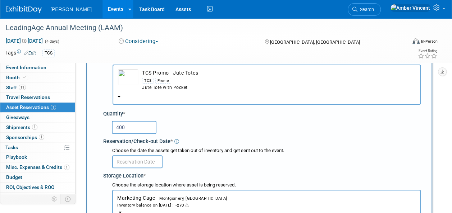
type input "400"
click at [132, 162] on body "[PERSON_NAME] Events Add Event Bulk Upload Events Shareable Event Boards Recent…" at bounding box center [226, 63] width 452 height 213
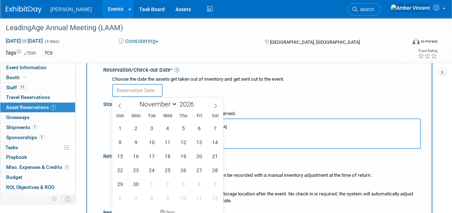
scroll to position [115, 0]
click at [116, 105] on span at bounding box center [119, 105] width 13 height 12
select select "9"
click at [124, 157] on span "11" at bounding box center [120, 156] width 14 height 14
type input "[DATE]"
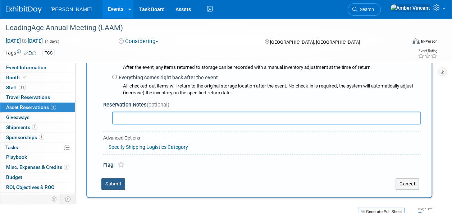
click at [119, 185] on button "Submit" at bounding box center [113, 184] width 24 height 11
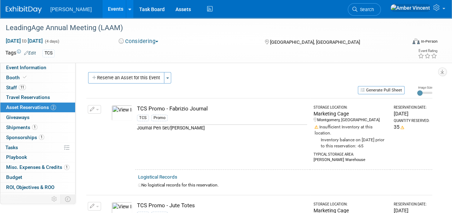
scroll to position [0, 0]
click at [152, 80] on button "Reserve an Asset for this Event" at bounding box center [126, 78] width 76 height 11
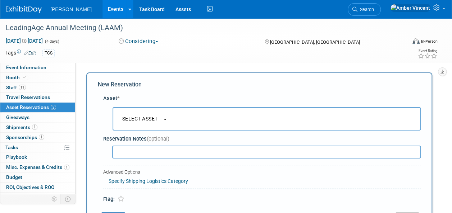
scroll to position [7, 0]
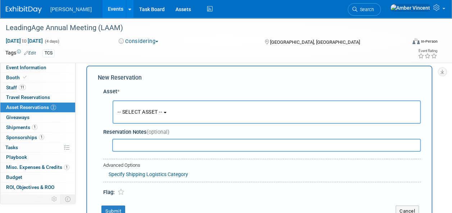
click at [158, 107] on button "-- SELECT ASSET --" at bounding box center [266, 112] width 308 height 23
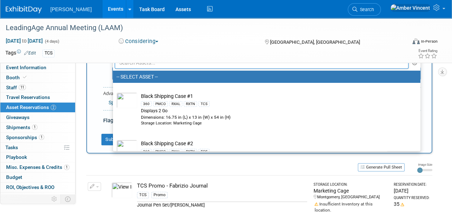
scroll to position [43, 0]
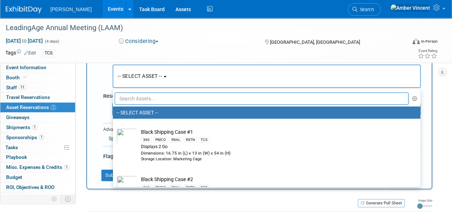
click at [151, 103] on input "text" at bounding box center [262, 99] width 294 height 12
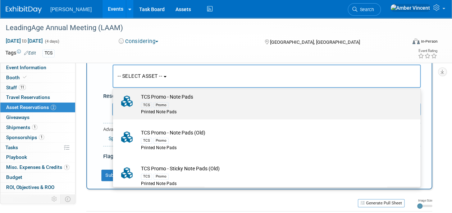
scroll to position [172, 0]
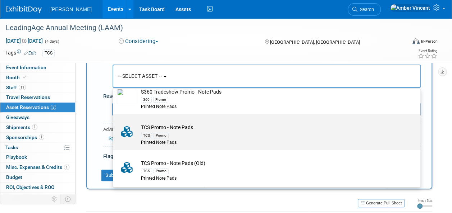
type input "note"
click at [183, 134] on div "TCS Promo" at bounding box center [273, 135] width 265 height 8
click at [114, 123] on input "TCS Promo - Note Pads TCS Promo Printed Note Pads" at bounding box center [111, 120] width 5 height 5
select select "10725944"
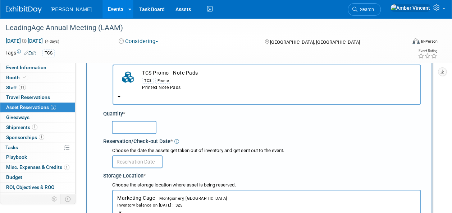
click at [130, 121] on input "text" at bounding box center [134, 127] width 45 height 13
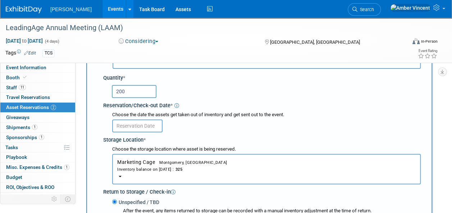
type input "200"
click at [132, 128] on body "[PERSON_NAME] Events Add Event Bulk Upload Events Shareable Event Boards Recent…" at bounding box center [226, 27] width 452 height 213
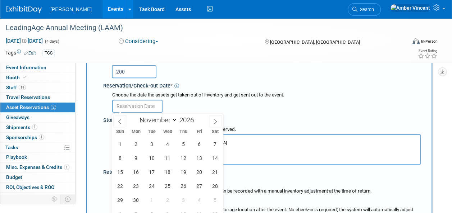
scroll to position [115, 0]
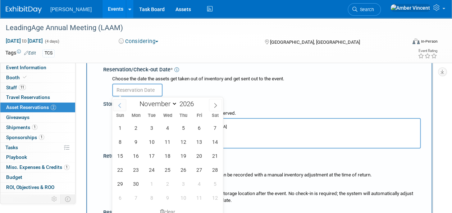
click at [121, 106] on icon at bounding box center [119, 105] width 5 height 5
select select "9"
click at [121, 152] on span "11" at bounding box center [120, 156] width 14 height 14
type input "[DATE]"
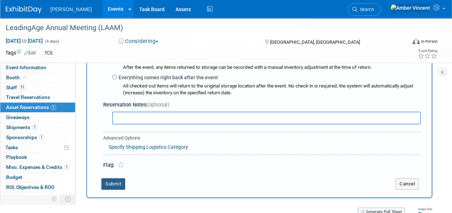
click at [112, 181] on button "Submit" at bounding box center [113, 184] width 24 height 11
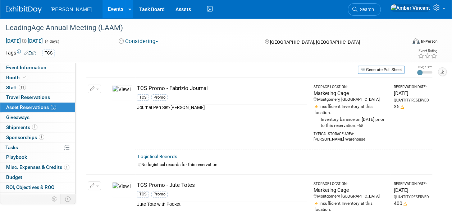
scroll to position [0, 0]
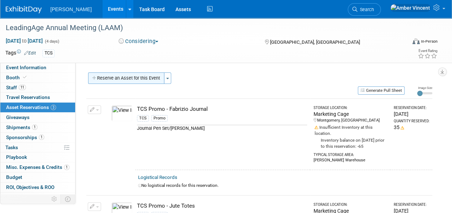
click at [112, 82] on button "Reserve an Asset for this Event" at bounding box center [126, 78] width 76 height 11
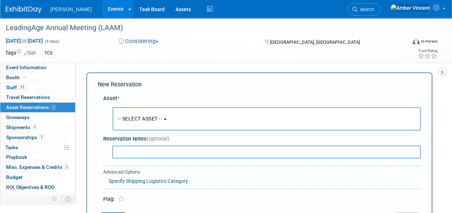
scroll to position [7, 0]
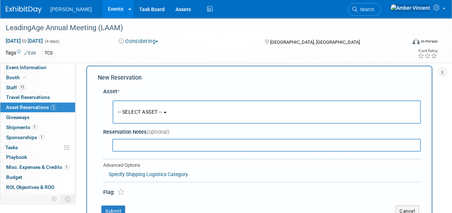
click at [126, 114] on span "-- SELECT ASSET --" at bounding box center [139, 112] width 45 height 6
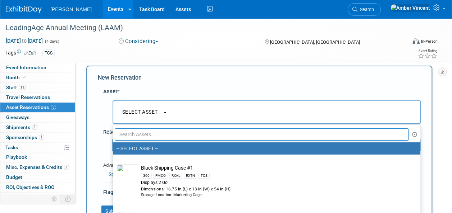
click at [137, 138] on input "text" at bounding box center [262, 135] width 294 height 12
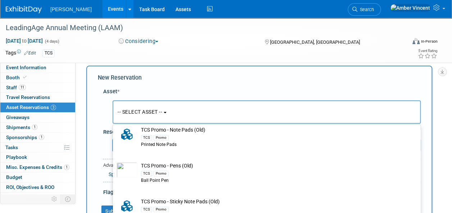
scroll to position [488, 0]
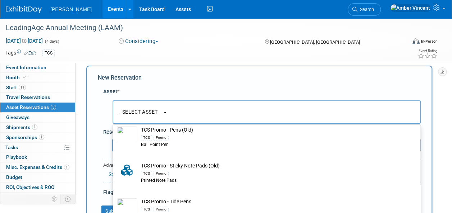
type input "tcs promo"
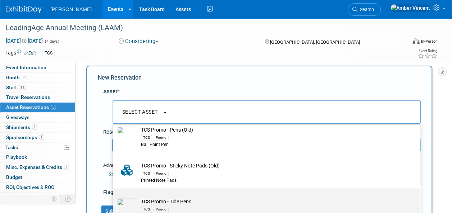
click at [162, 206] on div "TCS Promo" at bounding box center [273, 210] width 265 height 8
click at [114, 197] on input "TCS Promo - Tide Pens TCS Promo Stain Remover Pen" at bounding box center [111, 195] width 5 height 5
select select "10722531"
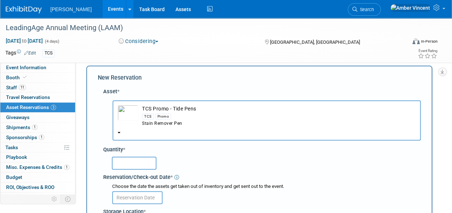
click at [144, 164] on input "text" at bounding box center [134, 163] width 45 height 13
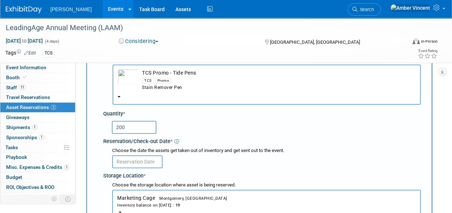
type input "200"
click at [144, 162] on body "[PERSON_NAME] Events Add Event Bulk Upload Events Shareable Event Boards Recent…" at bounding box center [226, 63] width 452 height 213
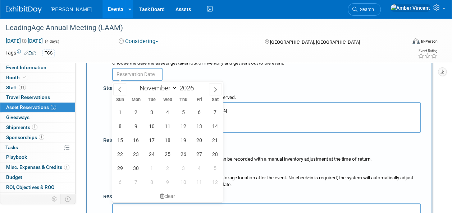
scroll to position [151, 0]
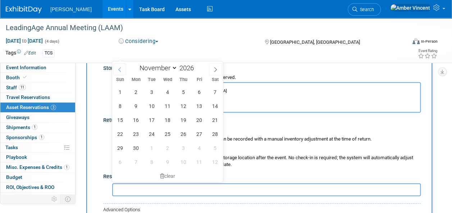
click at [119, 70] on icon at bounding box center [119, 69] width 5 height 5
select select "9"
click at [118, 116] on span "11" at bounding box center [120, 120] width 14 height 14
type input "[DATE]"
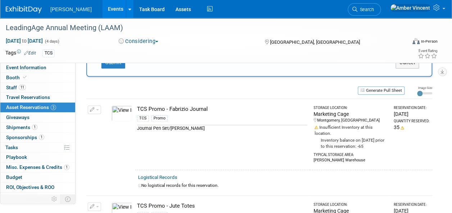
scroll to position [294, 0]
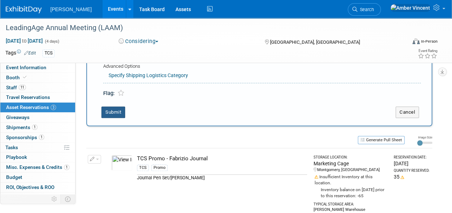
click at [116, 110] on button "Submit" at bounding box center [113, 112] width 24 height 11
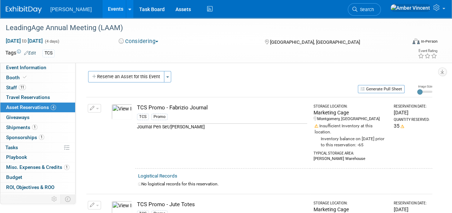
scroll to position [0, 0]
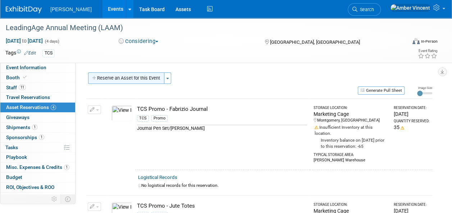
click at [149, 79] on button "Reserve an Asset for this Event" at bounding box center [126, 78] width 76 height 11
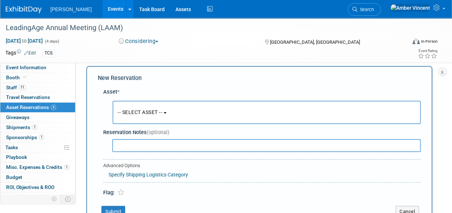
scroll to position [7, 0]
click at [142, 117] on button "-- SELECT ASSET --" at bounding box center [266, 112] width 308 height 23
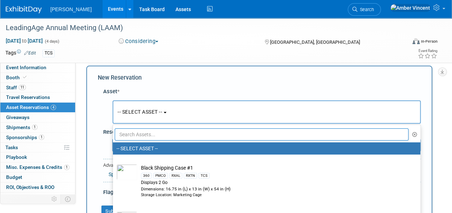
click at [140, 132] on input "text" at bounding box center [262, 135] width 294 height 12
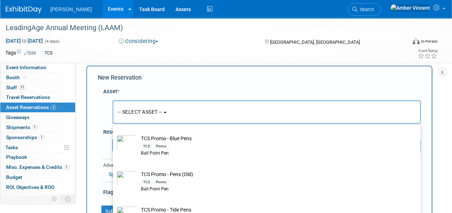
scroll to position [230, 0]
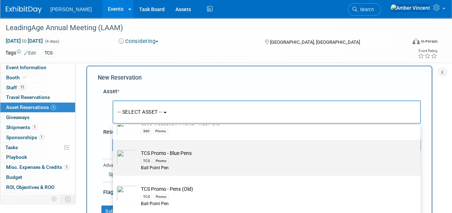
type input "pens"
click at [192, 158] on div "TCS Promo" at bounding box center [273, 161] width 265 height 8
click at [114, 149] on input "TCS Promo - Blue Pens TCS Promo Ball Point Pen" at bounding box center [111, 146] width 5 height 5
select select "10722530"
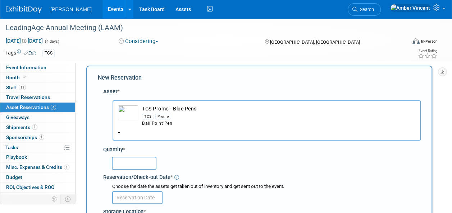
click at [142, 163] on input "text" at bounding box center [134, 163] width 45 height 13
type input "200"
click at [144, 193] on input "text" at bounding box center [137, 198] width 50 height 13
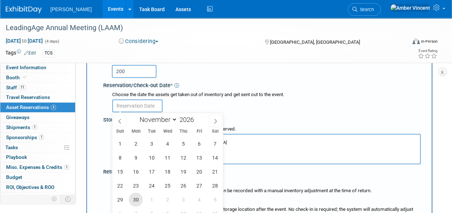
scroll to position [115, 0]
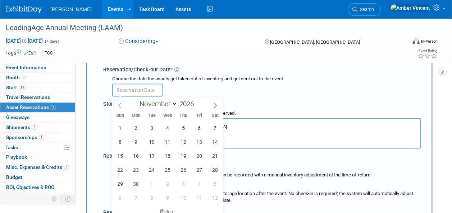
click at [120, 100] on span at bounding box center [119, 105] width 13 height 12
select select "9"
click at [121, 158] on span "11" at bounding box center [120, 156] width 14 height 14
type input "Oct 11, 2026"
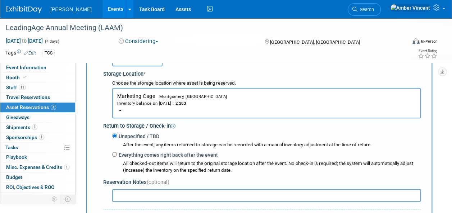
scroll to position [222, 0]
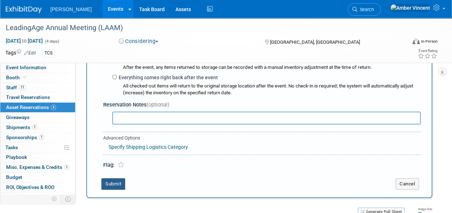
click at [117, 184] on button "Submit" at bounding box center [113, 184] width 24 height 11
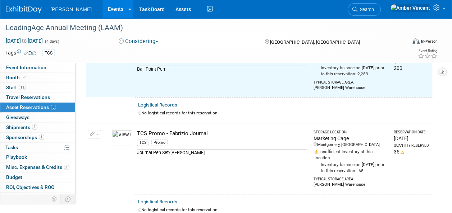
scroll to position [9, 0]
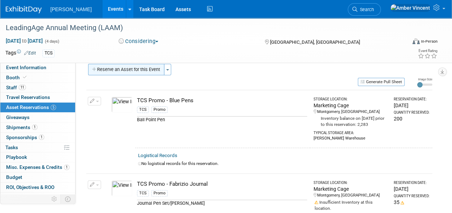
click at [138, 68] on button "Reserve an Asset for this Event" at bounding box center [126, 69] width 76 height 11
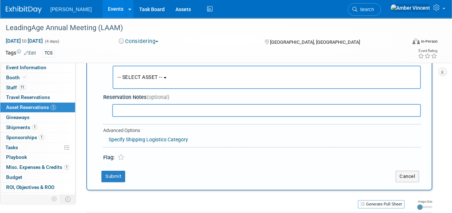
scroll to position [79, 0]
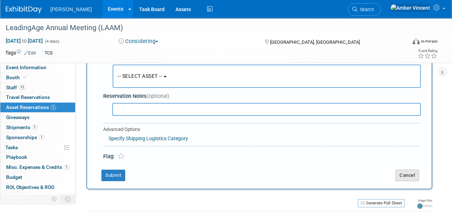
click at [405, 177] on button "Cancel" at bounding box center [406, 175] width 23 height 11
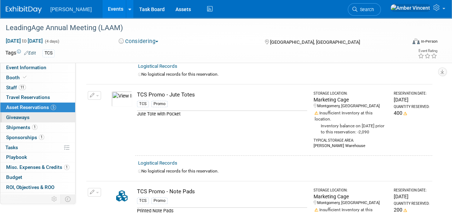
scroll to position [178, 0]
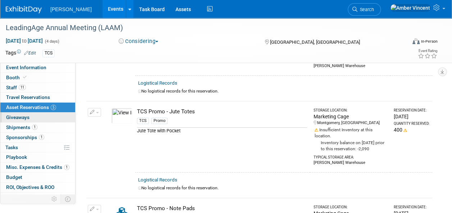
click at [31, 119] on link "0 Giveaways 0" at bounding box center [37, 118] width 75 height 10
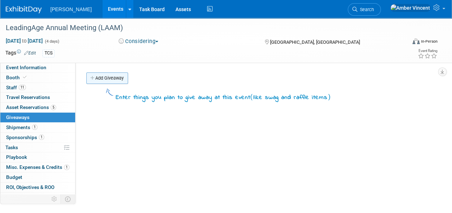
click at [113, 79] on link "Add Giveaway" at bounding box center [107, 78] width 42 height 11
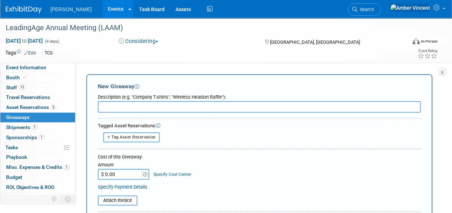
click at [134, 110] on input "text" at bounding box center [259, 106] width 323 height 11
click at [128, 138] on span "Tag Asset Reservation" at bounding box center [133, 137] width 44 height 5
select select
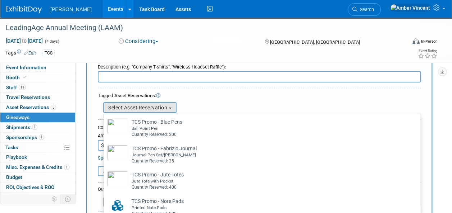
scroll to position [72, 0]
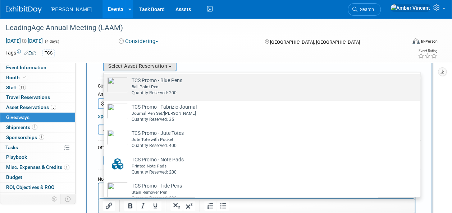
click at [173, 86] on div "Ball Point Pen" at bounding box center [269, 87] width 274 height 6
click at [105, 83] on input "TCS Promo - Blue Pens Already tagged in this giveaway Ball Point Pen Quantity R…" at bounding box center [102, 80] width 5 height 5
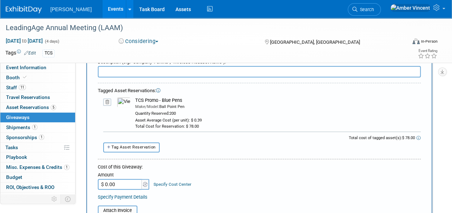
scroll to position [0, 0]
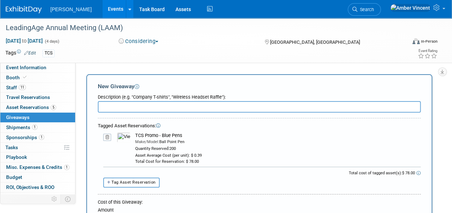
drag, startPoint x: 181, startPoint y: 137, endPoint x: 135, endPoint y: 136, distance: 46.4
click at [135, 136] on div "TCS Promo - Blue Pens" at bounding box center [277, 136] width 285 height 6
copy div "TCS Promo - Blue Pens"
click at [141, 110] on input "text" at bounding box center [259, 106] width 323 height 11
paste input "TCS Promo - Blue Pens"
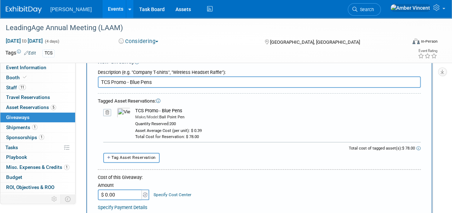
scroll to position [36, 0]
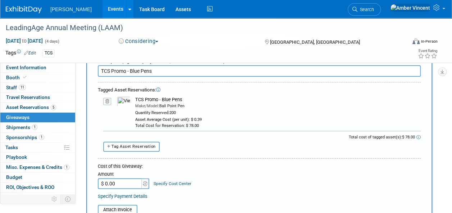
type input "TCS Promo - Blue Pens"
click at [130, 183] on input "$ 0.00" at bounding box center [120, 184] width 45 height 11
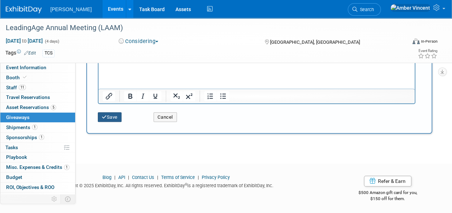
type input "$ 78.00"
click at [112, 119] on button "Save" at bounding box center [110, 117] width 24 height 10
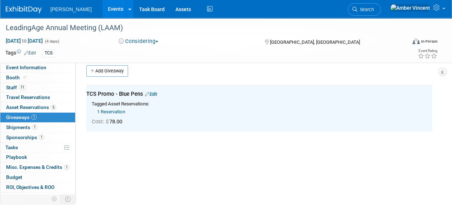
scroll to position [0, 0]
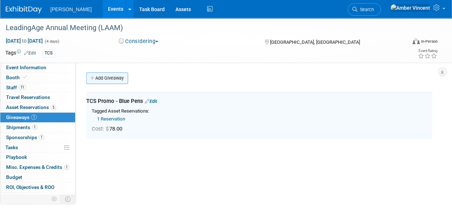
click at [121, 76] on link "Add Giveaway" at bounding box center [107, 78] width 42 height 11
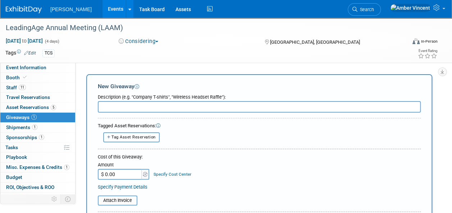
click at [137, 136] on span "Tag Asset Reservation" at bounding box center [133, 137] width 44 height 5
select select
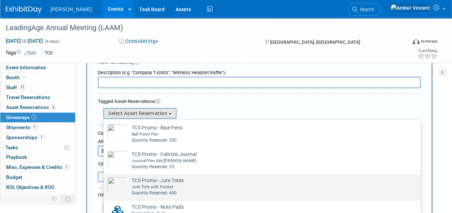
scroll to position [36, 0]
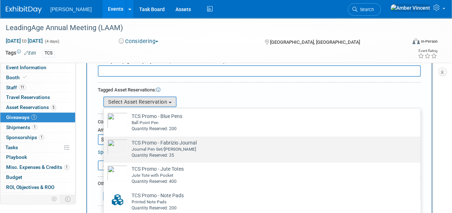
click at [157, 155] on div "Quantity Reserved: 35" at bounding box center [269, 156] width 274 height 6
click at [105, 146] on input "TCS Promo - Fabrizio Journal Already tagged in this giveaway Journal Pen Set/Fa…" at bounding box center [102, 143] width 5 height 5
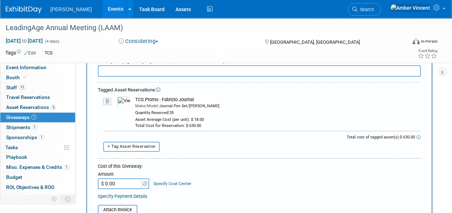
click at [130, 186] on input "$ 0.00" at bounding box center [120, 184] width 45 height 11
type input "$ 630.00"
drag, startPoint x: 194, startPoint y: 100, endPoint x: 135, endPoint y: 101, distance: 58.9
click at [135, 101] on div "TCS Promo - Fabrizio Journal" at bounding box center [277, 100] width 285 height 6
copy div "TCS Promo - Fabrizio Journal"
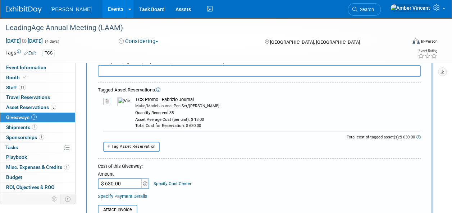
click at [142, 71] on input "text" at bounding box center [259, 70] width 323 height 11
paste input "TCS Promo - Fabrizio Journal"
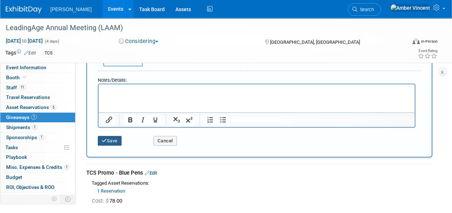
type input "TCS Promo - Fabrizio Journal"
click at [103, 137] on button "Save" at bounding box center [110, 141] width 24 height 10
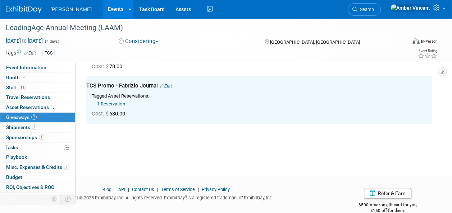
scroll to position [0, 0]
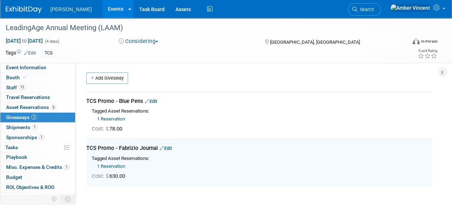
drag, startPoint x: 121, startPoint y: 79, endPoint x: 124, endPoint y: 93, distance: 14.6
click at [121, 79] on link "Add Giveaway" at bounding box center [107, 78] width 42 height 11
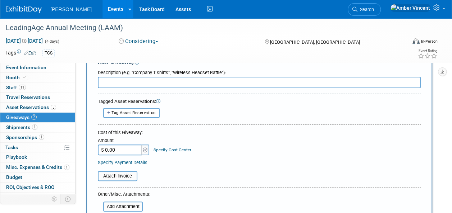
scroll to position [36, 0]
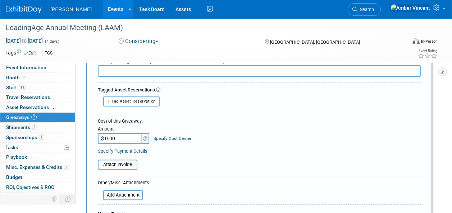
click at [133, 104] on button "Tag Asset Reservation" at bounding box center [131, 102] width 56 height 10
select select
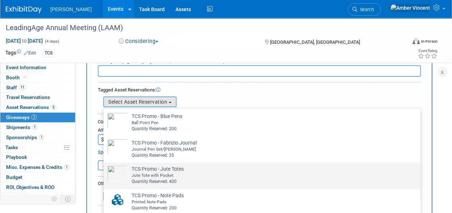
click at [129, 175] on td "TCS Promo - Jute Totes Already tagged in this giveaway Jute Tote with Pocket Qu…" at bounding box center [267, 175] width 278 height 19
click at [105, 172] on input "TCS Promo - Jute Totes Already tagged in this giveaway Jute Tote with Pocket Qu…" at bounding box center [102, 169] width 5 height 5
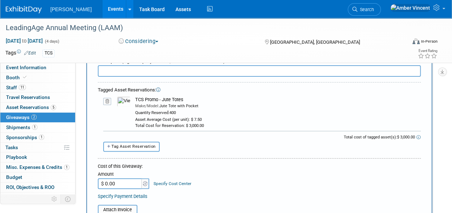
drag, startPoint x: 183, startPoint y: 101, endPoint x: 134, endPoint y: 101, distance: 49.2
click at [134, 101] on td "TCS Promo - Jute Totes Make/Model: Jute Tote with Pocket Quantity Reserved: 400…" at bounding box center [275, 113] width 290 height 32
drag, startPoint x: 134, startPoint y: 101, endPoint x: 142, endPoint y: 99, distance: 8.2
copy div "TCS Promo - Jute Totes"
click at [143, 69] on input "text" at bounding box center [259, 70] width 323 height 11
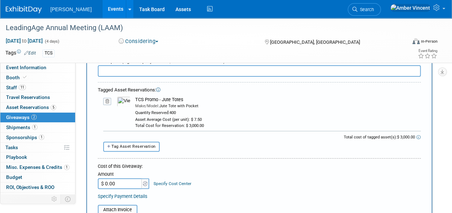
paste input "TCS Promo - Jute Totes"
type input "TCS Promo - Jute Totes"
click at [113, 184] on input "$ 0.00" at bounding box center [120, 184] width 45 height 11
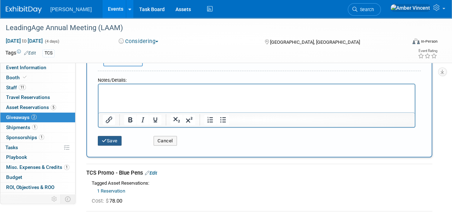
type input "$ 3,000.00"
click at [102, 142] on icon "submit" at bounding box center [104, 141] width 5 height 5
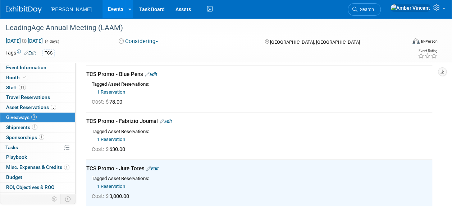
scroll to position [0, 0]
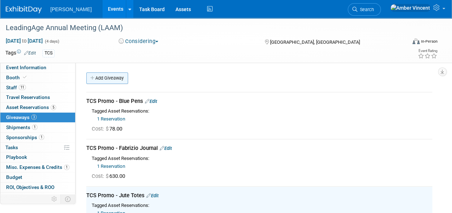
click at [117, 75] on link "Add Giveaway" at bounding box center [107, 78] width 42 height 11
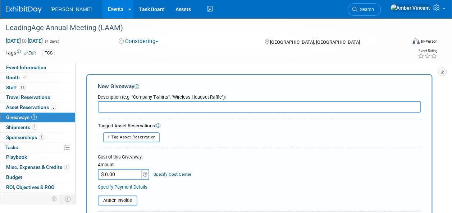
click at [123, 137] on span "Tag Asset Reservation" at bounding box center [133, 137] width 44 height 5
select select
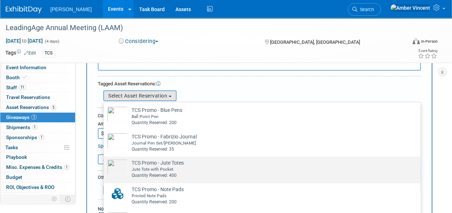
scroll to position [72, 0]
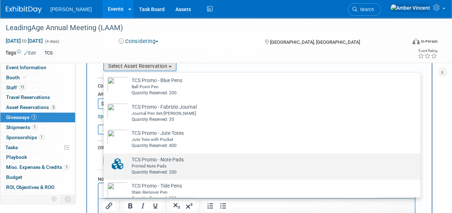
click at [160, 165] on div "Printed Note Pads" at bounding box center [269, 166] width 274 height 6
click at [105, 162] on input "TCS Promo - Note Pads Already tagged in this giveaway Printed Note Pads Quantit…" at bounding box center [102, 160] width 5 height 5
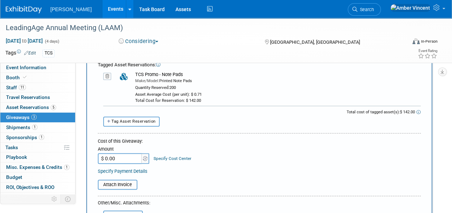
scroll to position [0, 0]
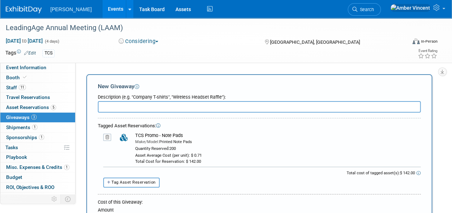
drag, startPoint x: 183, startPoint y: 136, endPoint x: 135, endPoint y: 134, distance: 47.8
click at [135, 134] on div "TCS Promo - Note Pads" at bounding box center [277, 136] width 285 height 6
copy div "TCS Promo - Note Pads"
click at [144, 107] on input "text" at bounding box center [259, 106] width 323 height 11
paste input "TCS Promo - Note Pads"
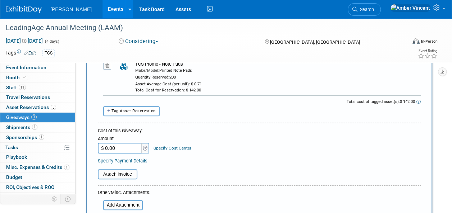
scroll to position [72, 0]
type input "TCS Promo - Note Pads"
click at [130, 149] on input "$ 0.00" at bounding box center [120, 148] width 45 height 11
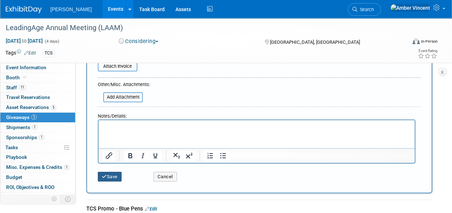
type input "$ 142.00"
click at [114, 176] on button "Save" at bounding box center [110, 177] width 24 height 10
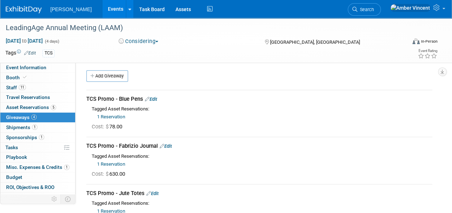
scroll to position [0, 0]
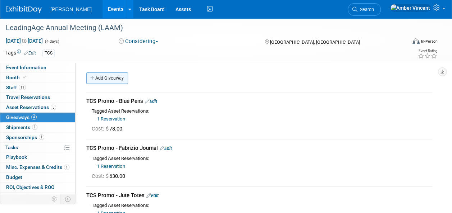
click at [121, 78] on link "Add Giveaway" at bounding box center [107, 78] width 42 height 11
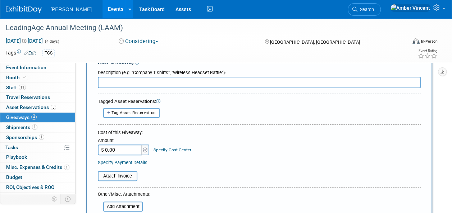
scroll to position [36, 0]
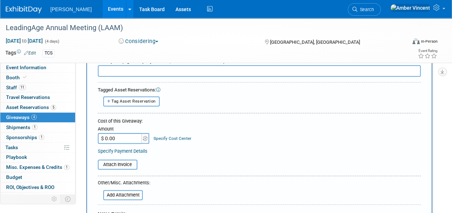
click at [145, 102] on span "Tag Asset Reservation" at bounding box center [133, 101] width 44 height 5
select select
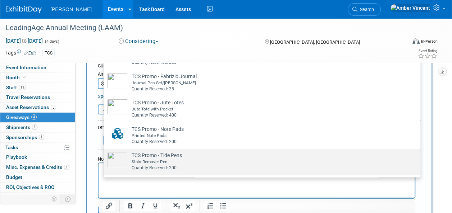
scroll to position [108, 0]
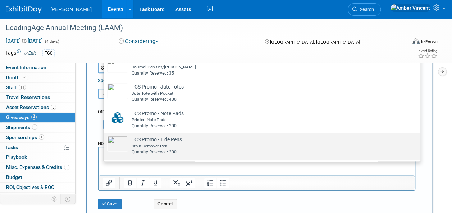
click at [147, 149] on div "Quantity Reserved: 200" at bounding box center [269, 152] width 274 height 6
click at [105, 142] on input "TCS Promo - Tide Pens Already tagged in this giveaway Stain Remover Pen Quantit…" at bounding box center [102, 140] width 5 height 5
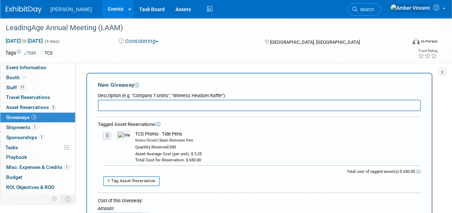
scroll to position [0, 0]
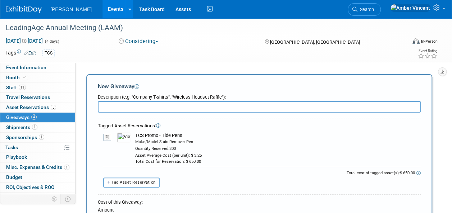
drag, startPoint x: 183, startPoint y: 136, endPoint x: 134, endPoint y: 134, distance: 49.3
click at [134, 134] on td "TCS Promo - Tide Pens Make/Model: Stain Remover Pen Quantity Reserved: 200 Asse…" at bounding box center [275, 149] width 290 height 32
copy div "TCS Promo - Tide Pens"
click at [148, 106] on input "text" at bounding box center [259, 106] width 323 height 11
paste input "TCS Promo - Tide Pens"
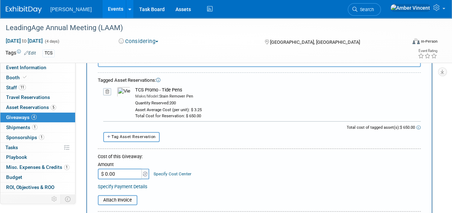
scroll to position [72, 0]
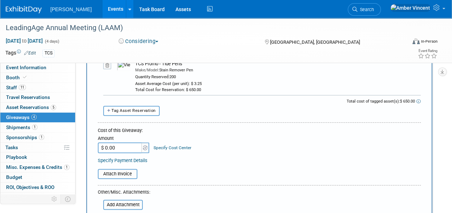
type input "TCS Promo - Tide Pens"
click at [122, 148] on input "$ 0.00" at bounding box center [120, 148] width 45 height 11
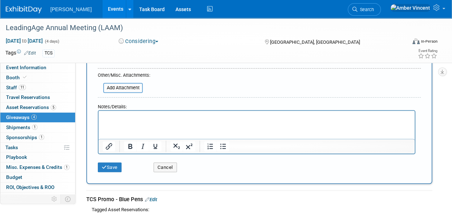
scroll to position [252, 0]
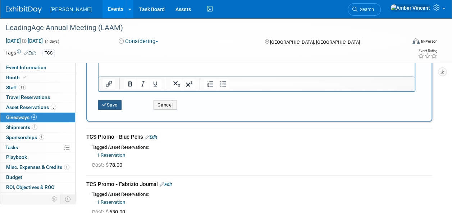
type input "$ 650.00"
click at [109, 104] on button "Save" at bounding box center [110, 105] width 24 height 10
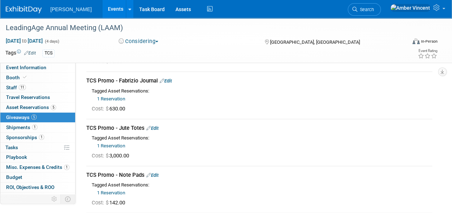
scroll to position [0, 0]
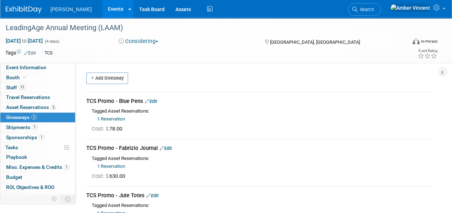
click at [37, 54] on td "TCS" at bounding box center [200, 53] width 328 height 8
click at [33, 52] on link "Edit" at bounding box center [30, 53] width 12 height 5
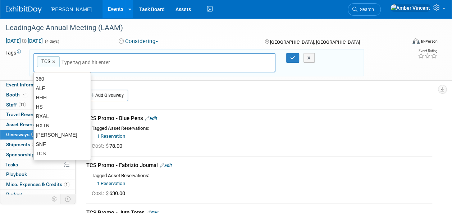
click at [86, 57] on div "TCS TCS ×" at bounding box center [154, 63] width 242 height 20
click at [49, 144] on div "SNF" at bounding box center [61, 144] width 57 height 10
type input "TCS, SNF"
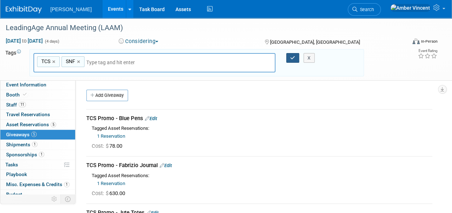
click at [295, 60] on icon "button" at bounding box center [292, 58] width 5 height 5
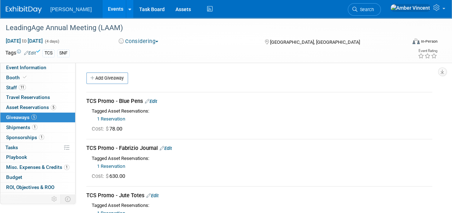
click at [102, 15] on link "Events" at bounding box center [115, 9] width 26 height 18
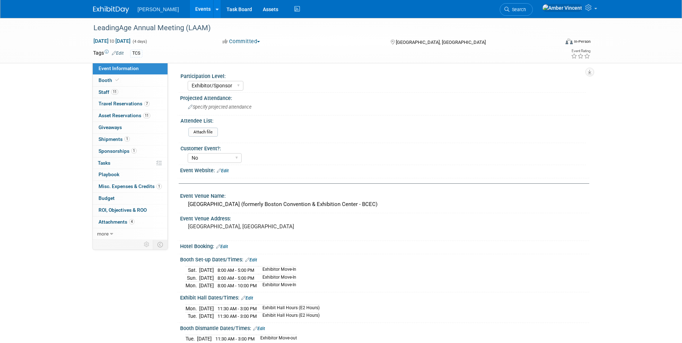
select select "Exhibitor/Sponsor"
select select "No"
click at [131, 112] on link "11 Asset Reservations 11" at bounding box center [130, 115] width 75 height 11
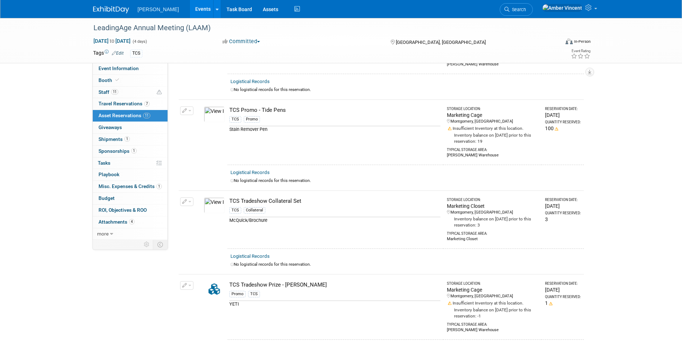
scroll to position [625, 0]
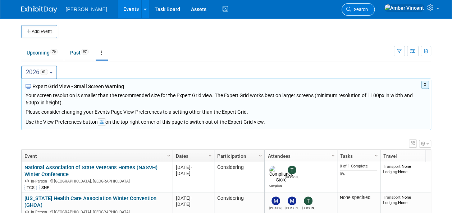
click at [368, 12] on span "Search" at bounding box center [359, 9] width 17 height 5
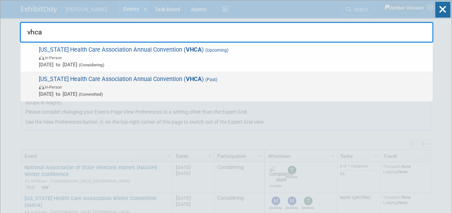
type input "vhca"
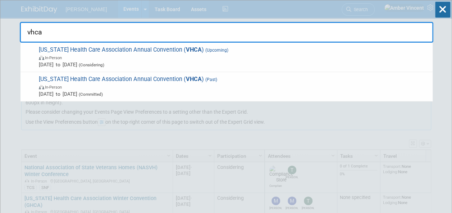
click at [135, 81] on span "[US_STATE] Health Care Association Annual Convention ( VHCA ) (Past) In-Person …" at bounding box center [233, 87] width 392 height 22
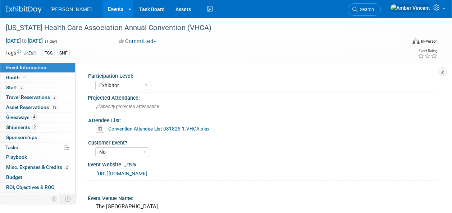
select select "Exhibitor"
select select "No"
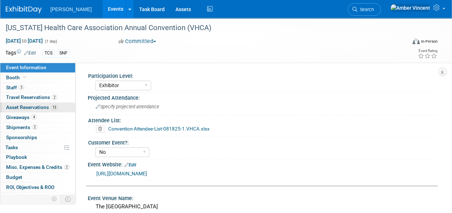
click at [27, 107] on span "Asset Reservations 13" at bounding box center [32, 108] width 52 height 6
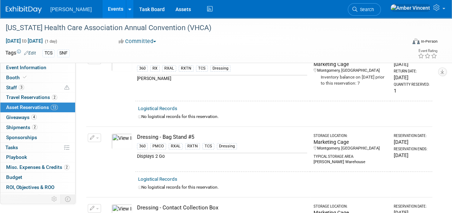
scroll to position [144, 0]
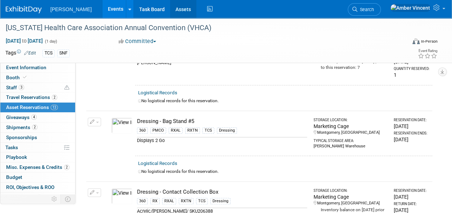
click at [170, 8] on link "Assets" at bounding box center [183, 9] width 26 height 18
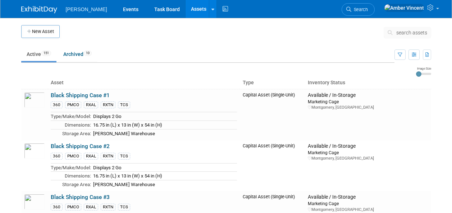
click at [407, 35] on button "search assets" at bounding box center [406, 32] width 47 height 11
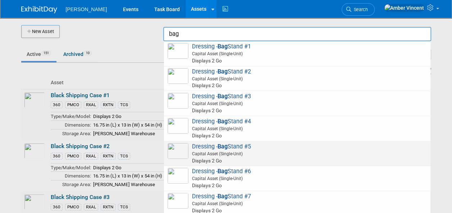
click at [231, 153] on span "Capital Asset (Single-Unit)" at bounding box center [298, 154] width 257 height 6
type input "Dressing - Bag Stand #5"
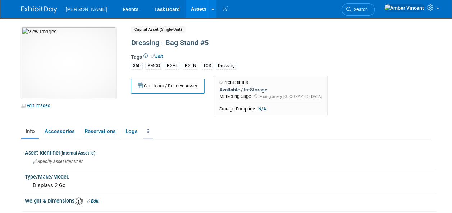
click at [147, 129] on icon at bounding box center [147, 131] width 1 height 5
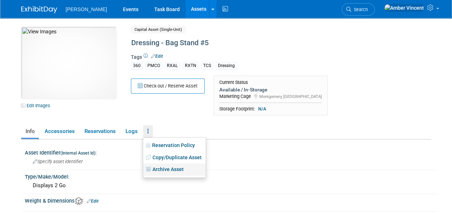
click at [162, 172] on link "Archive Asset" at bounding box center [174, 170] width 63 height 12
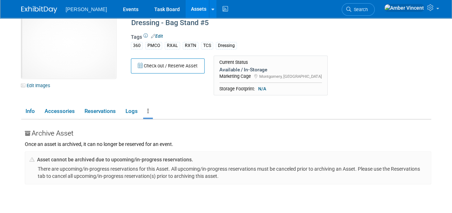
scroll to position [36, 0]
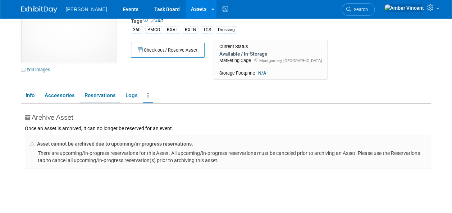
click at [102, 95] on link "Reservations" at bounding box center [100, 95] width 40 height 13
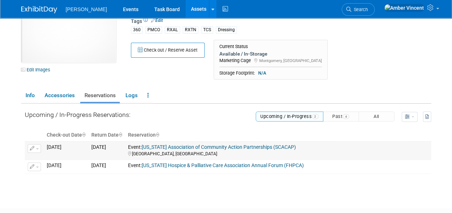
click at [37, 148] on span "button" at bounding box center [37, 148] width 3 height 1
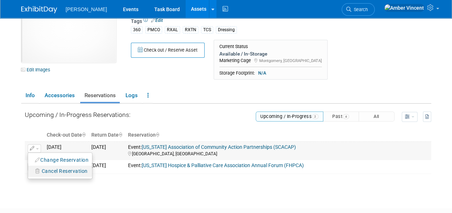
click at [60, 169] on span "Cancel Reservation" at bounding box center [65, 172] width 46 height 6
click at [116, 177] on link "Yes" at bounding box center [115, 181] width 21 height 11
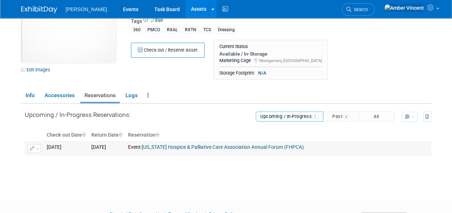
click at [37, 148] on span "button" at bounding box center [37, 148] width 3 height 1
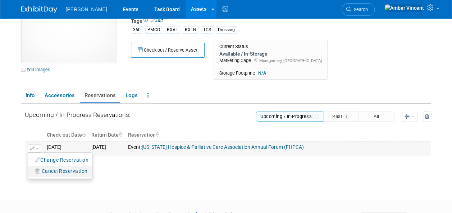
click at [60, 171] on span "Cancel Reservation" at bounding box center [65, 172] width 46 height 6
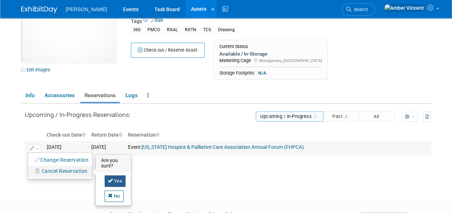
click at [106, 177] on link "Yes" at bounding box center [115, 181] width 21 height 11
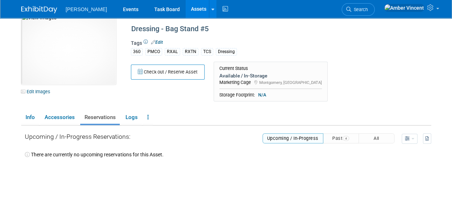
scroll to position [0, 0]
